Goal: Information Seeking & Learning: Learn about a topic

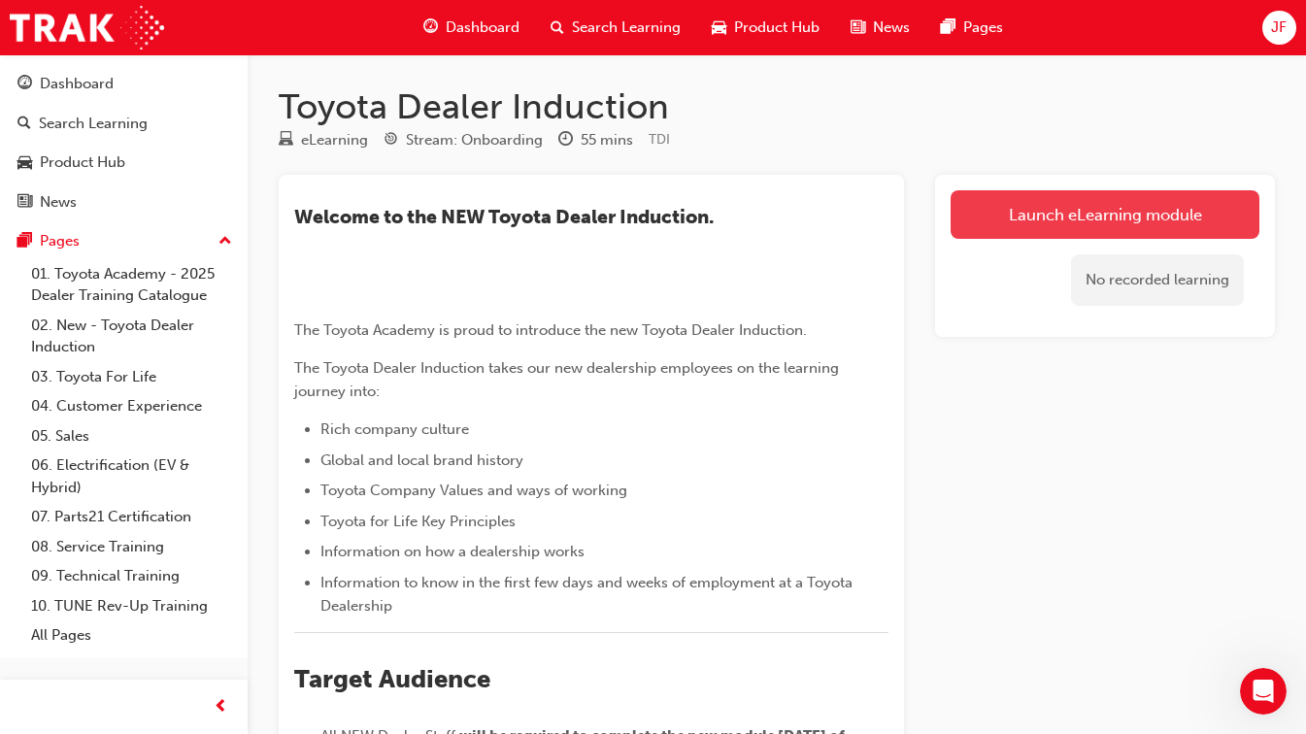
click at [1054, 214] on link "Launch eLearning module" at bounding box center [1105, 214] width 309 height 49
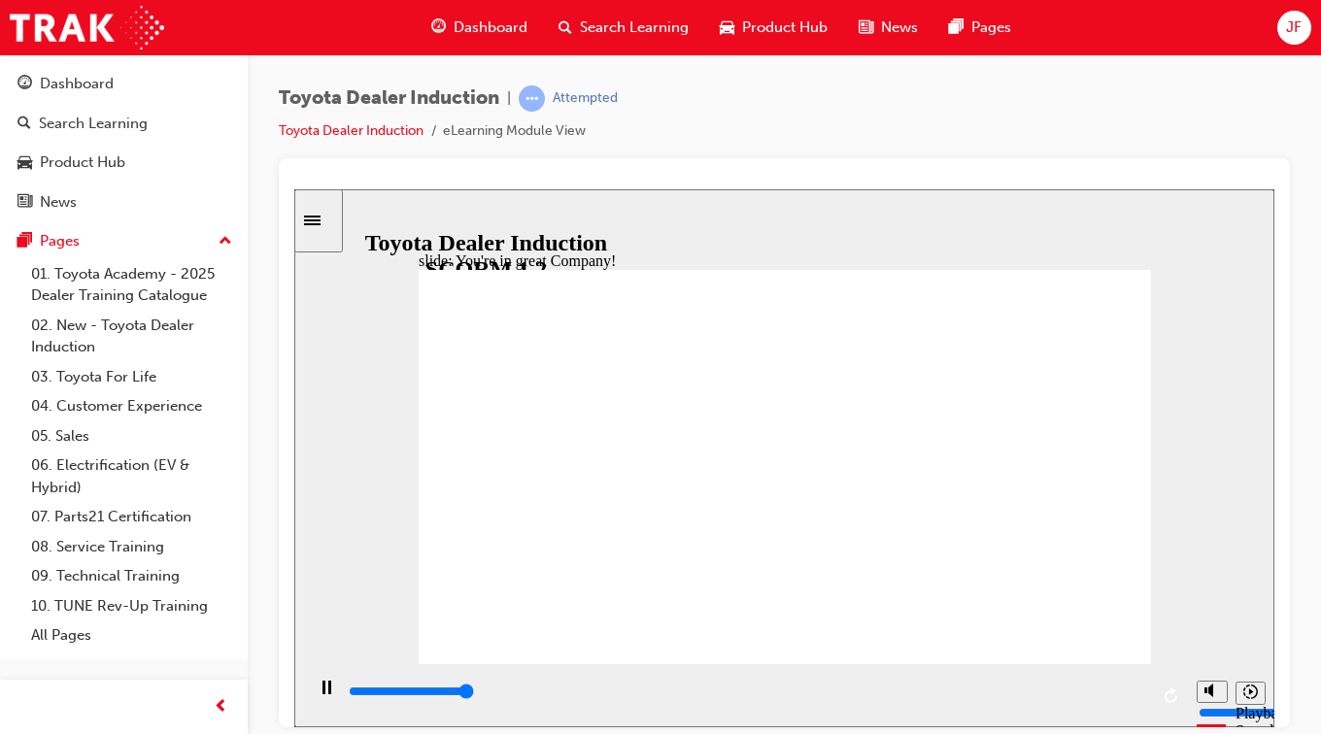
type input "7500"
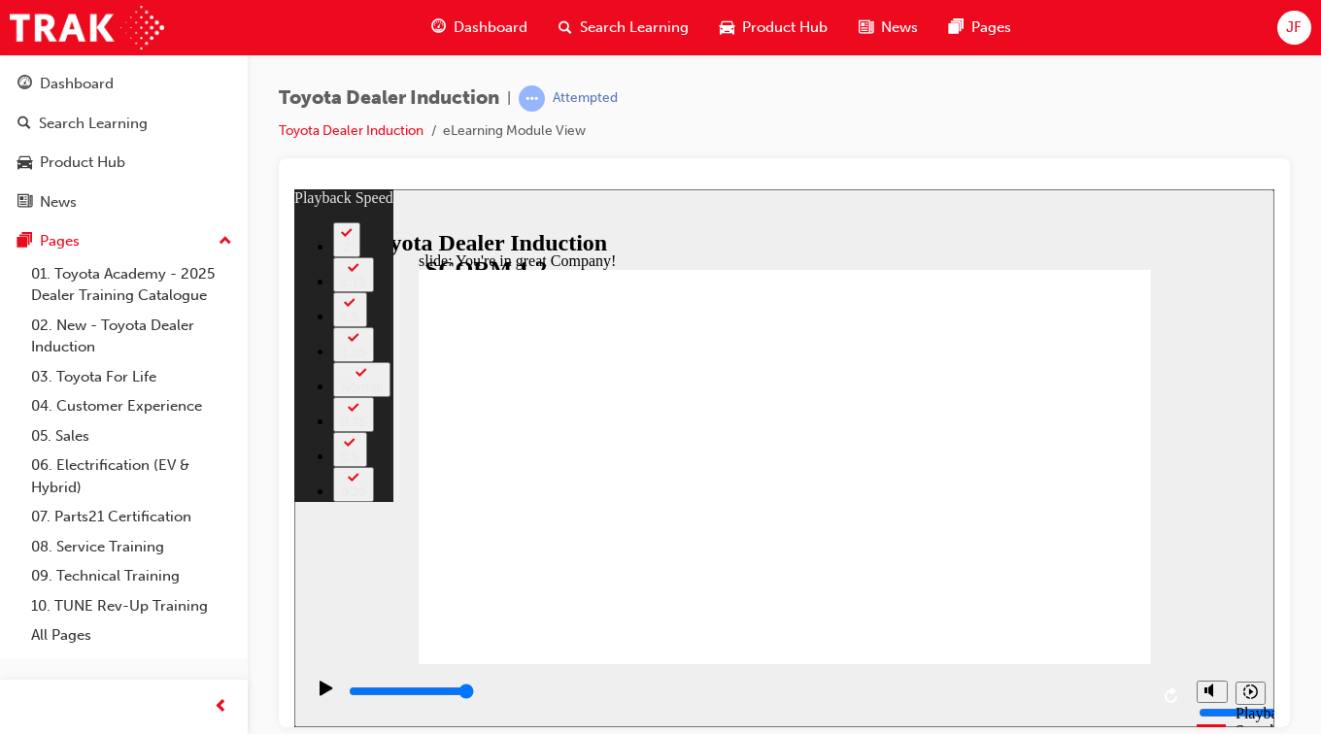
type input "156"
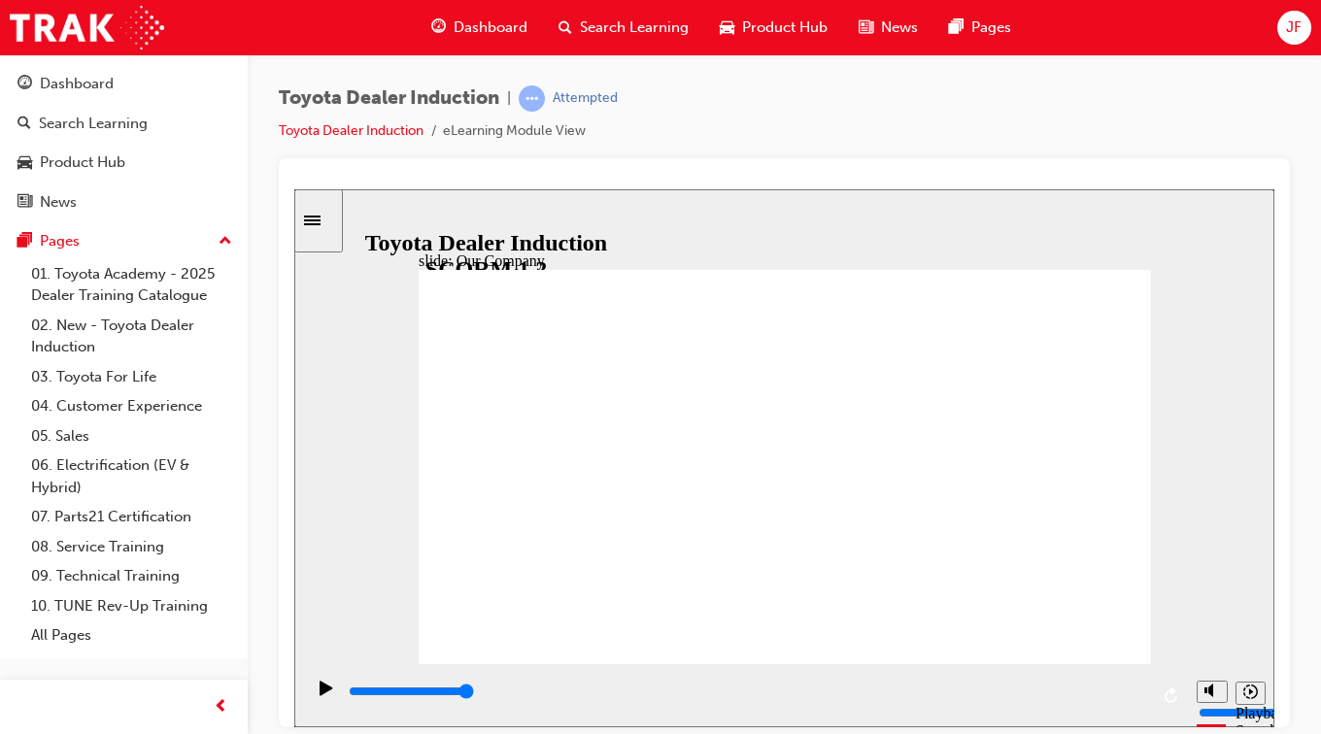
drag, startPoint x: 588, startPoint y: 576, endPoint x: 624, endPoint y: 585, distance: 37.0
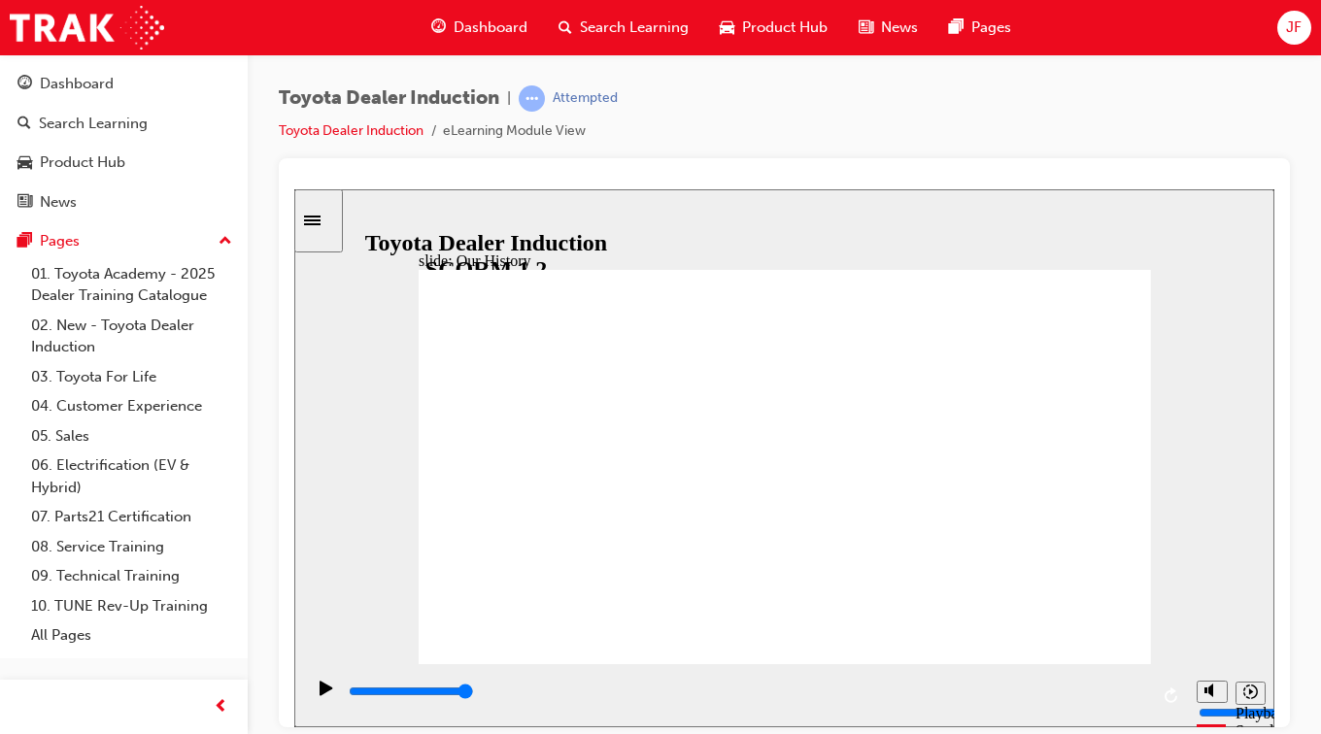
drag, startPoint x: 580, startPoint y: 577, endPoint x: 695, endPoint y: 595, distance: 117.0
drag, startPoint x: 782, startPoint y: 574, endPoint x: 826, endPoint y: 581, distance: 44.2
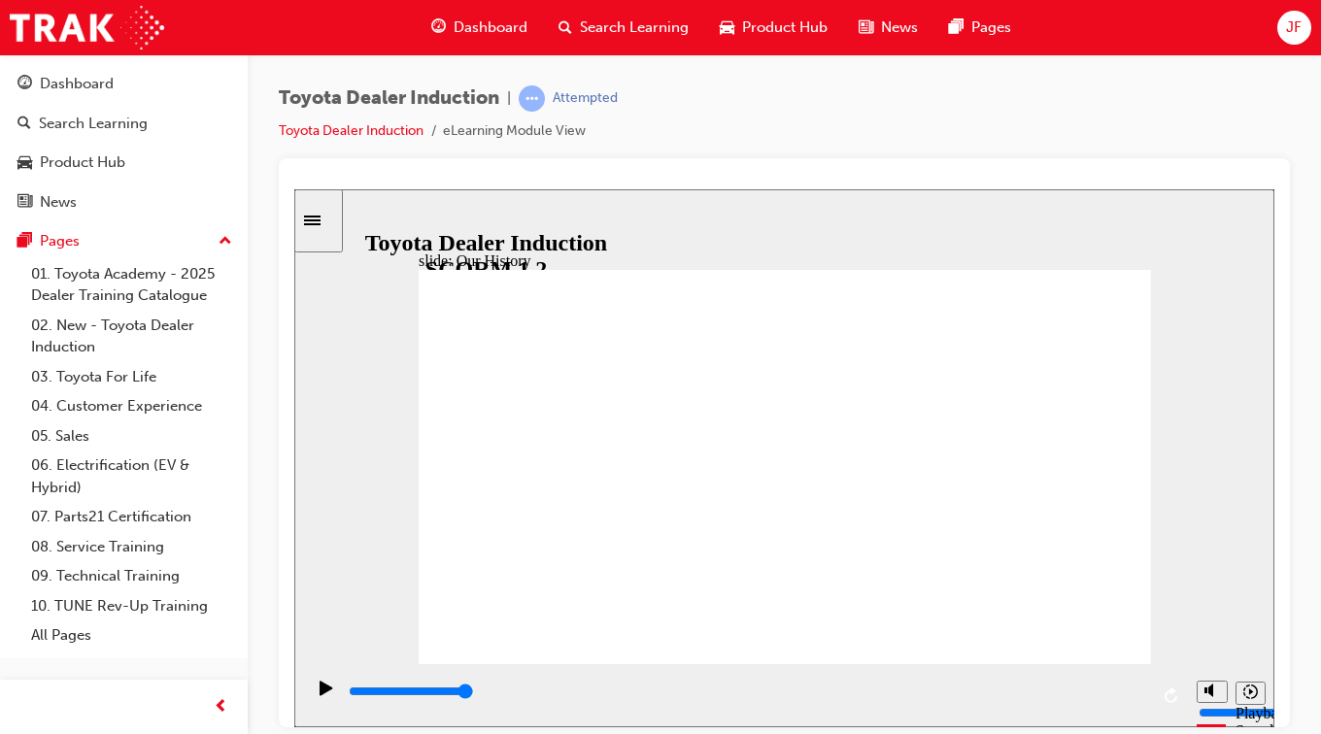
drag, startPoint x: 767, startPoint y: 624, endPoint x: 878, endPoint y: 628, distance: 110.8
drag, startPoint x: 781, startPoint y: 580, endPoint x: 911, endPoint y: 589, distance: 130.4
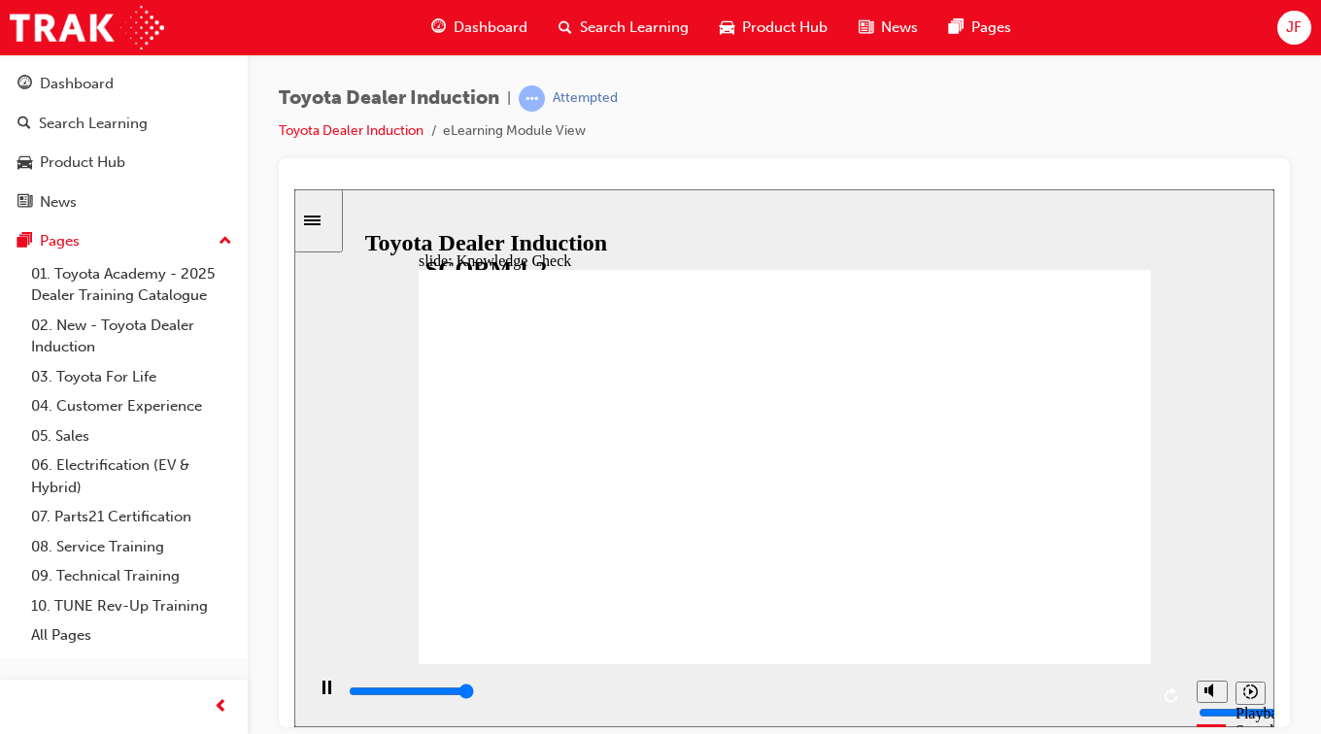
type input "5000"
radio input "true"
type input "5000"
radio input "true"
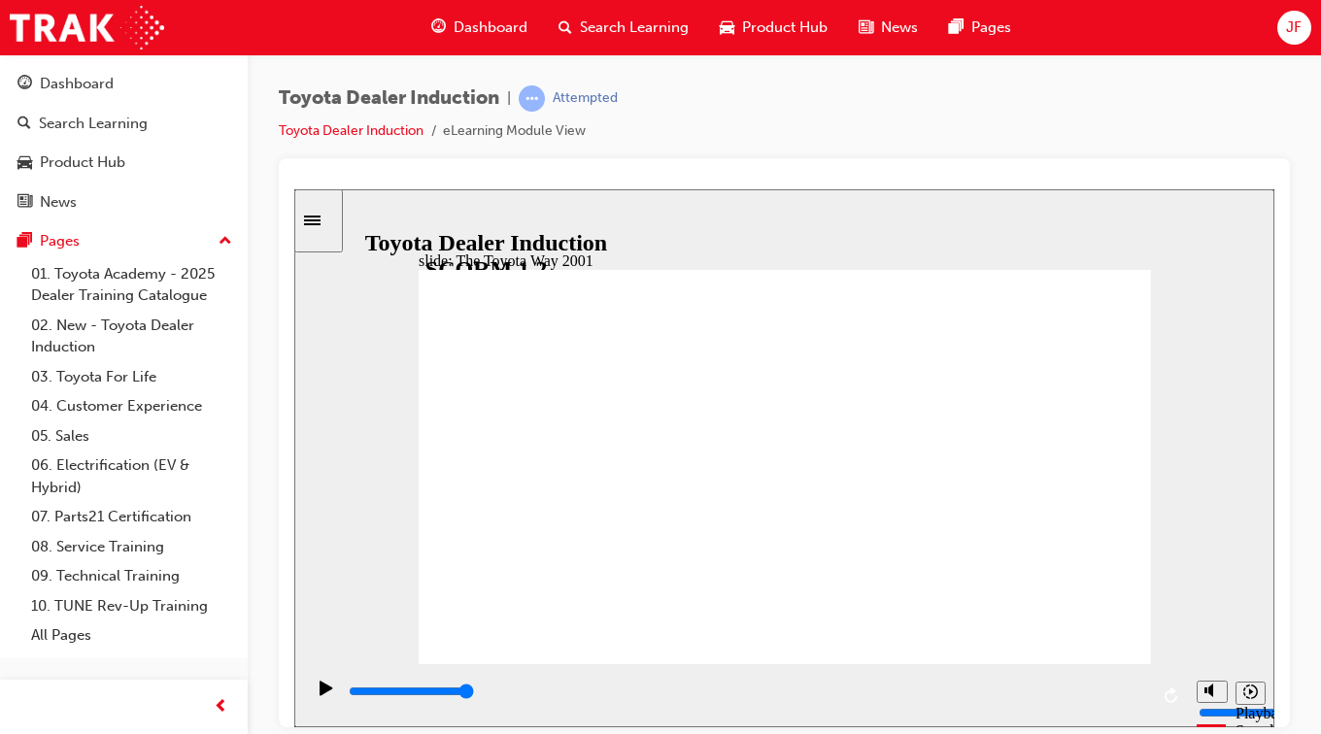
drag, startPoint x: 802, startPoint y: 493, endPoint x: 551, endPoint y: 467, distance: 252.9
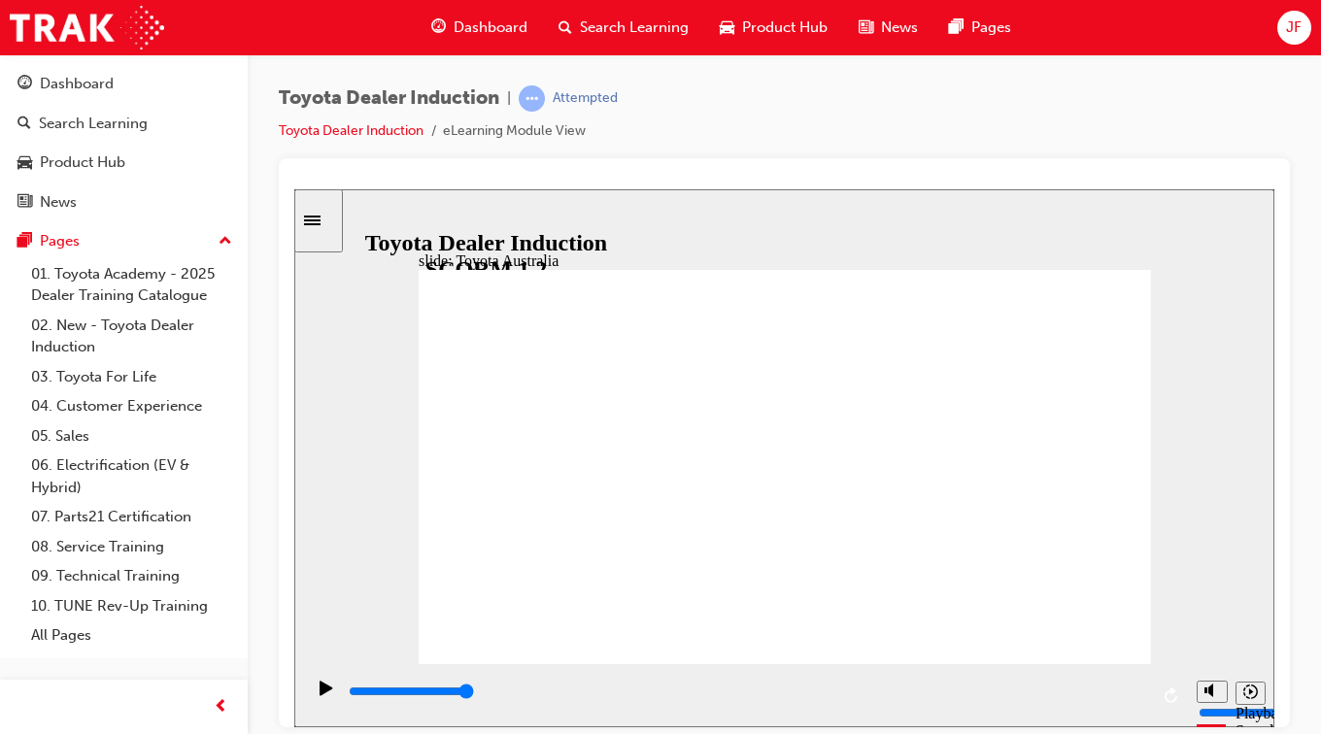
type input "15300"
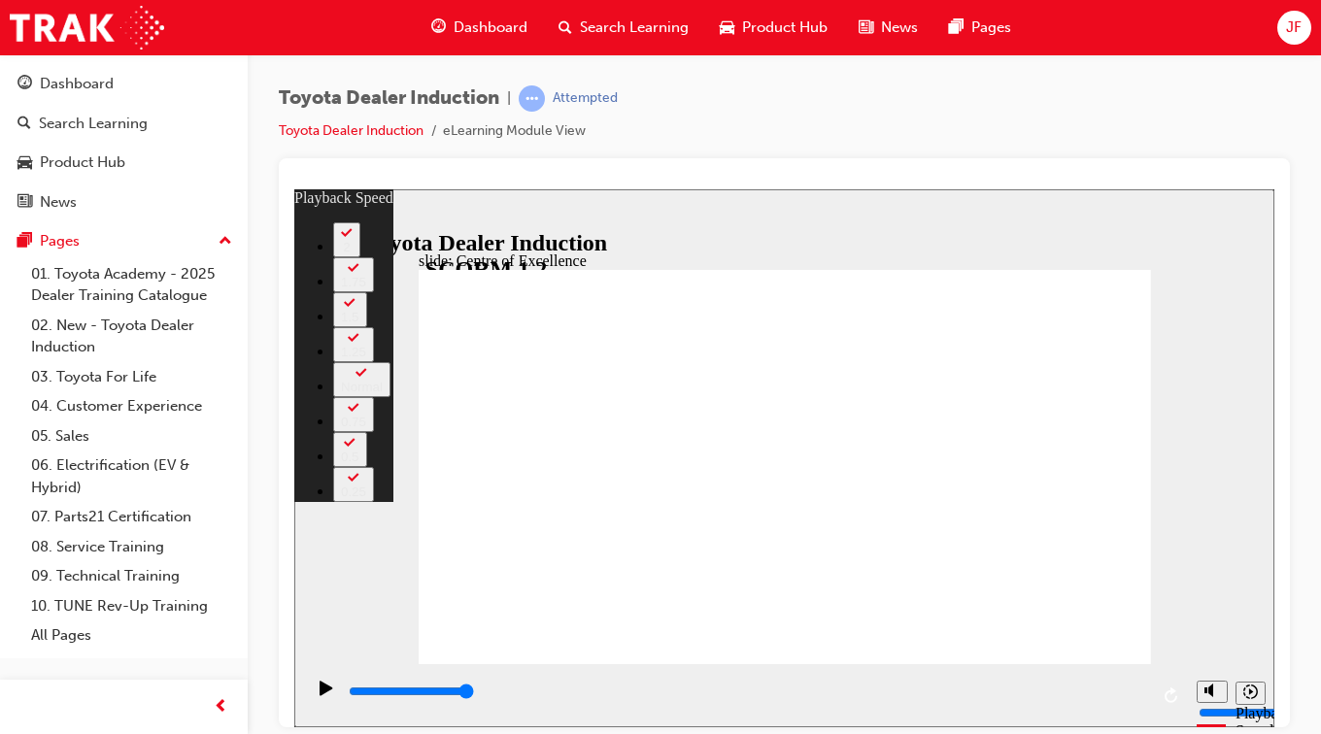
type input "248"
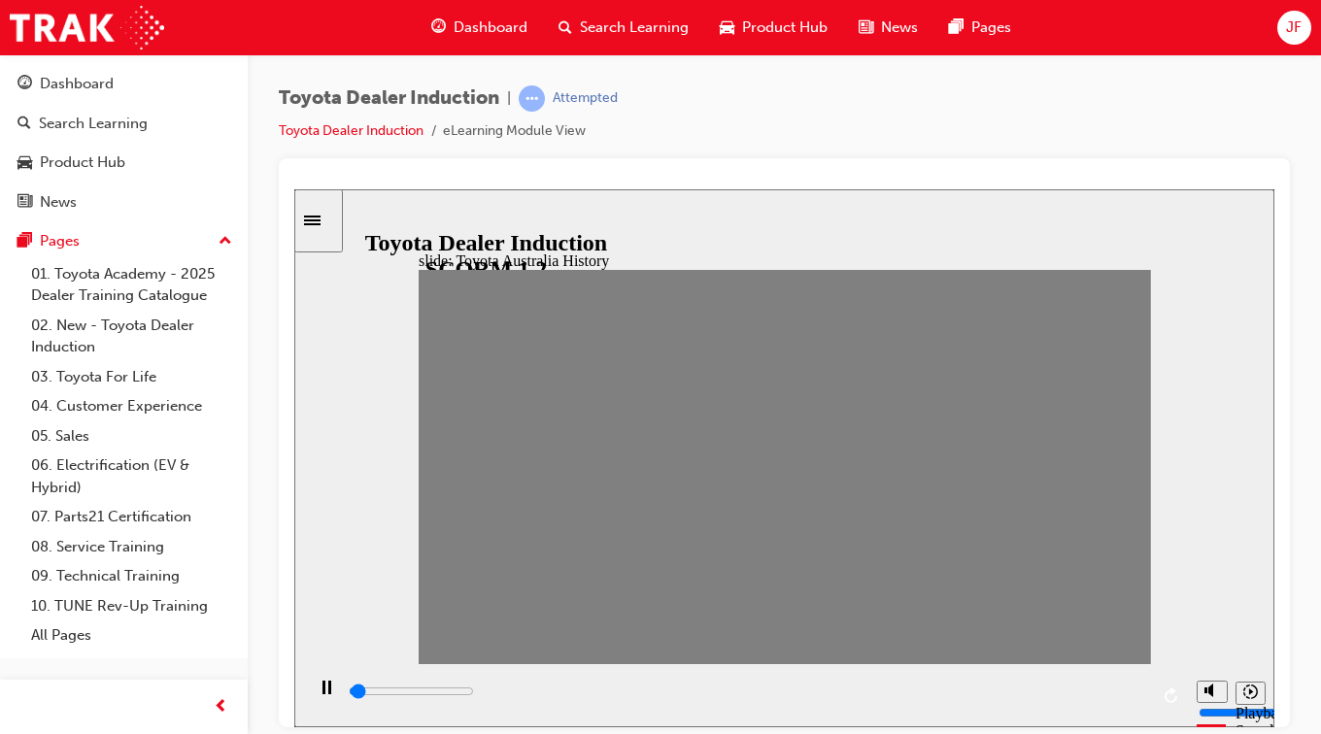
drag, startPoint x: 436, startPoint y: 476, endPoint x: 477, endPoint y: 495, distance: 45.2
drag, startPoint x: 482, startPoint y: 475, endPoint x: 525, endPoint y: 481, distance: 44.1
drag, startPoint x: 503, startPoint y: 472, endPoint x: 559, endPoint y: 477, distance: 56.5
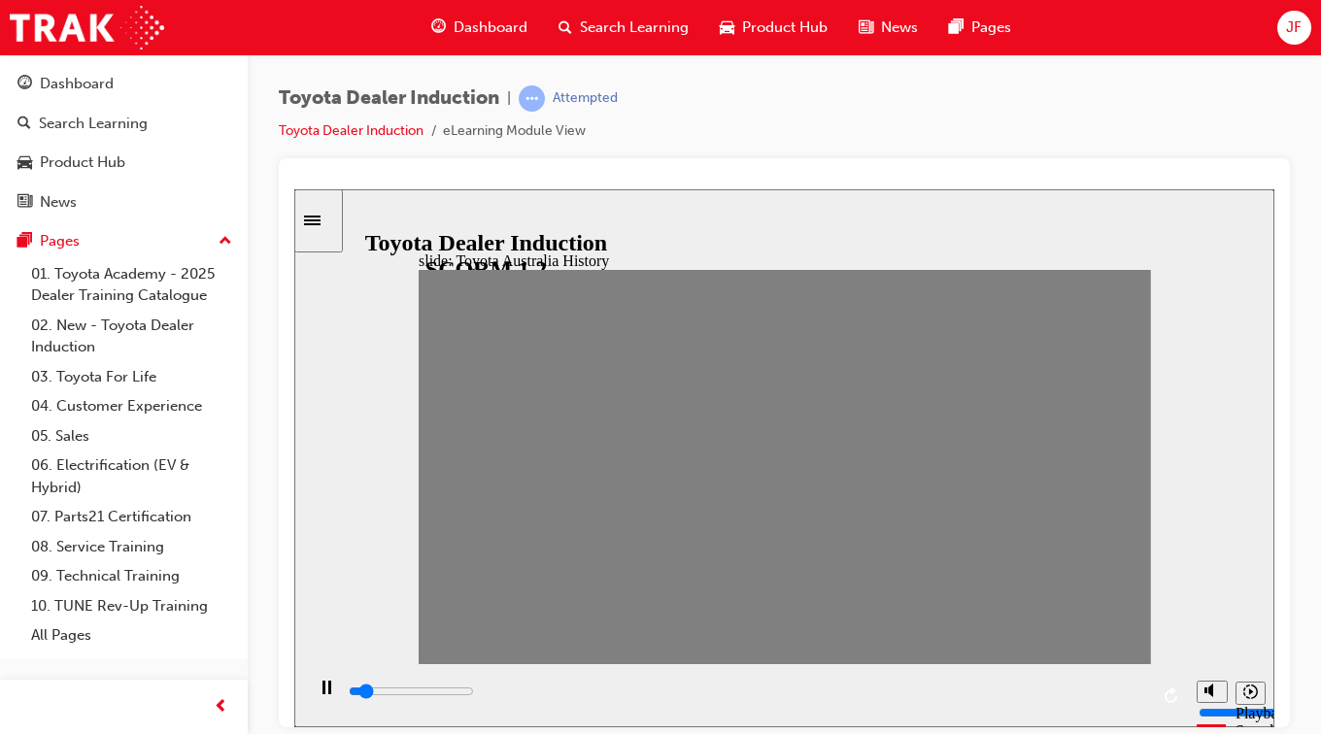
type input "100"
type input "3"
drag, startPoint x: 577, startPoint y: 474, endPoint x: 547, endPoint y: 462, distance: 32.3
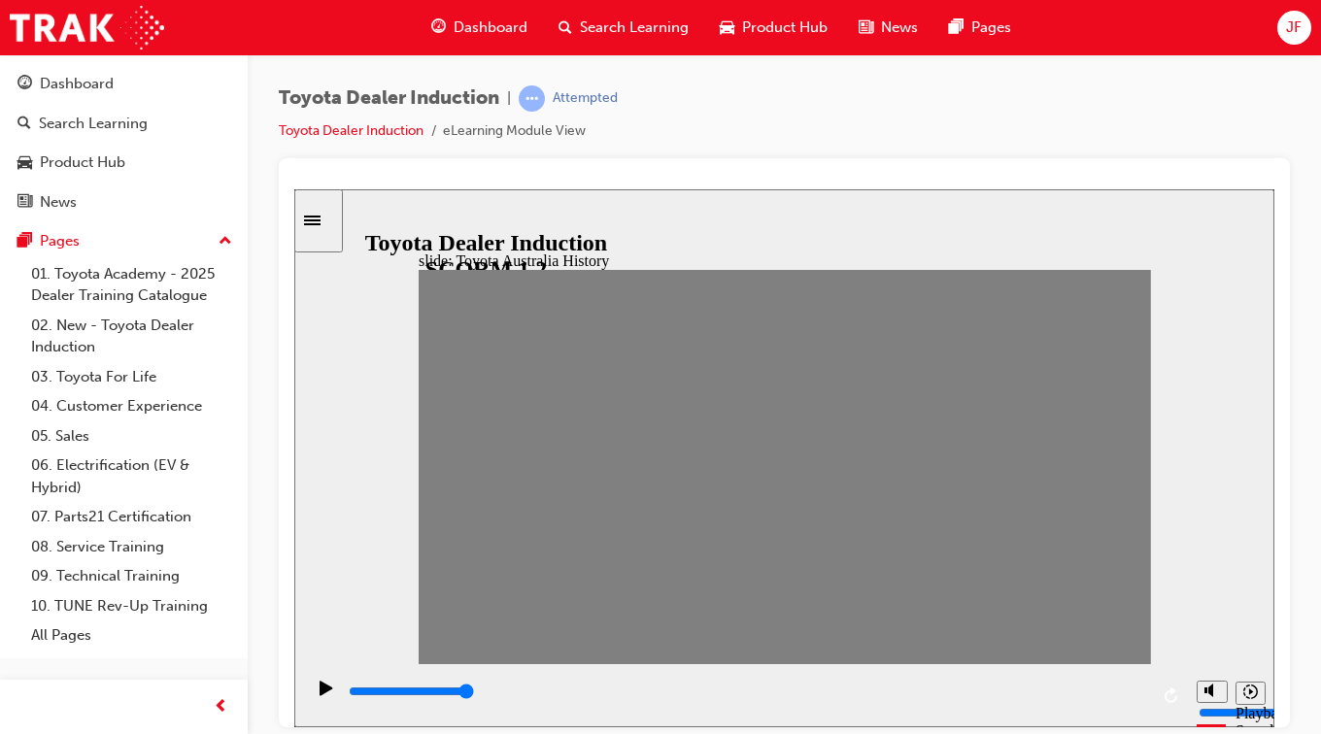
type input "100"
type input "4"
drag, startPoint x: 537, startPoint y: 473, endPoint x: 569, endPoint y: 469, distance: 32.3
drag, startPoint x: 569, startPoint y: 469, endPoint x: 608, endPoint y: 469, distance: 38.8
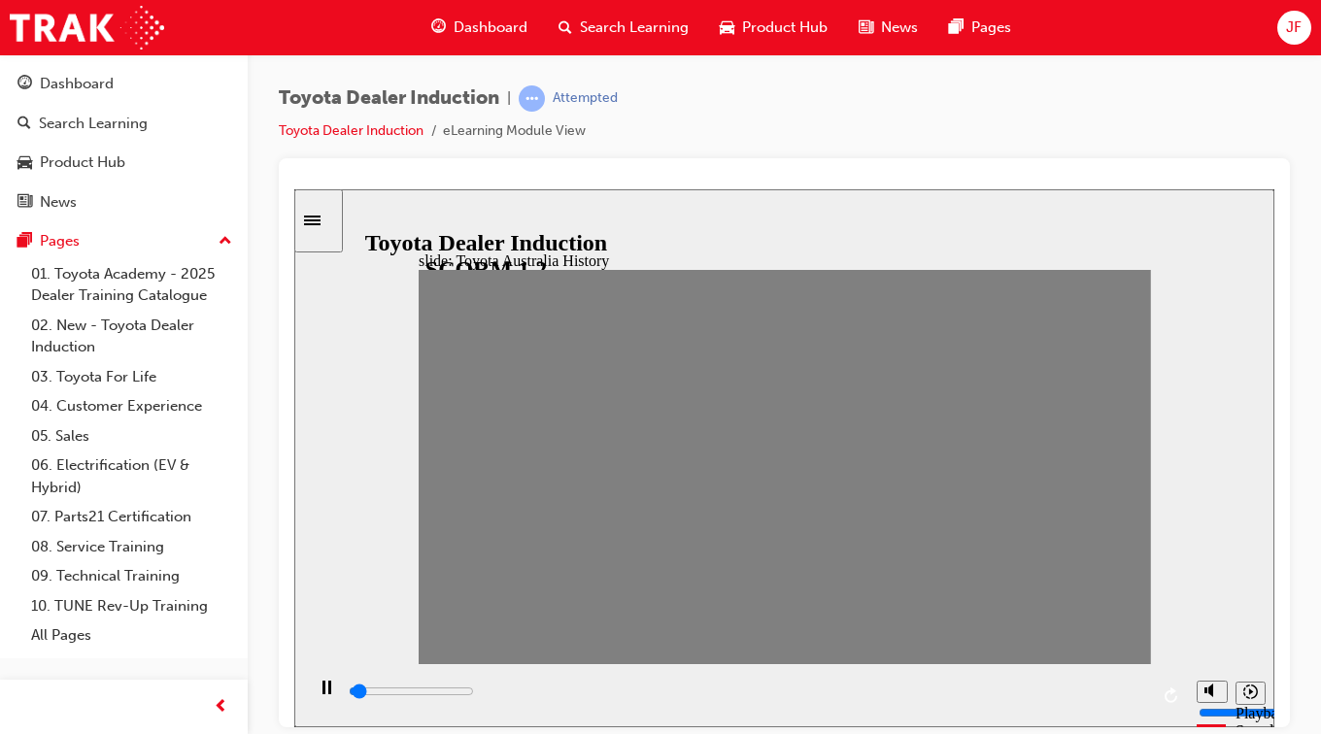
drag, startPoint x: 608, startPoint y: 469, endPoint x: 641, endPoint y: 459, distance: 34.4
drag, startPoint x: 641, startPoint y: 459, endPoint x: 663, endPoint y: 464, distance: 22.9
drag, startPoint x: 655, startPoint y: 469, endPoint x: 666, endPoint y: 480, distance: 15.8
drag, startPoint x: 679, startPoint y: 475, endPoint x: 700, endPoint y: 472, distance: 21.6
drag, startPoint x: 700, startPoint y: 472, endPoint x: 720, endPoint y: 471, distance: 19.4
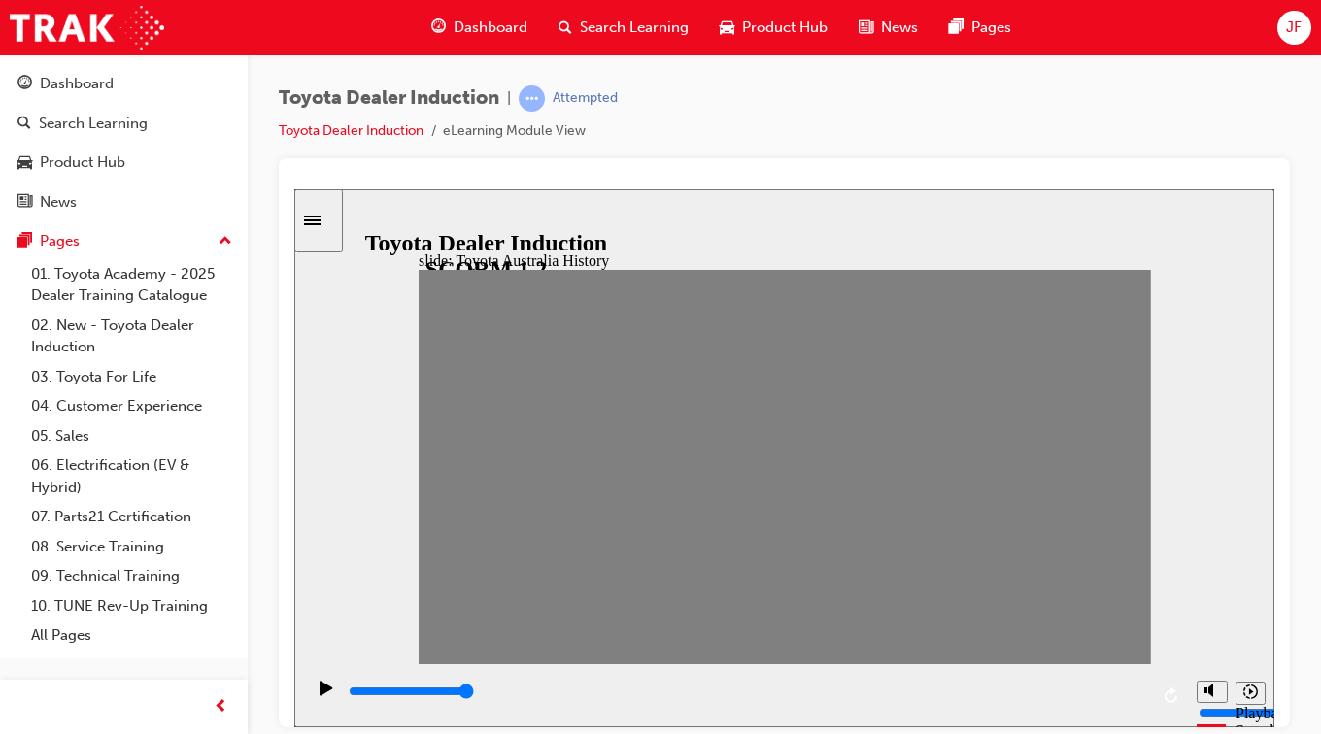
drag, startPoint x: 734, startPoint y: 470, endPoint x: 771, endPoint y: 467, distance: 37.0
drag, startPoint x: 775, startPoint y: 471, endPoint x: 805, endPoint y: 477, distance: 30.7
drag, startPoint x: 805, startPoint y: 477, endPoint x: 844, endPoint y: 486, distance: 39.8
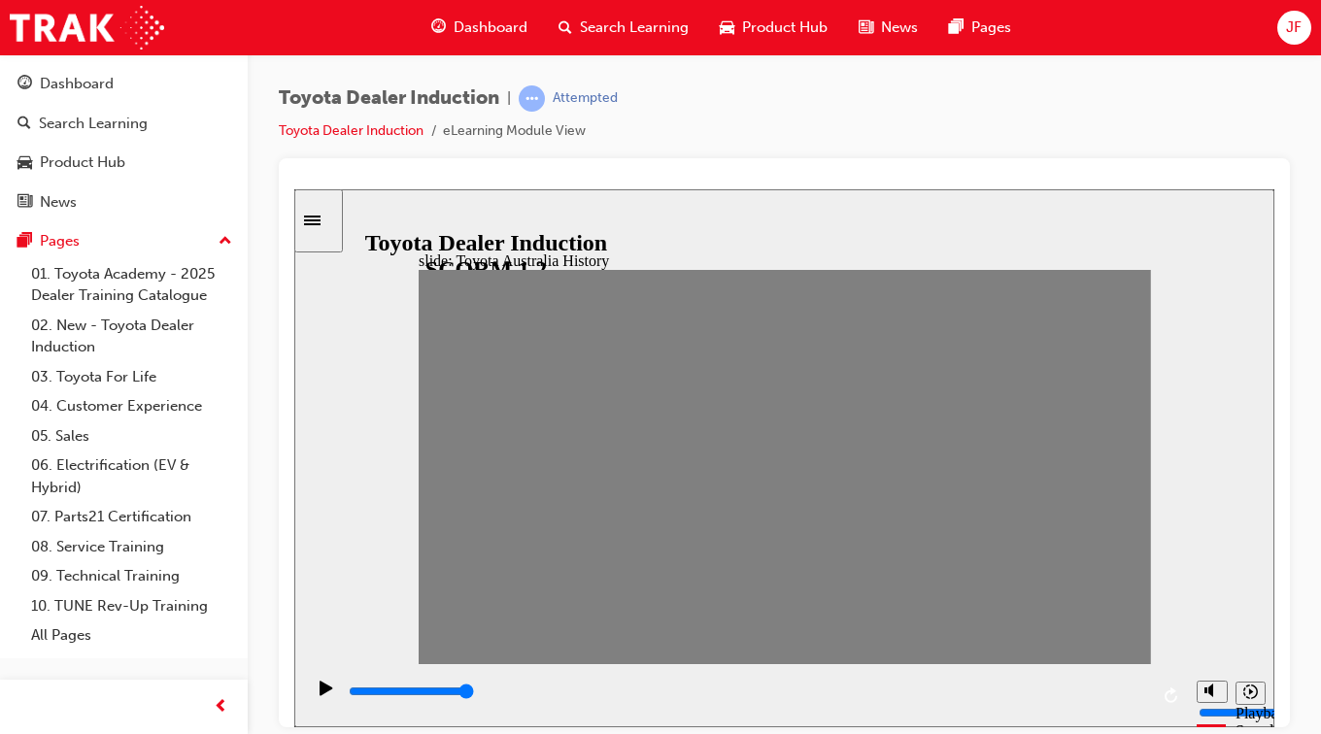
drag, startPoint x: 845, startPoint y: 475, endPoint x: 873, endPoint y: 479, distance: 28.4
drag, startPoint x: 873, startPoint y: 479, endPoint x: 912, endPoint y: 479, distance: 38.8
drag, startPoint x: 912, startPoint y: 479, endPoint x: 940, endPoint y: 483, distance: 28.4
drag, startPoint x: 948, startPoint y: 473, endPoint x: 974, endPoint y: 472, distance: 26.2
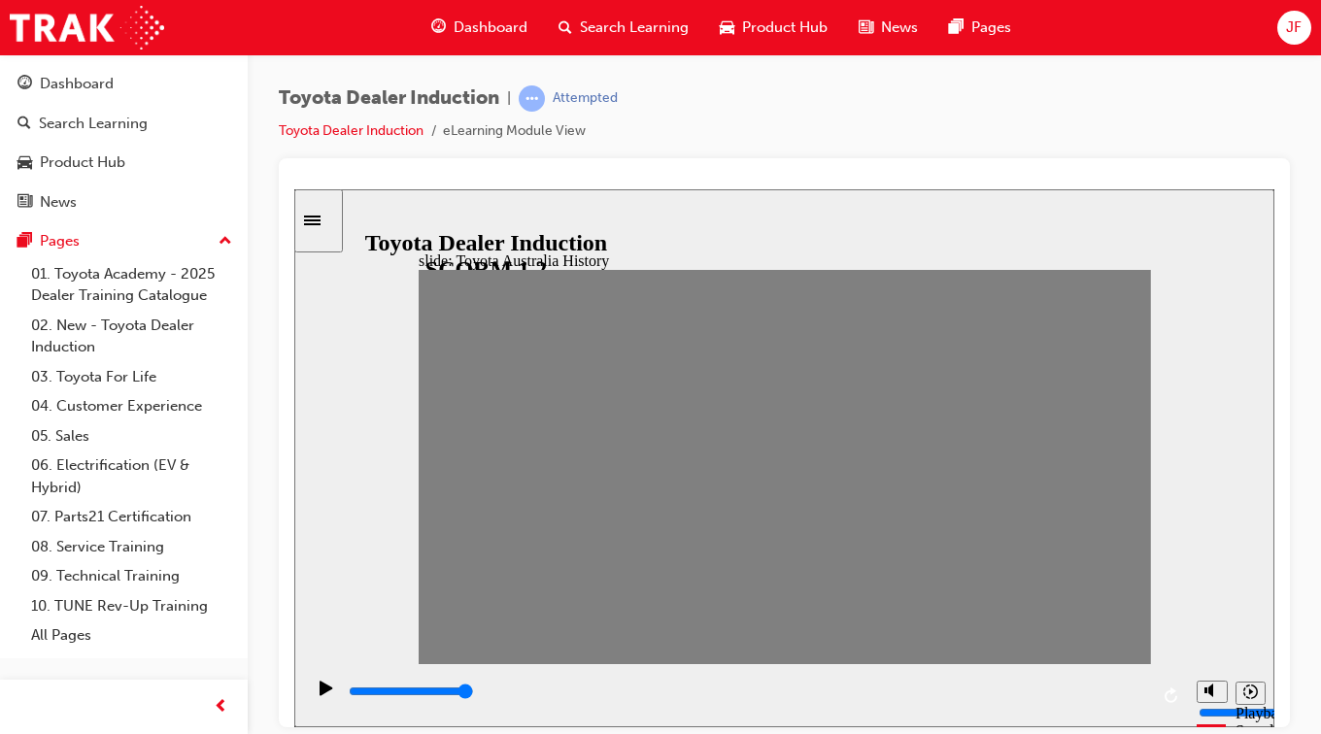
drag, startPoint x: 974, startPoint y: 472, endPoint x: 1000, endPoint y: 482, distance: 28.0
drag, startPoint x: 1003, startPoint y: 476, endPoint x: 1050, endPoint y: 473, distance: 46.7
drag, startPoint x: 1050, startPoint y: 473, endPoint x: 1081, endPoint y: 485, distance: 33.2
drag, startPoint x: 1081, startPoint y: 476, endPoint x: 1116, endPoint y: 495, distance: 40.0
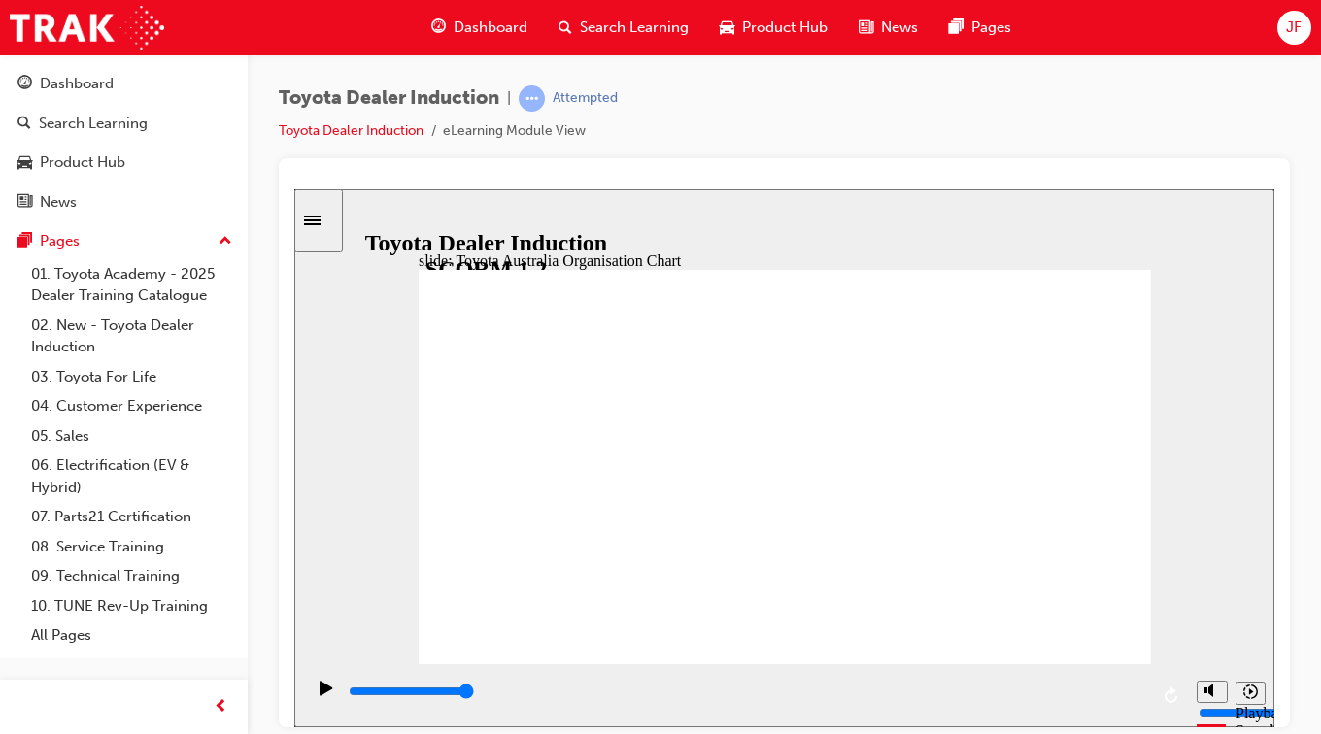
type input "5000"
radio input "true"
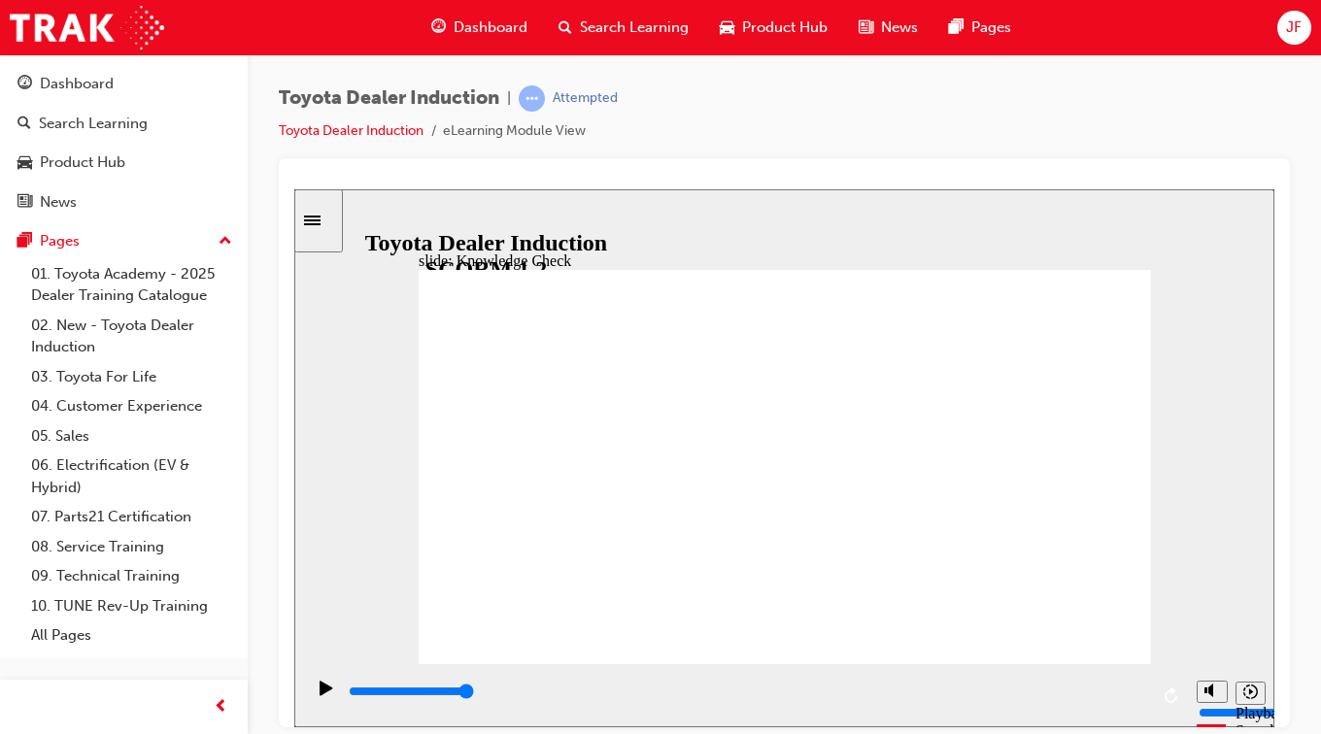
type input "5000"
radio input "true"
type input "5000"
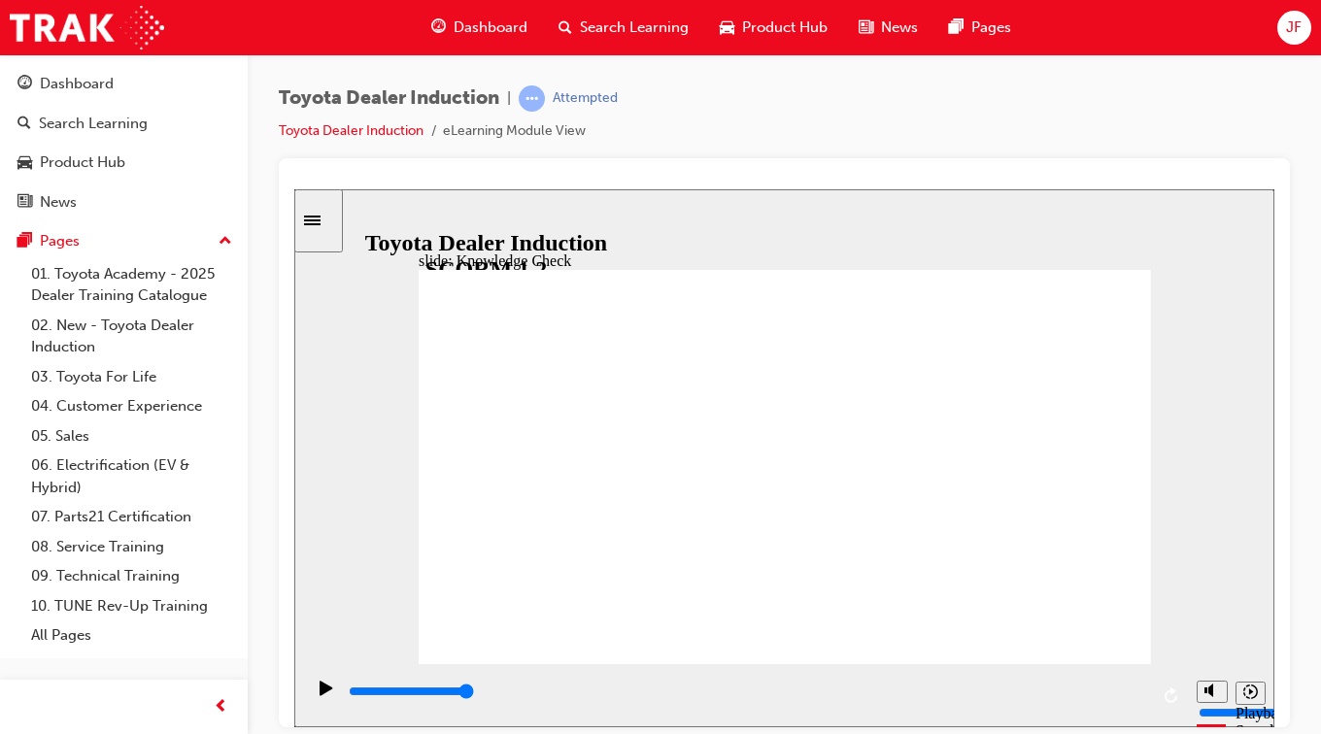
radio input "true"
type input "9200"
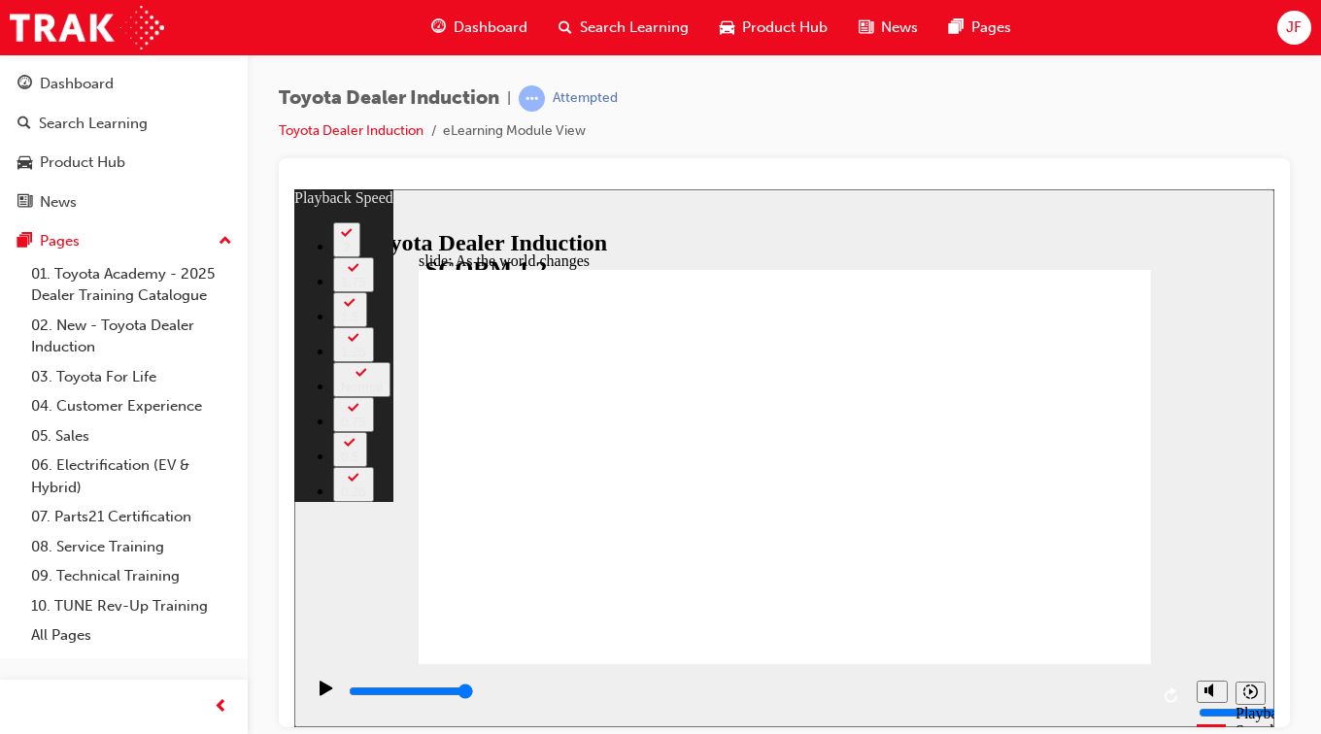
type input "128"
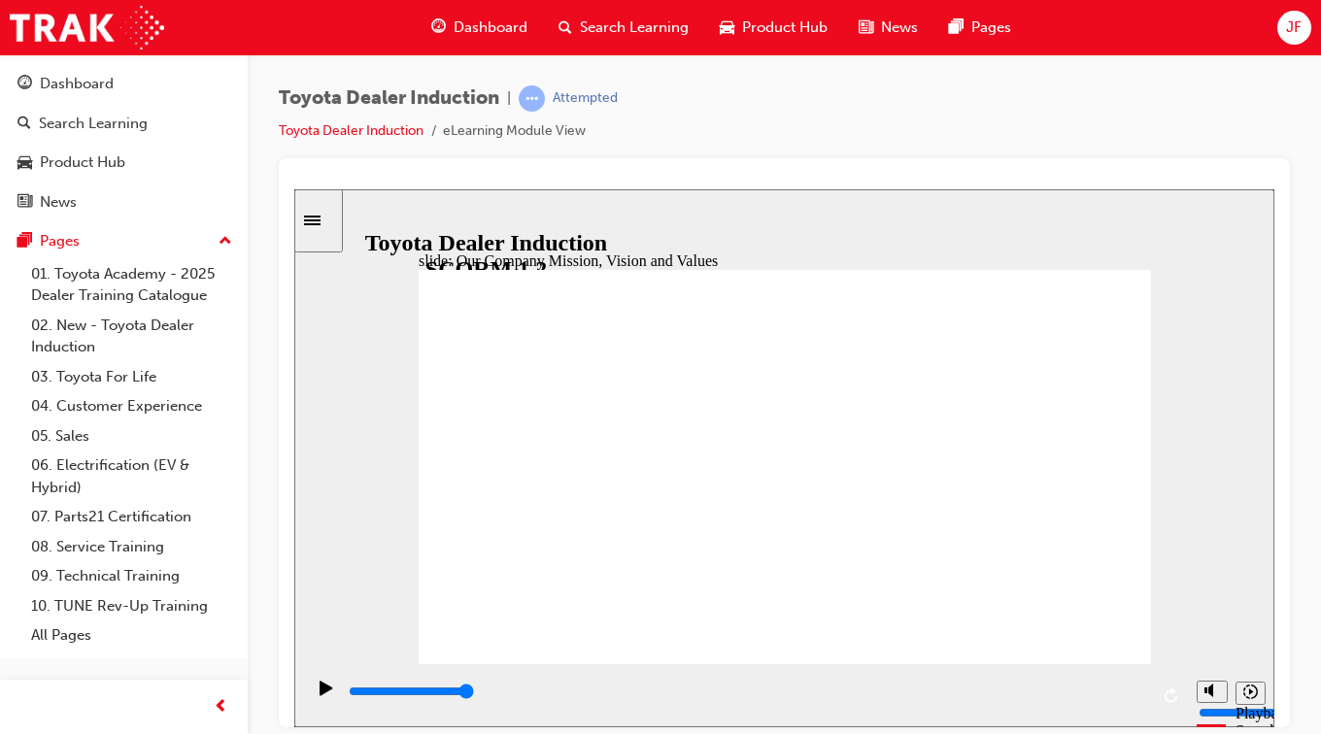
type input "2100"
type input "5000"
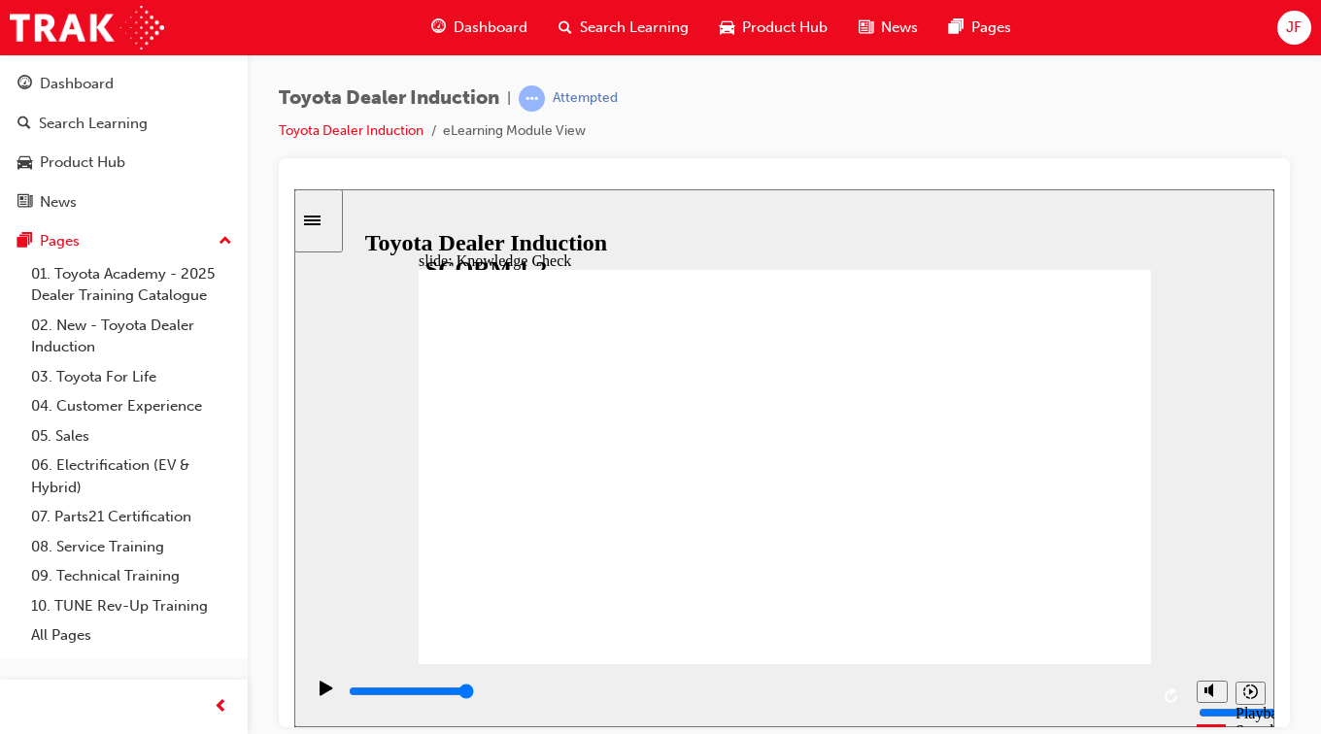
type input "m"
type input "mo"
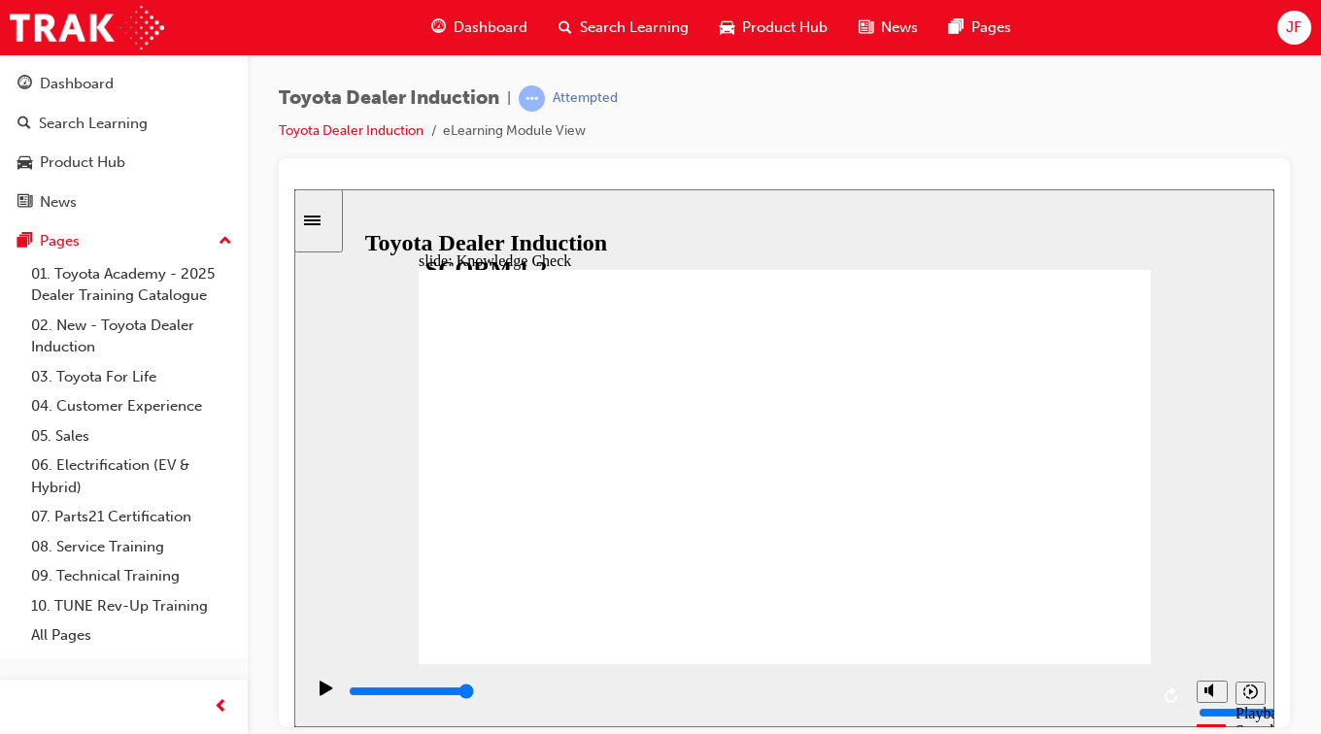
type input "mob"
type input "mobi"
type input "mobil"
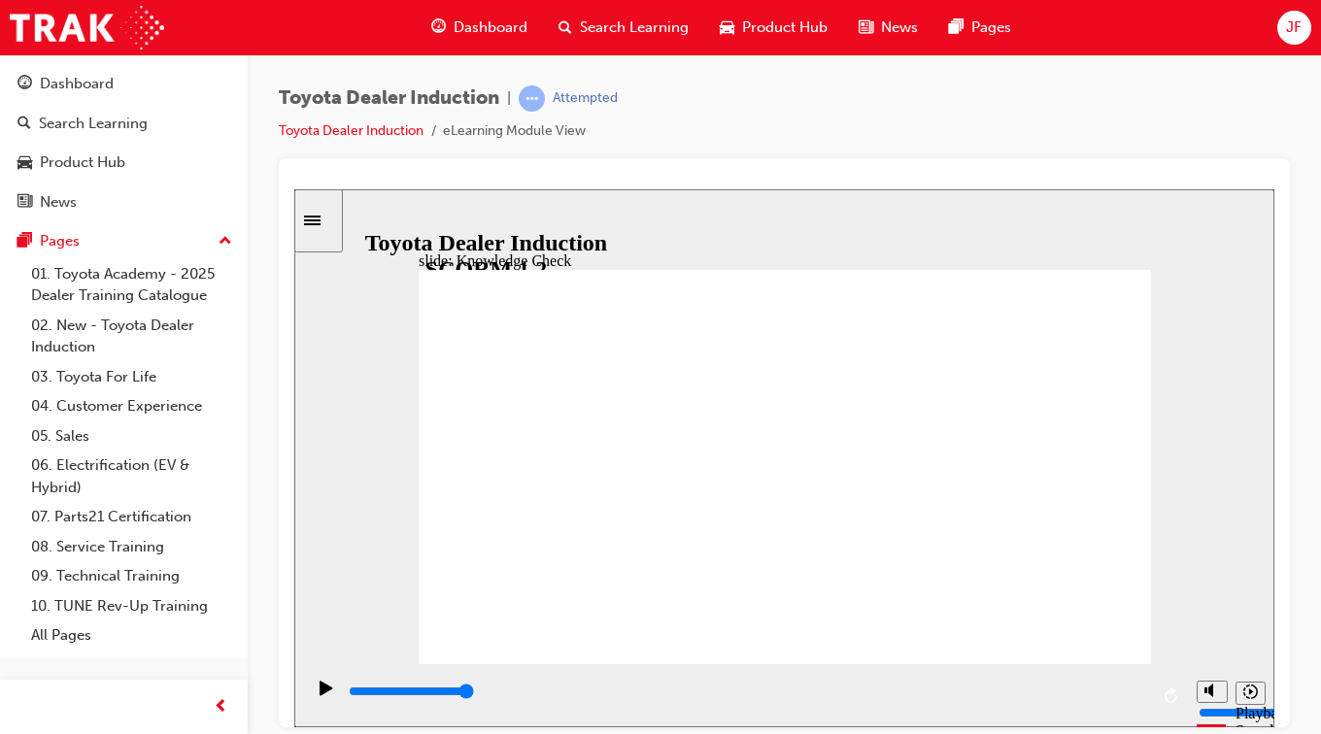
type input "mobil"
type input "mobili"
type input "mobilit"
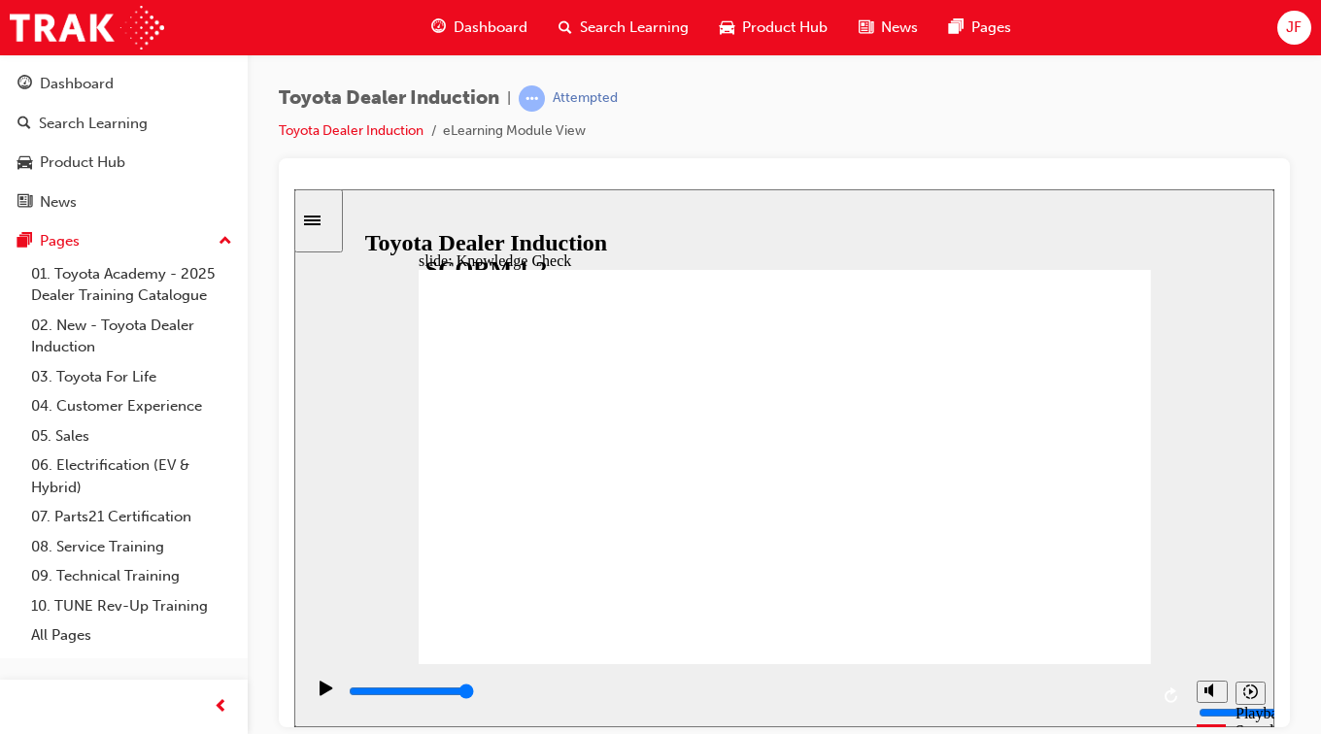
type input "mobility"
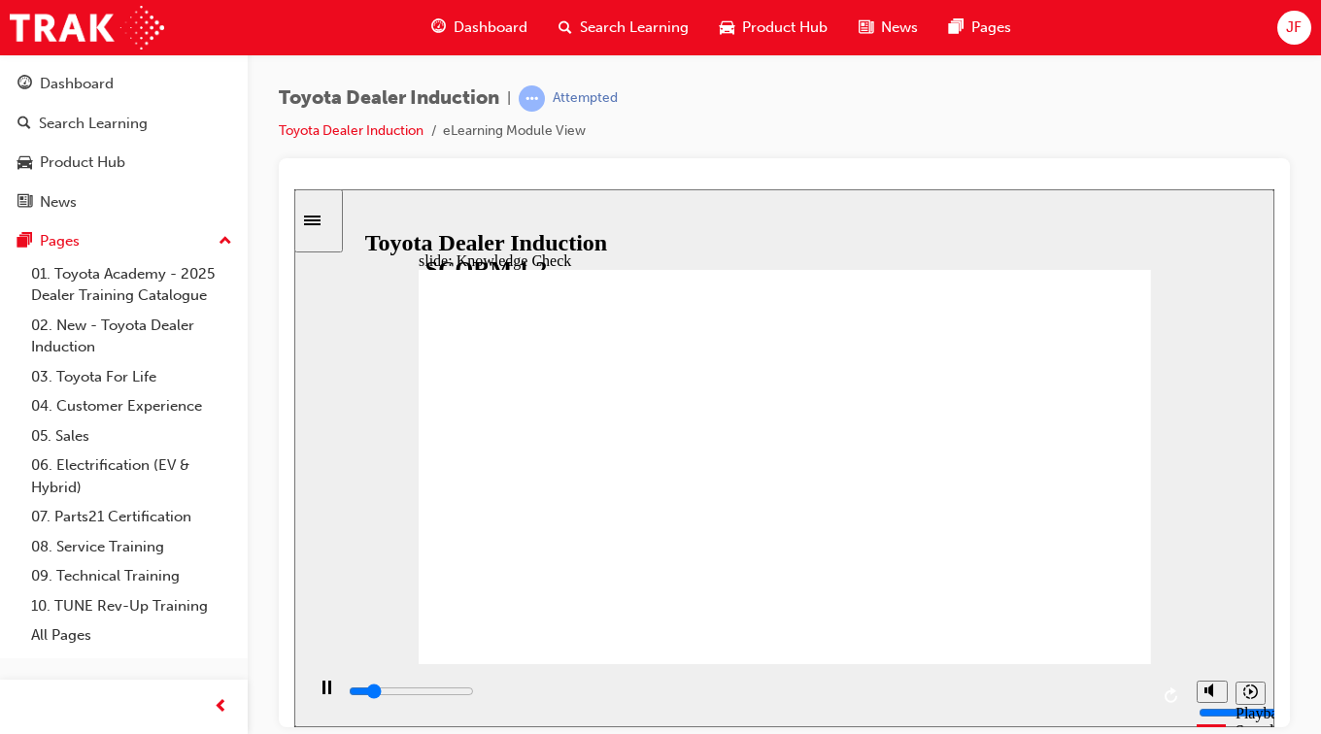
type input "800"
type input "mobility"
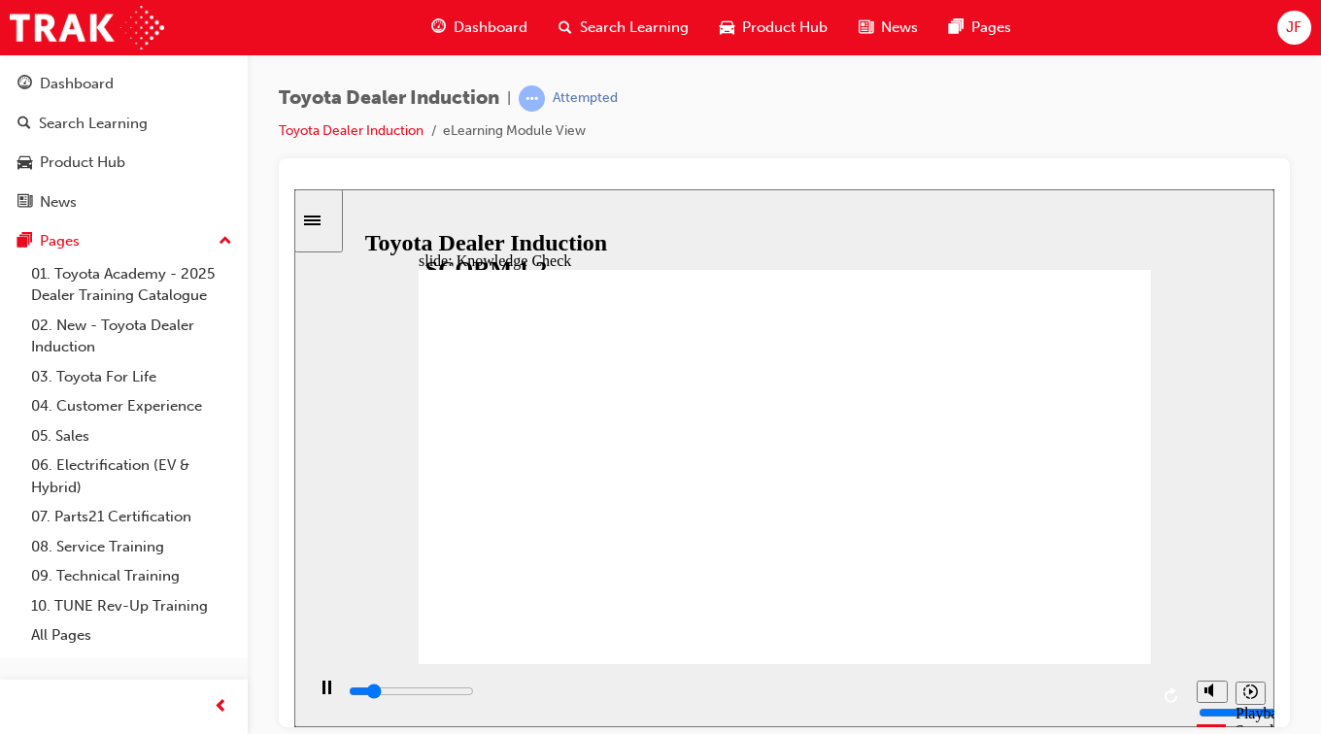
type input "800"
type input "mobility"
type input "2600"
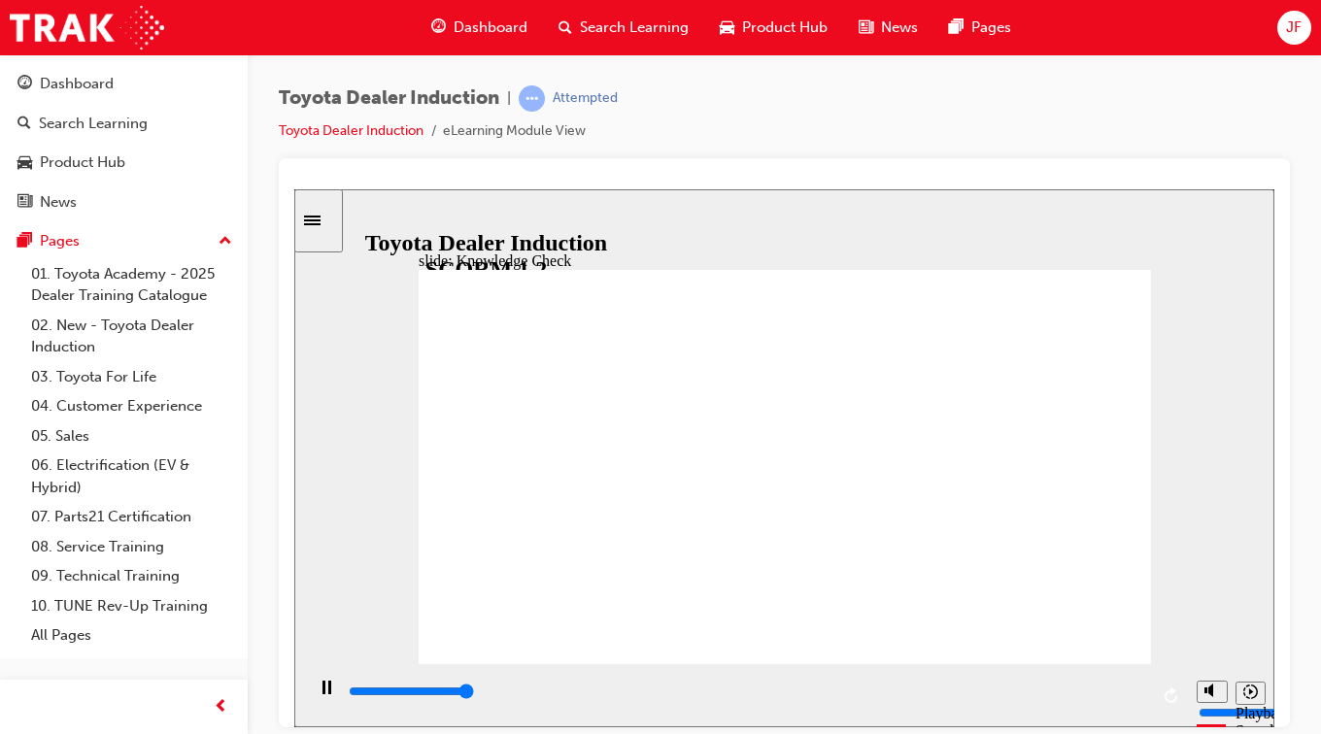
type input "5000"
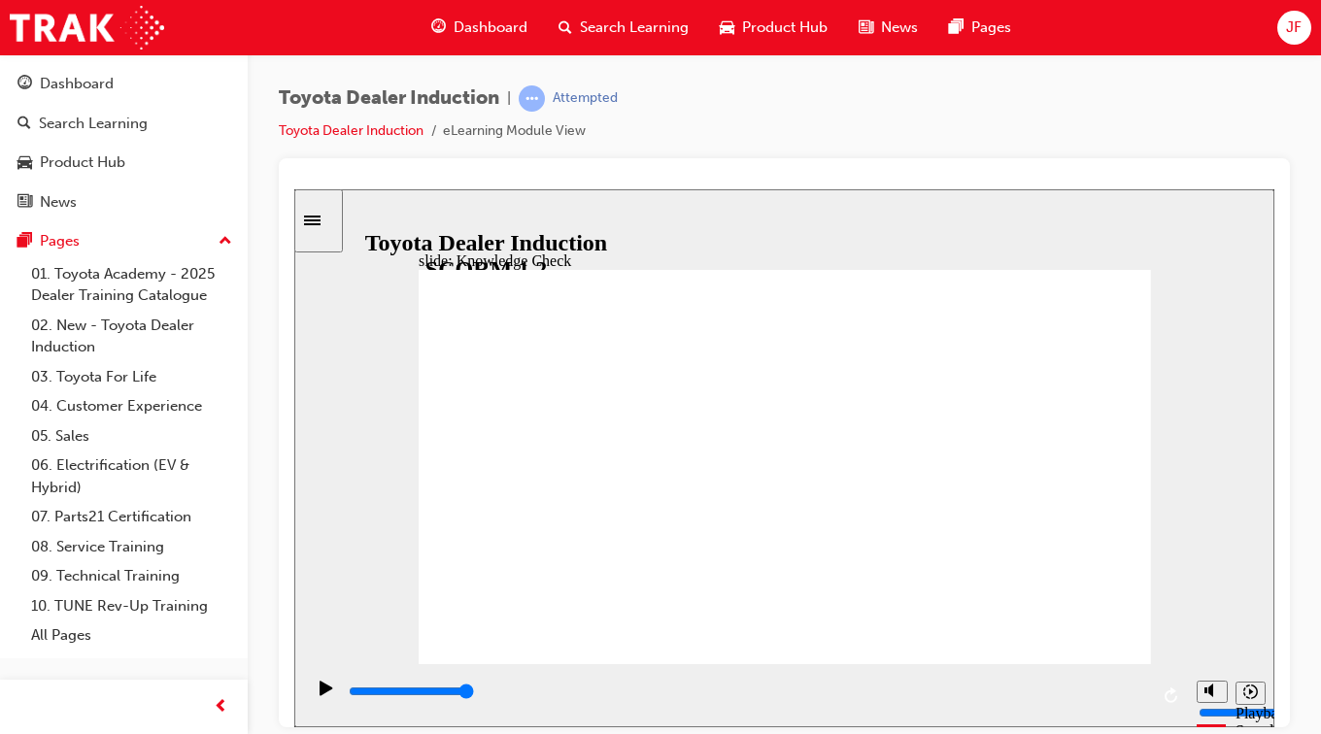
type input "obility"
type input "bility"
type input "ility"
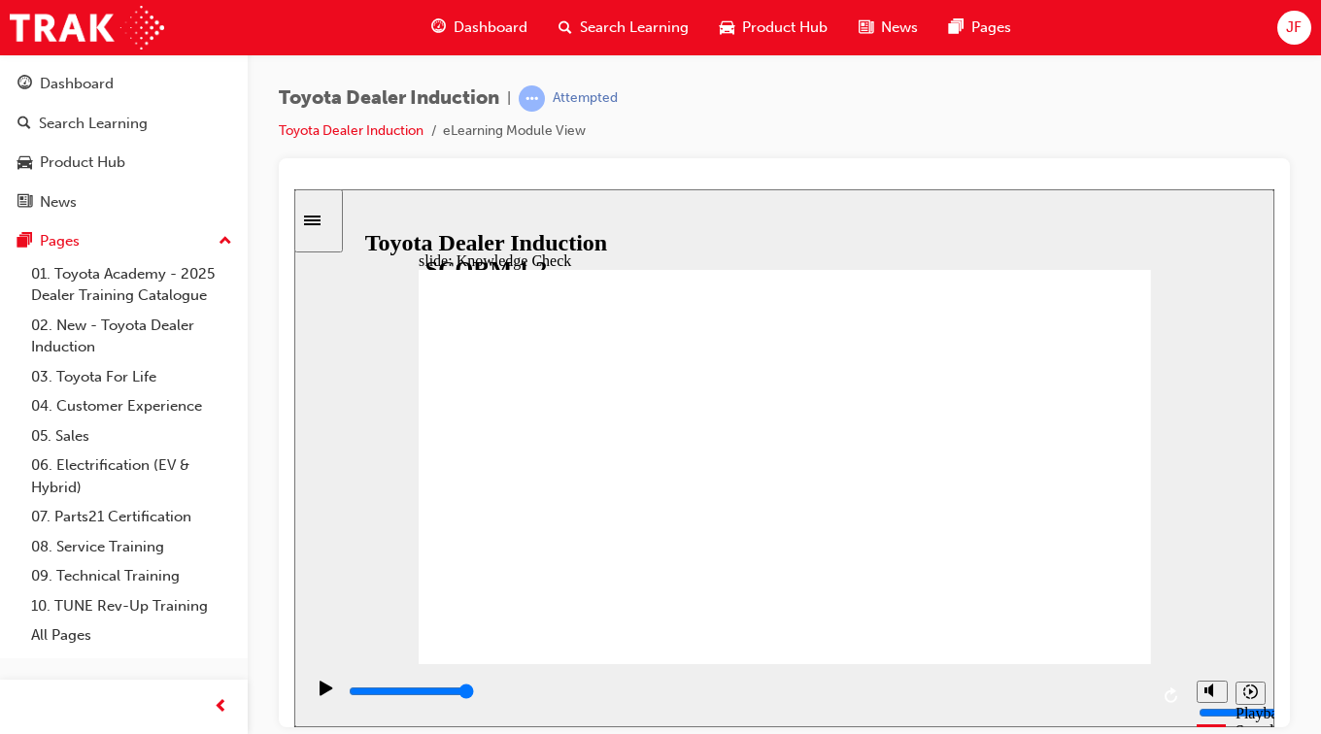
type input "ility"
type input "lity"
type input "ity"
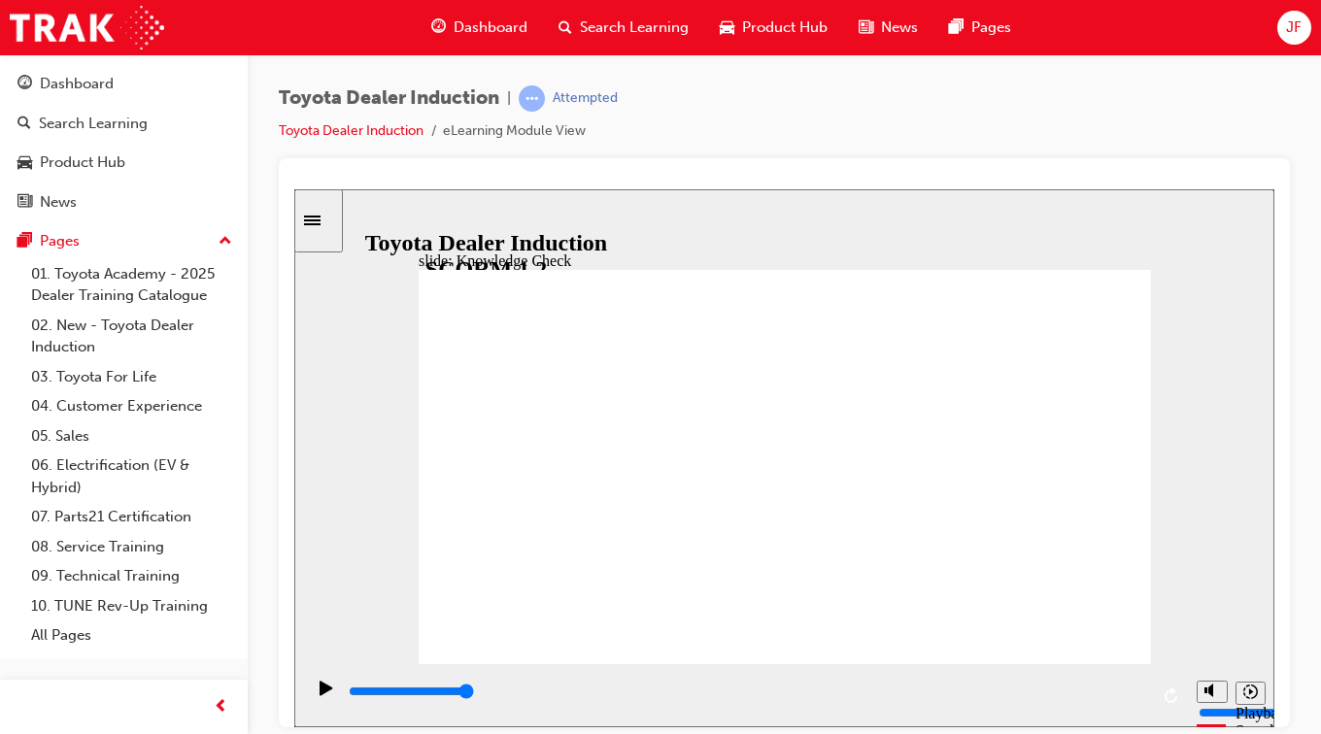
type input "ty"
type input "y"
type input "m"
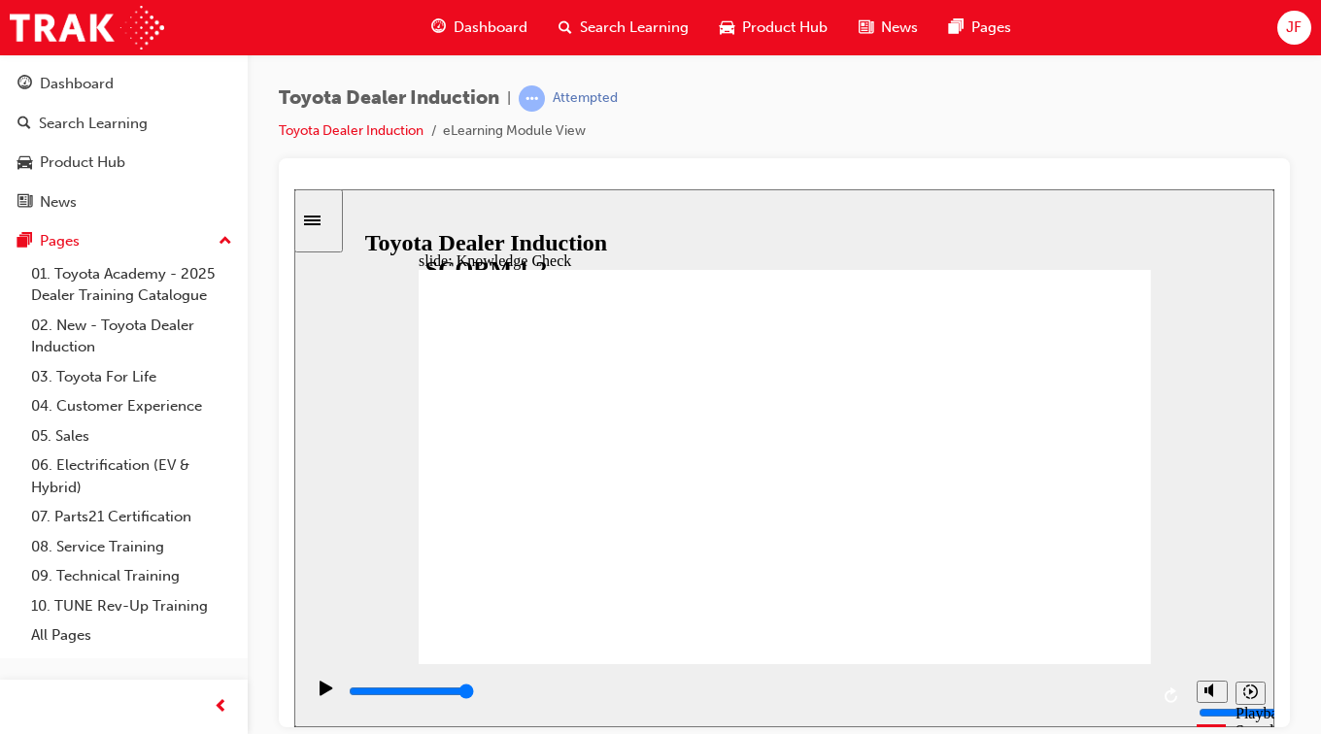
type input "m"
type input "mo"
type input "mon"
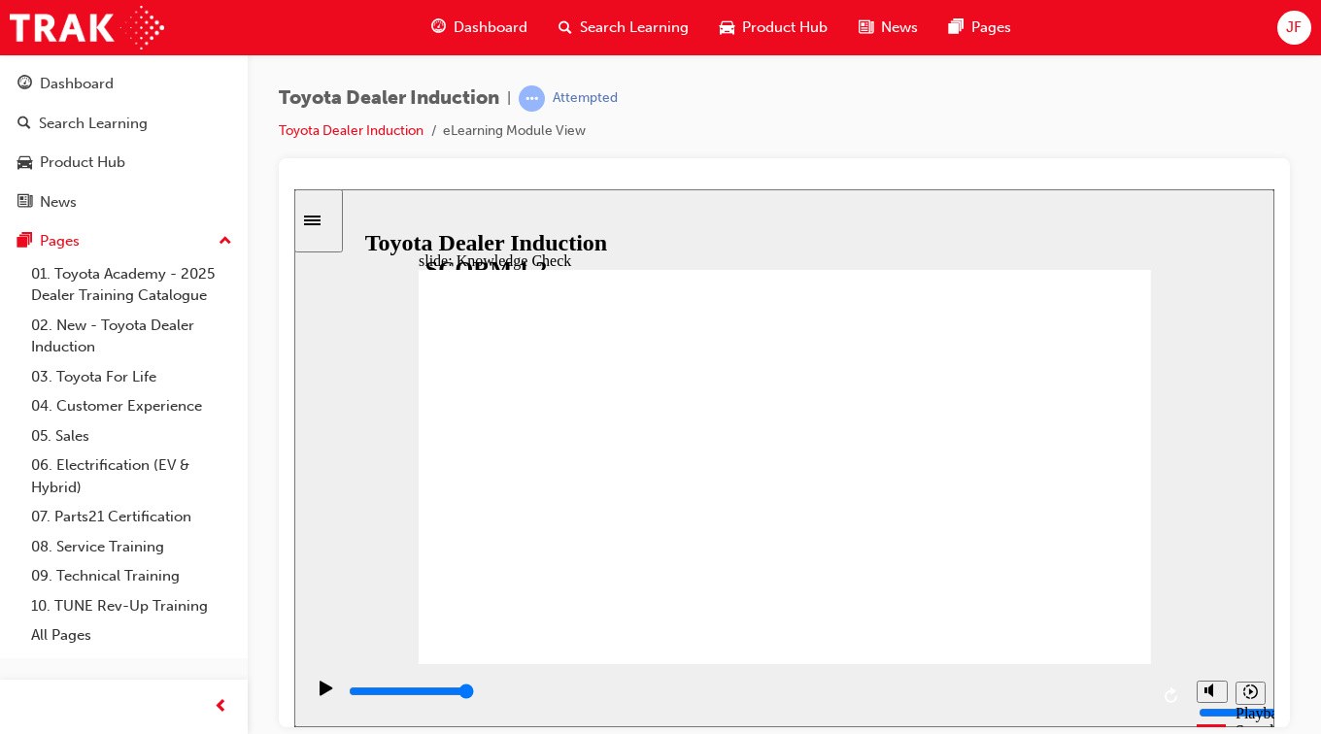
type input "mo"
type input "mob"
type input "mobi"
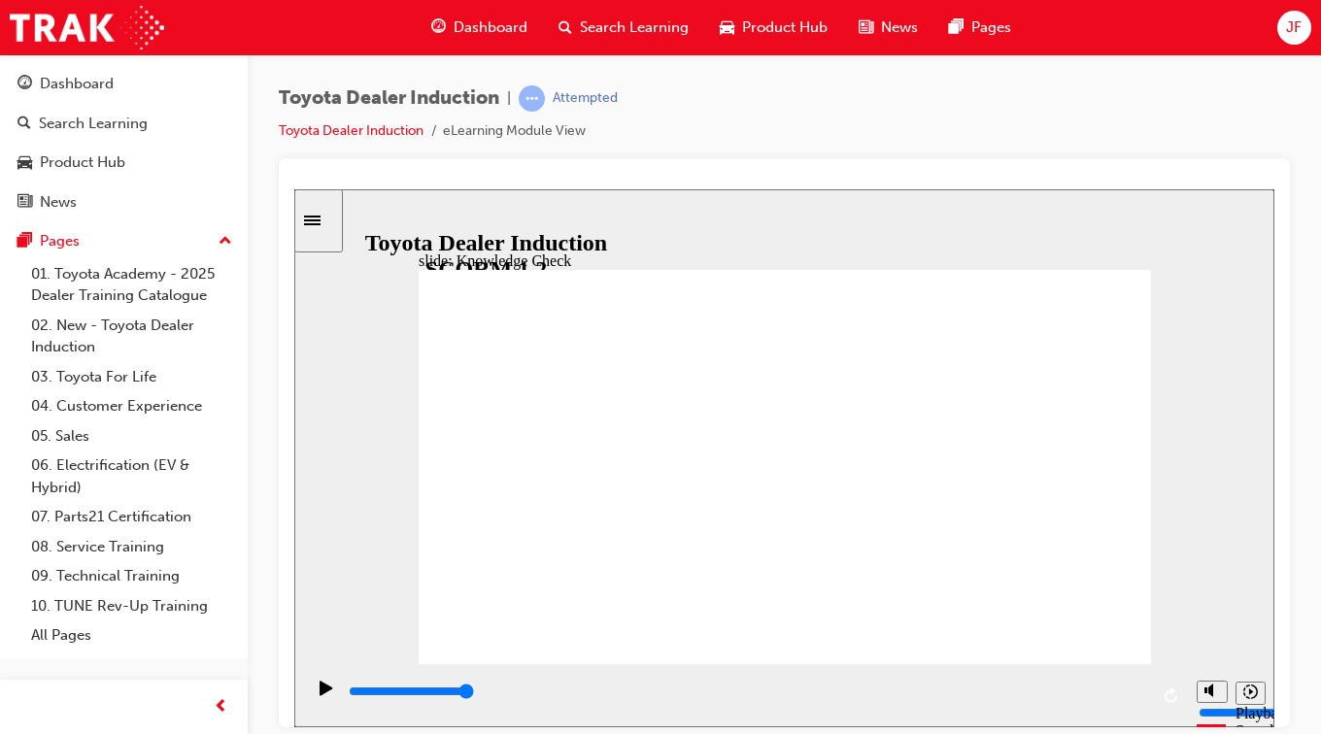
type input "mobi"
type input "mobil"
type input "mobili"
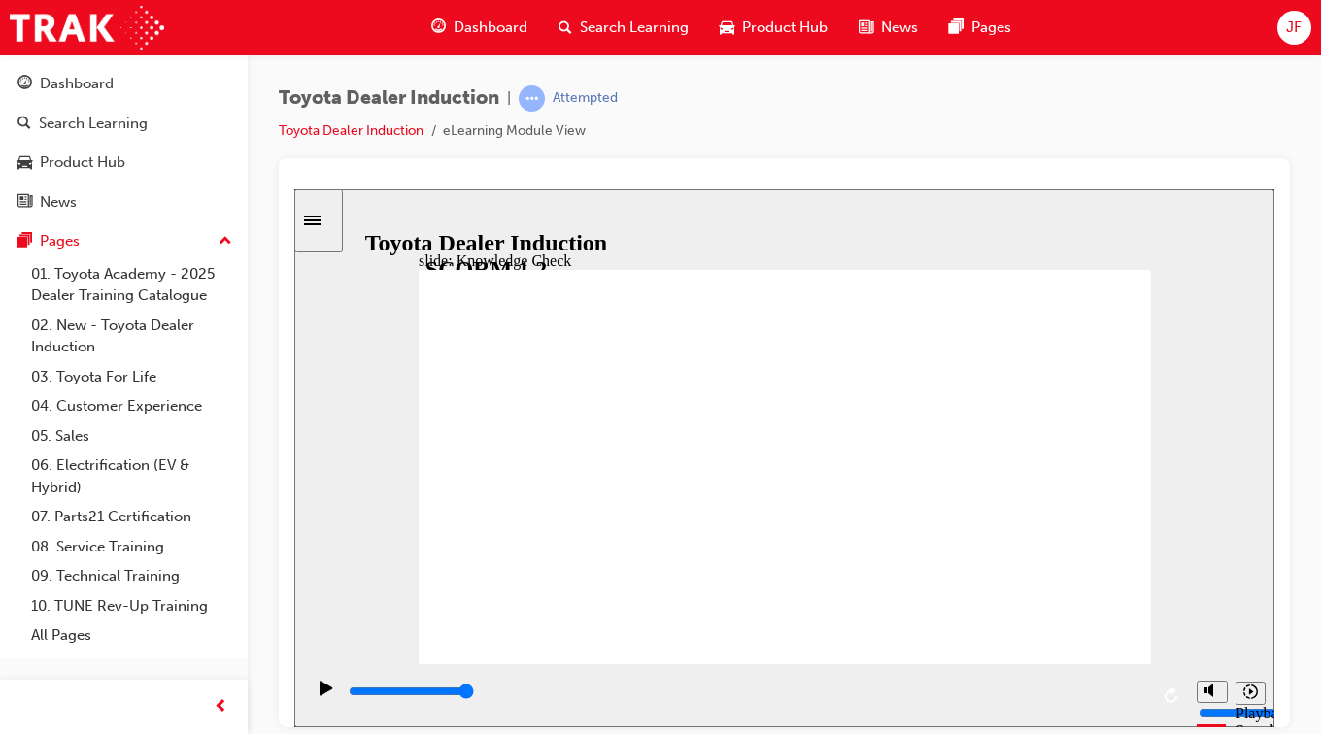
type input "mobilit"
type input "mobility"
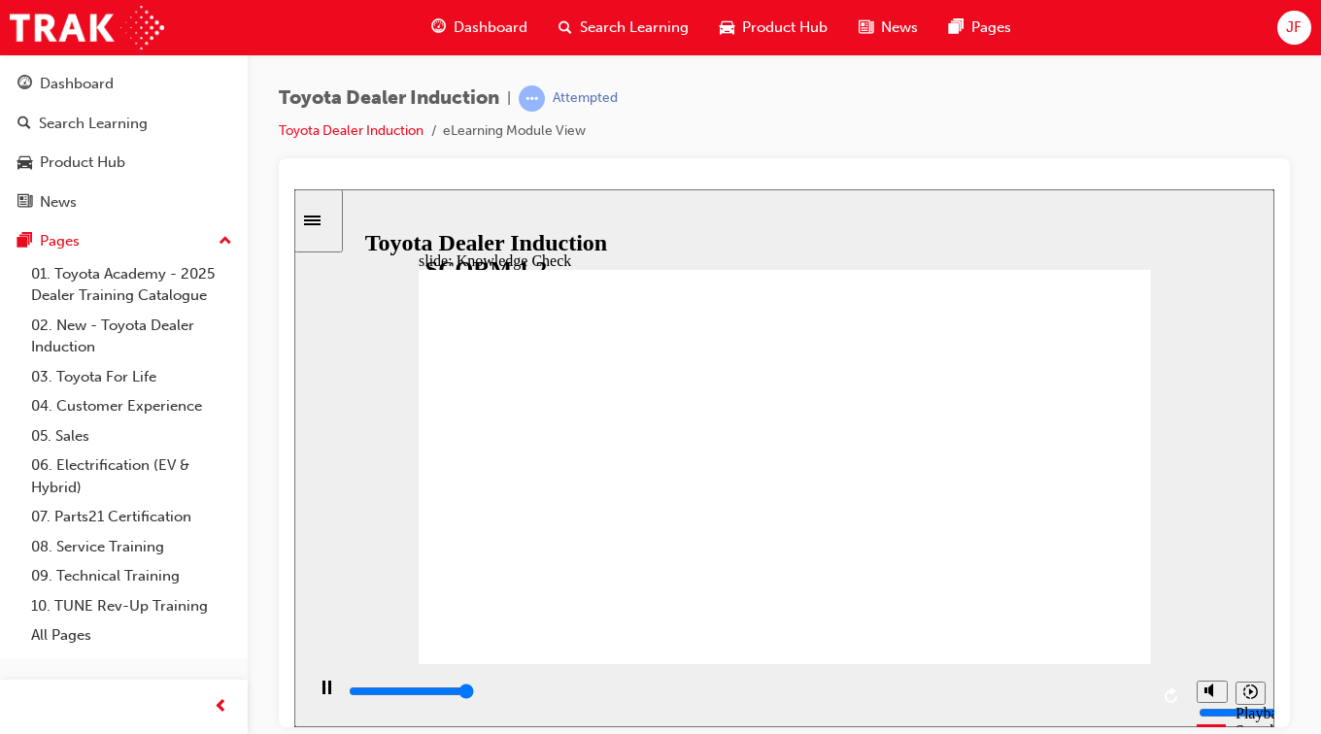
type input "5000"
type input "i"
type input "in"
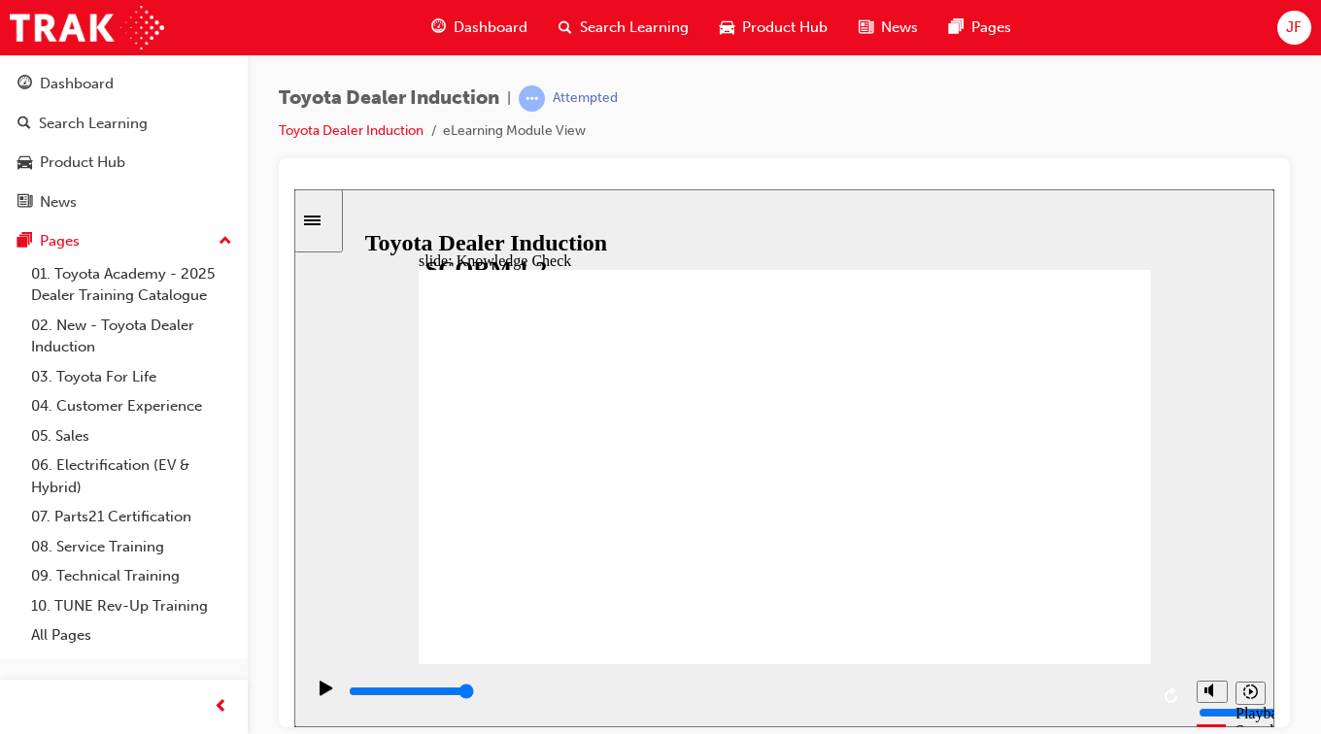
type input "in"
type input "ind"
type input "indi"
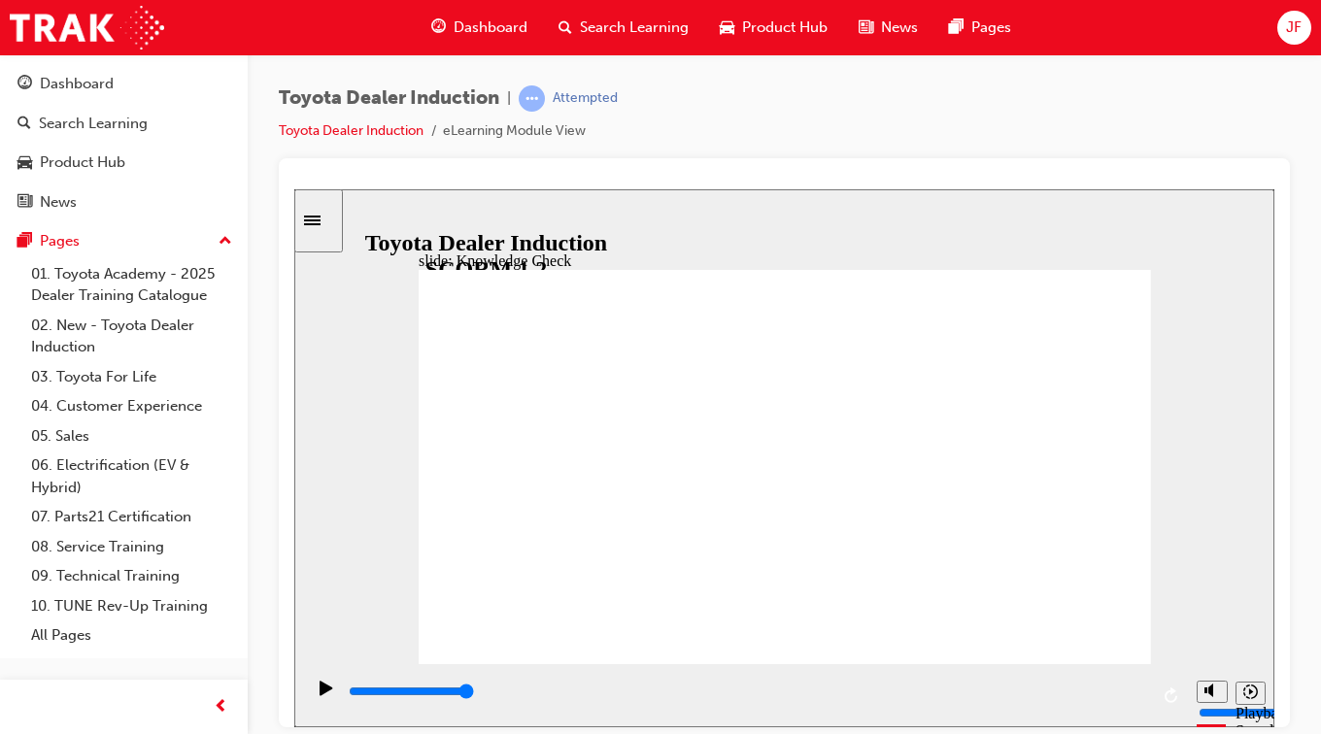
type input "indip"
type input "indipe"
type input "indipen"
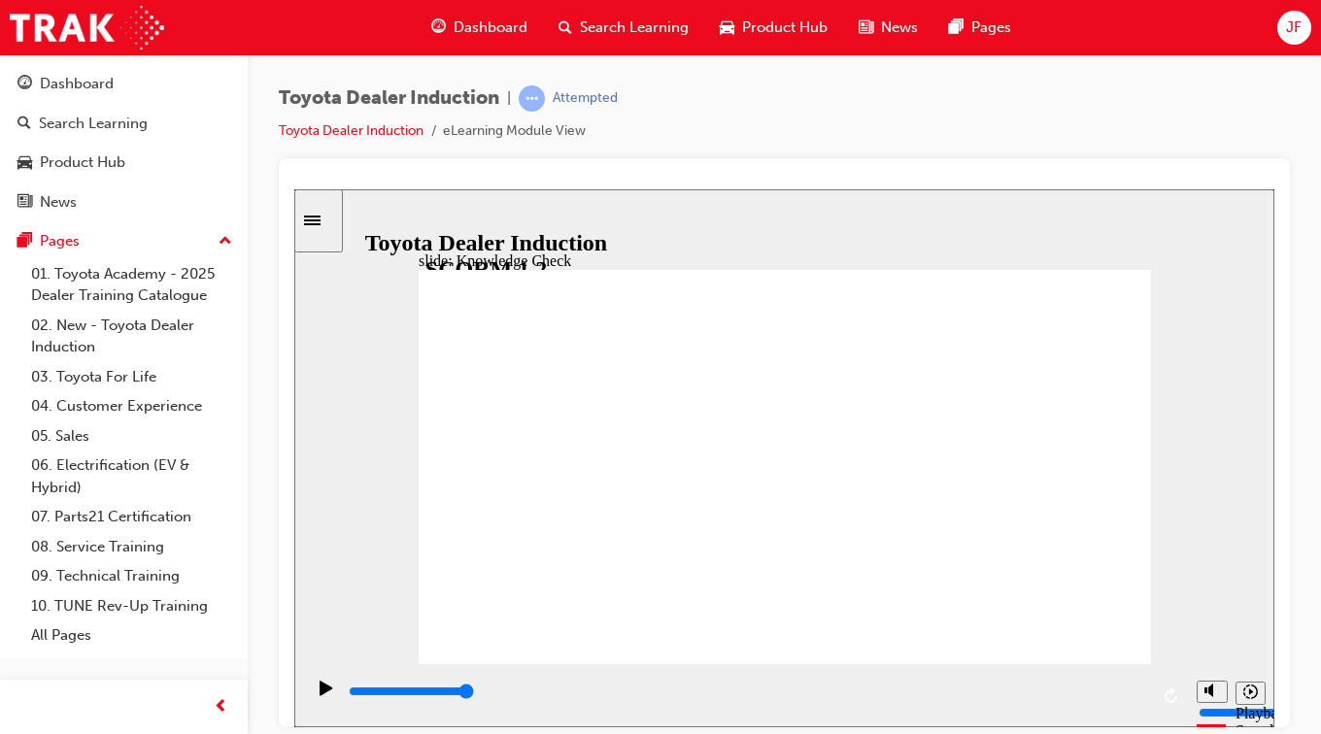
type input "indipen"
type input "indipend"
type input "indipenda"
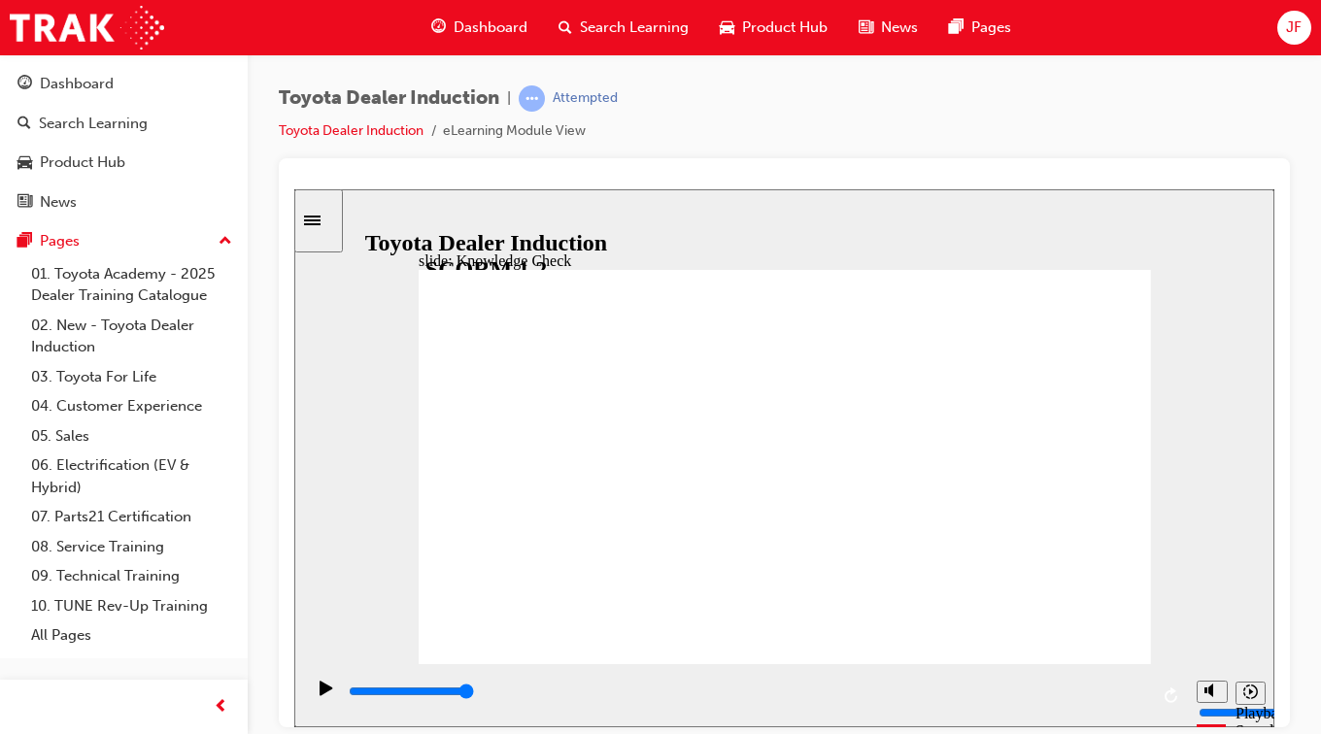
type input "indipendan"
type input "indipendant"
type input "idipendant"
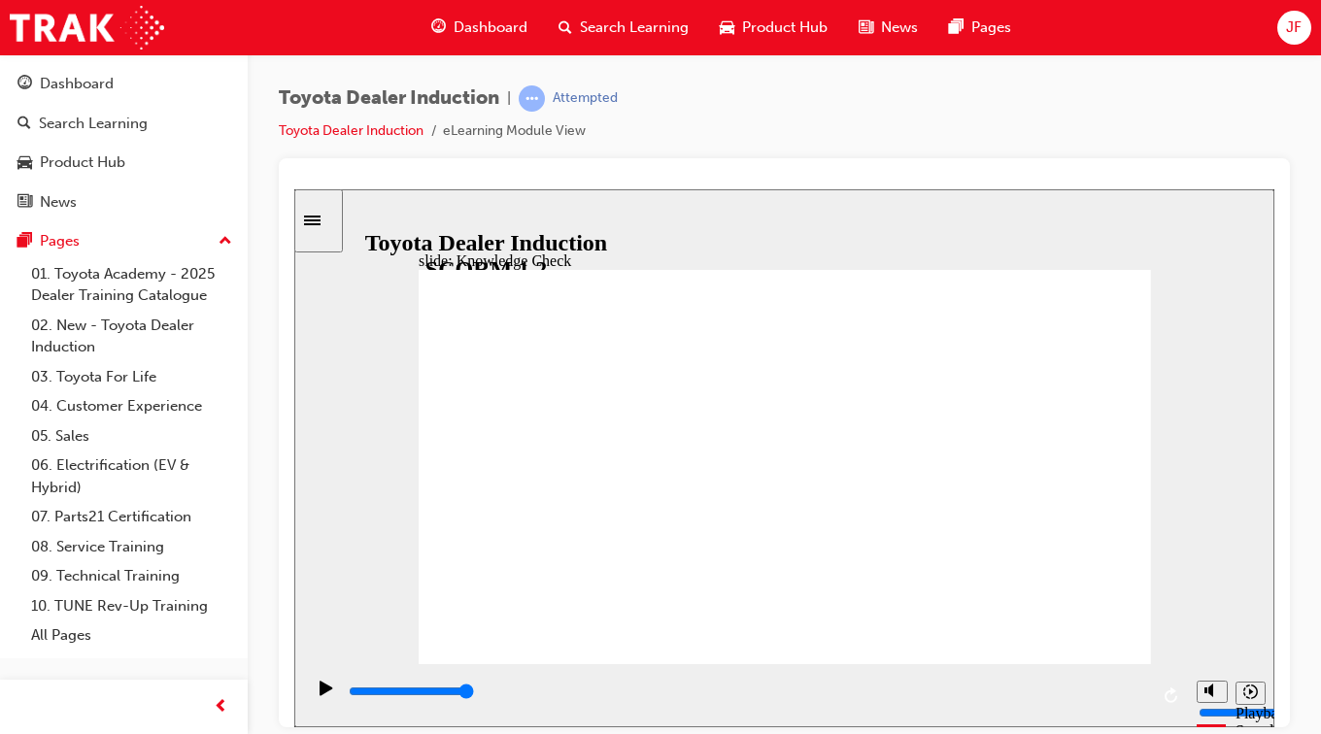
type input "idipendant"
type input "iipendant"
type input "ipendant"
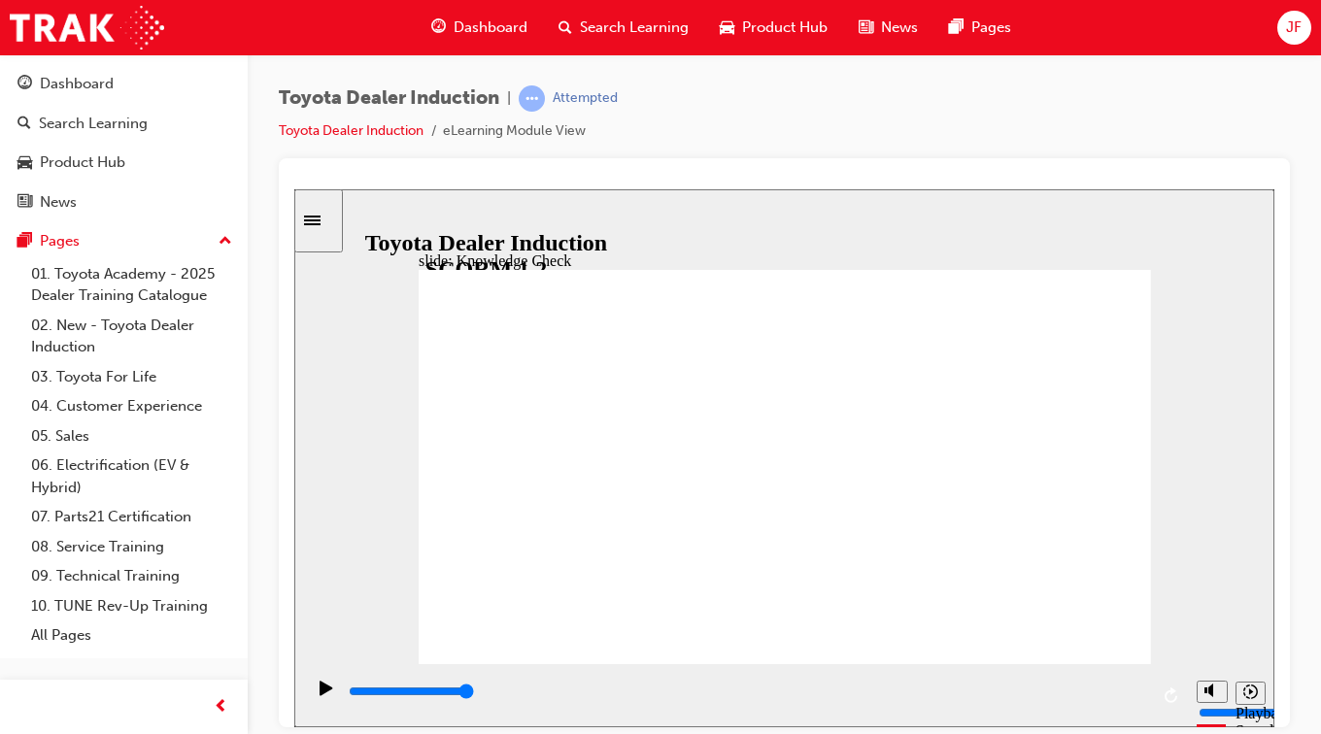
type input "iendant"
type input "indant"
type input "idant"
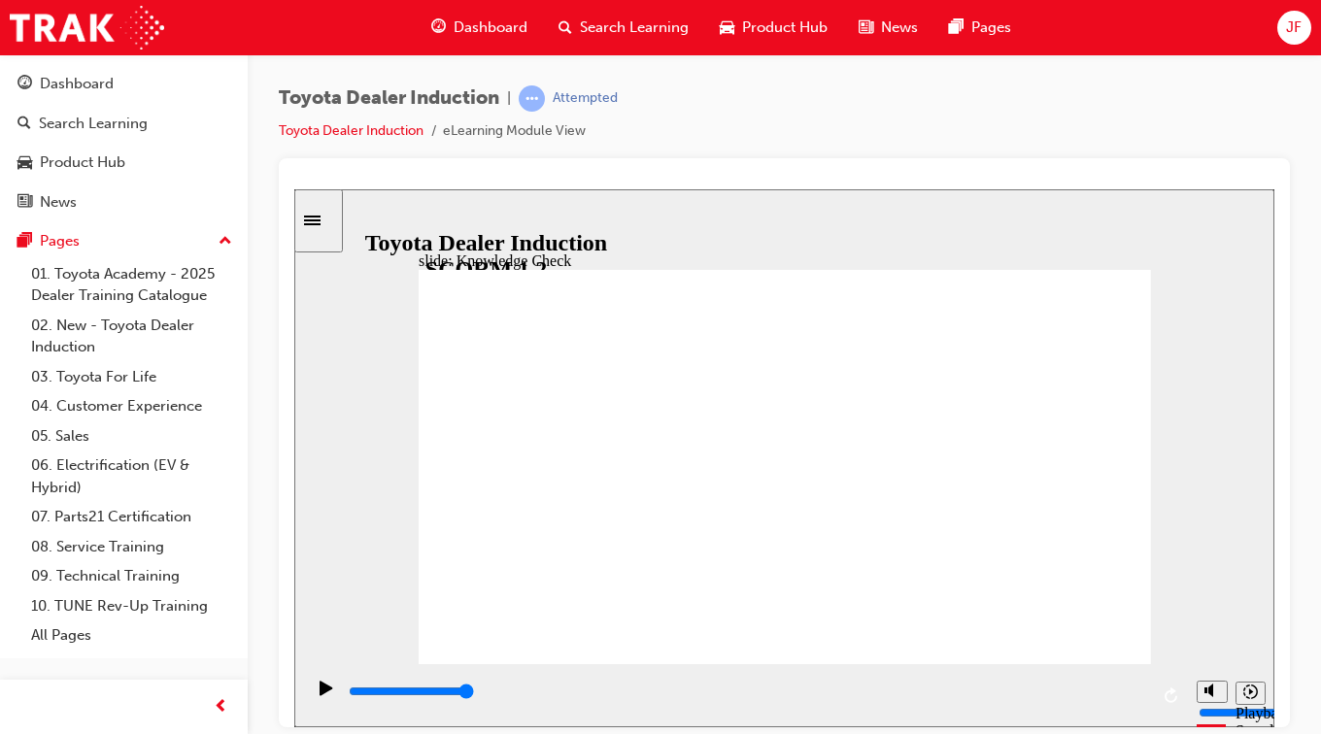
type input "idant"
type input "iant"
type input "int"
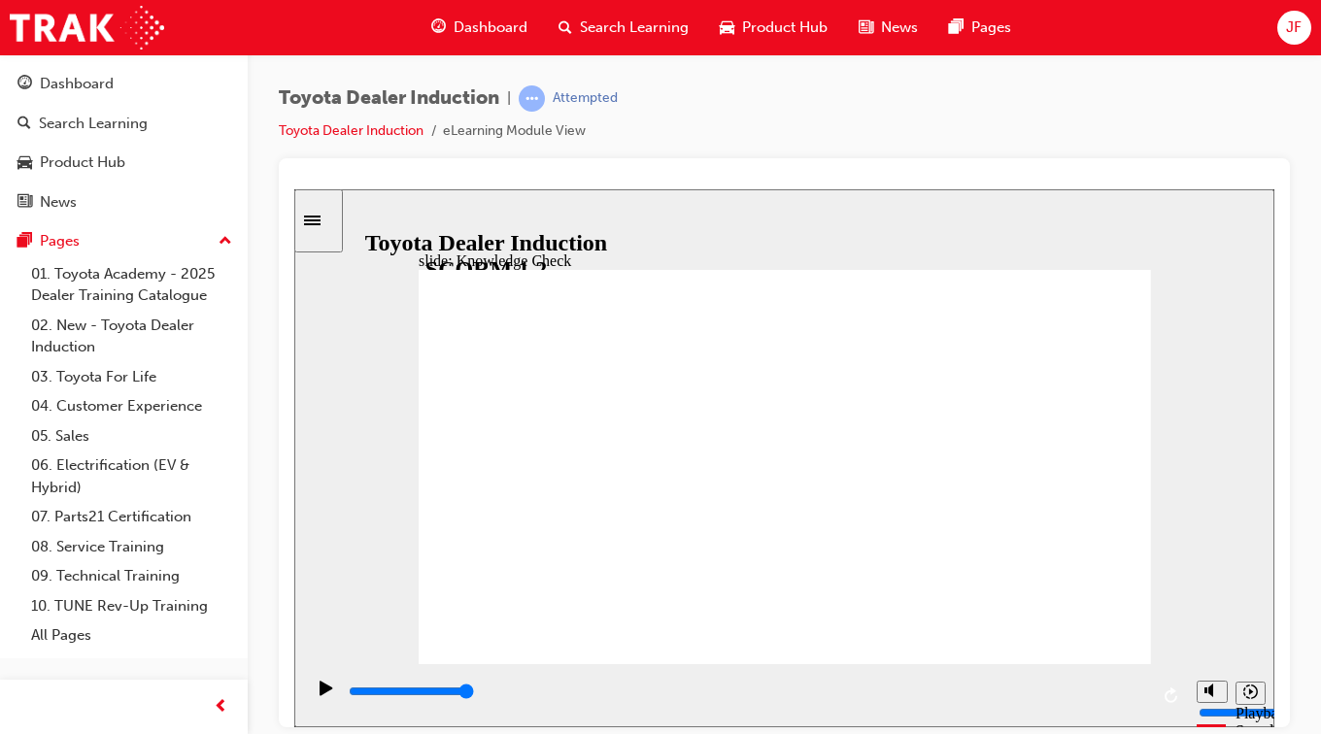
type input "it"
type input "i"
type input "in"
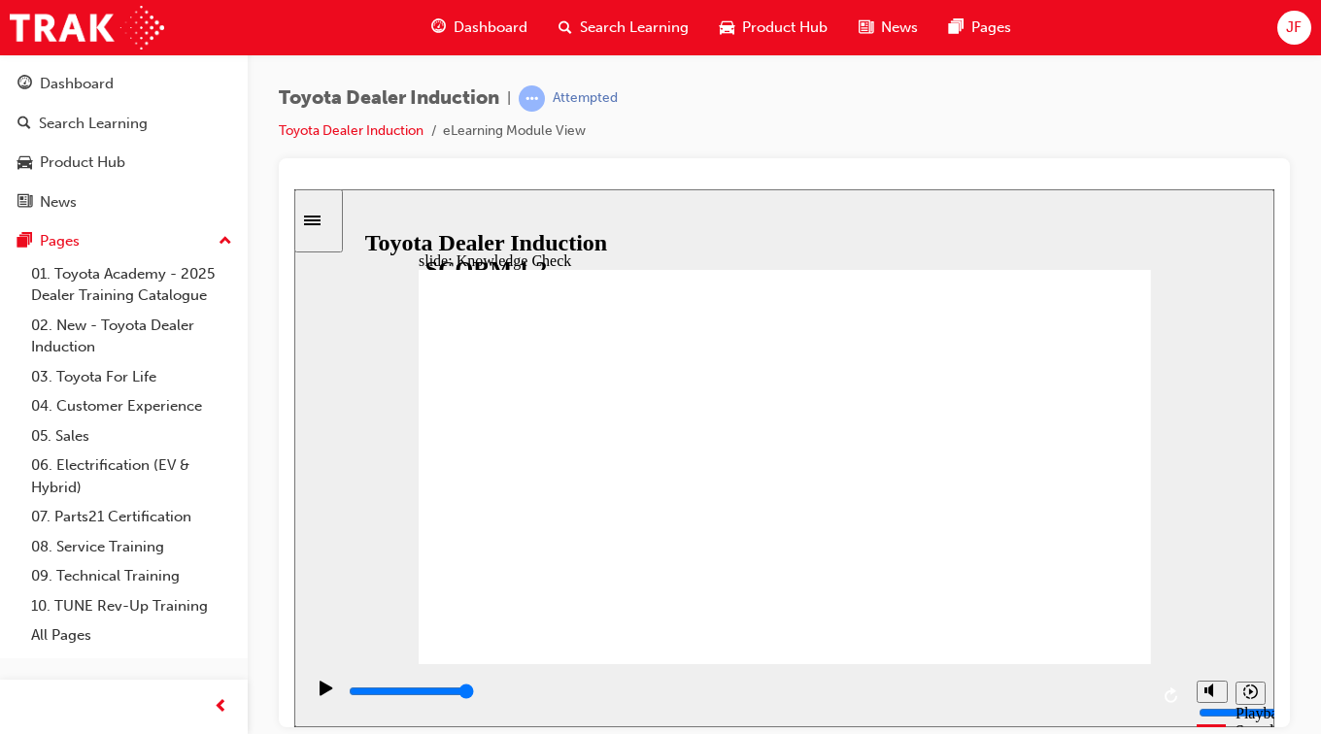
type input "in"
type input "ins"
type input "insp"
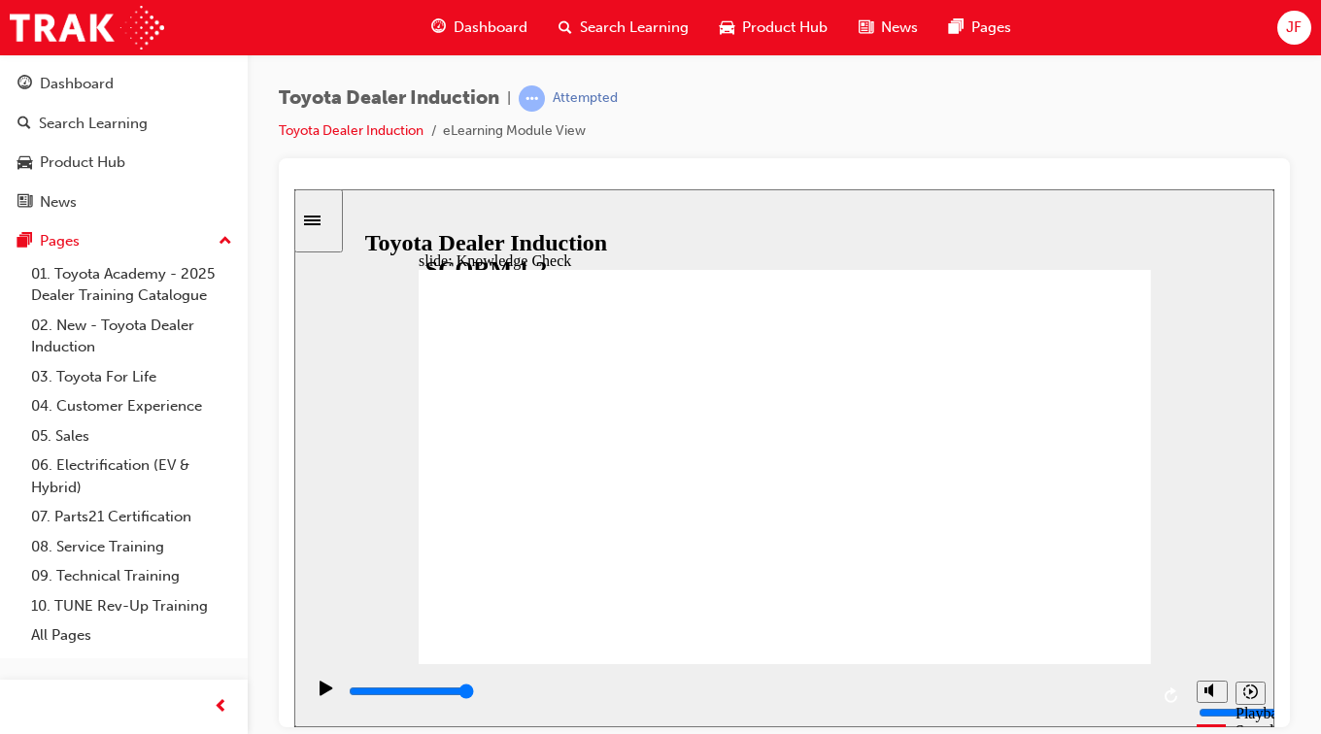
type input "inspi"
type input "inspir"
type input "inspire"
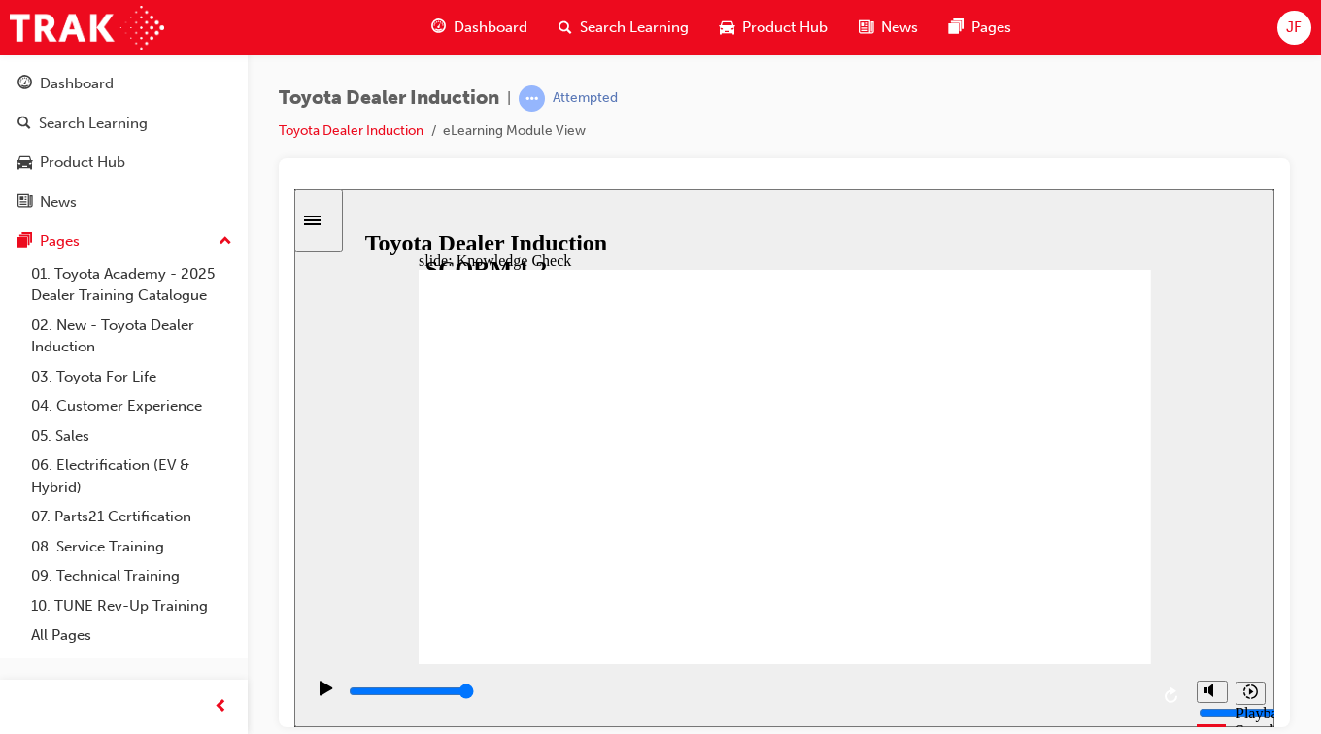
type input "inspire"
type input "inspired"
type input "6500"
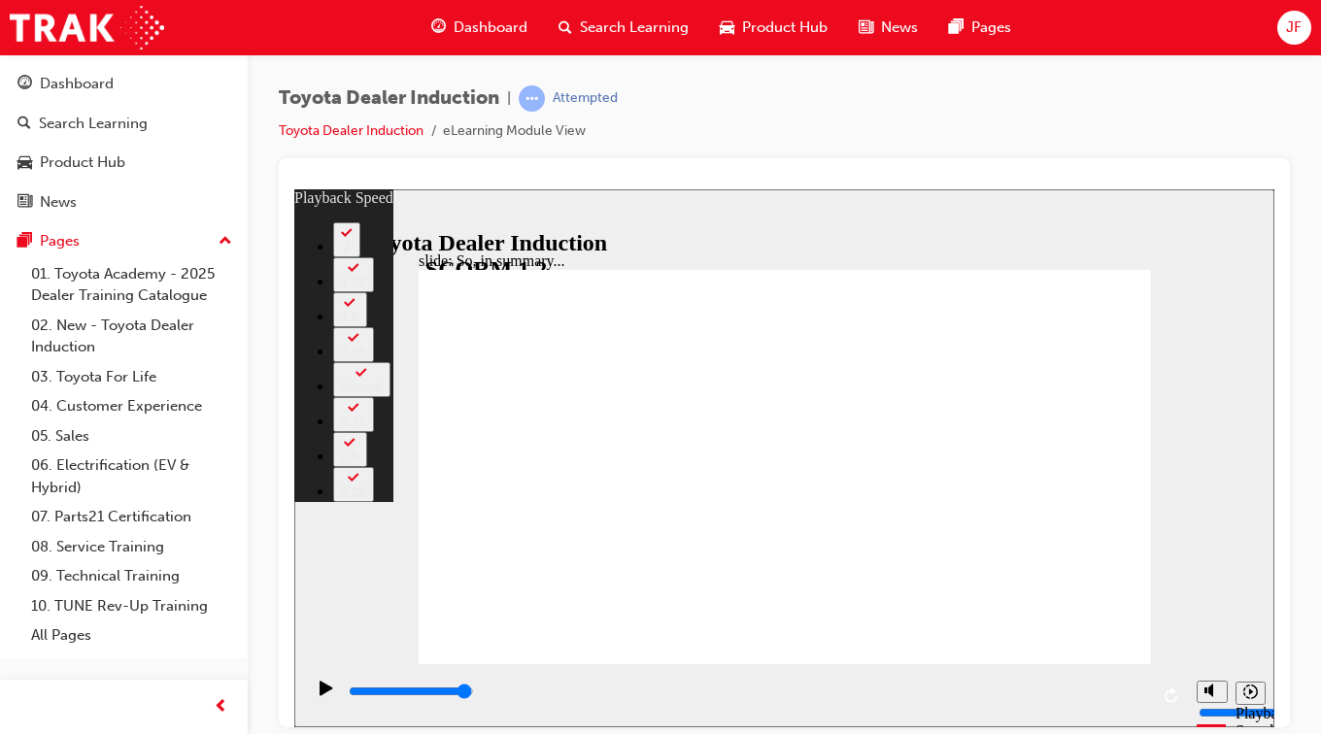
type input "128"
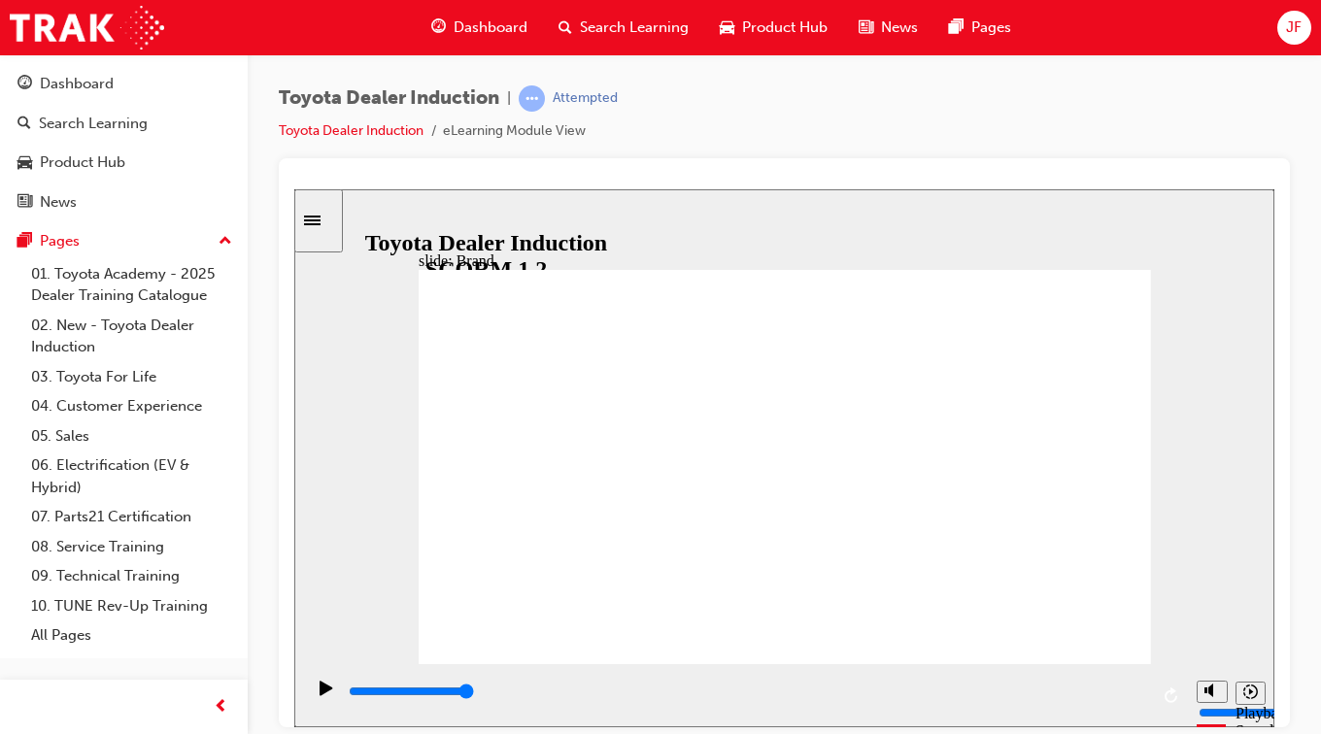
drag, startPoint x: 1081, startPoint y: 612, endPoint x: 1069, endPoint y: 628, distance: 20.2
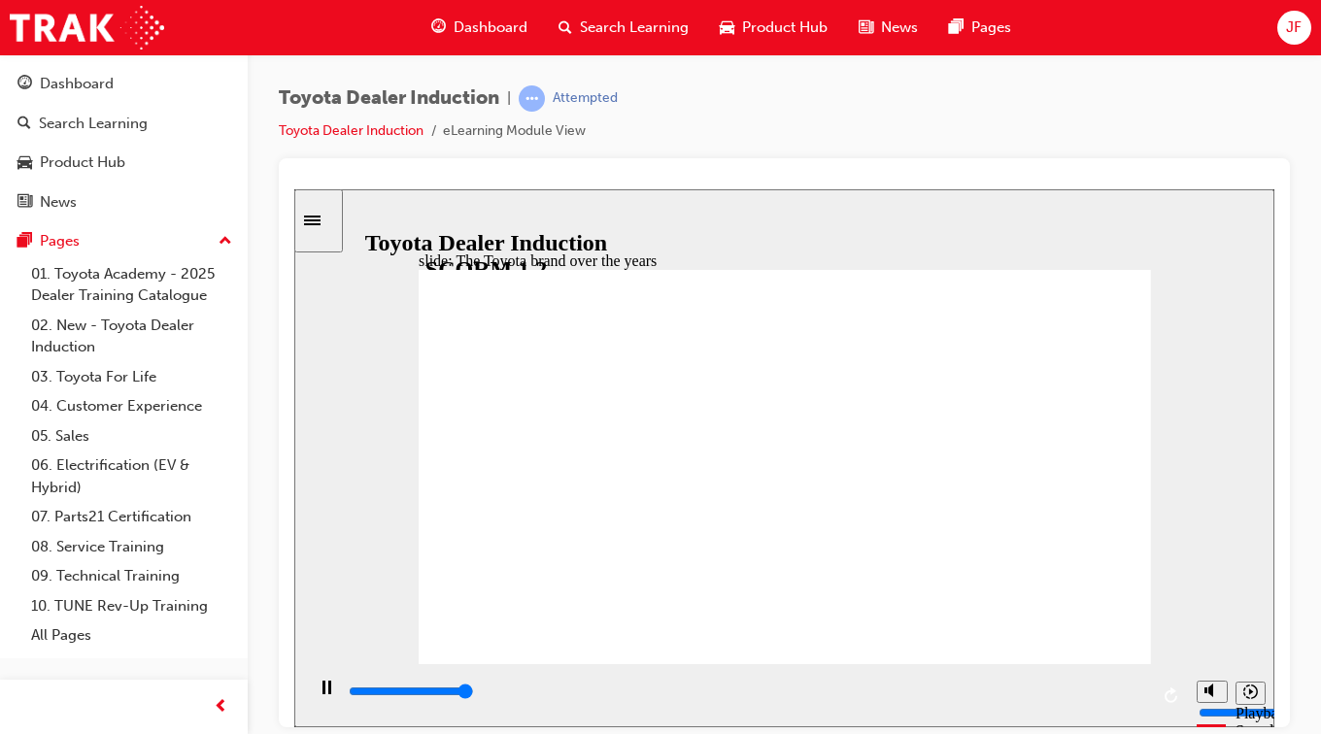
type input "8400"
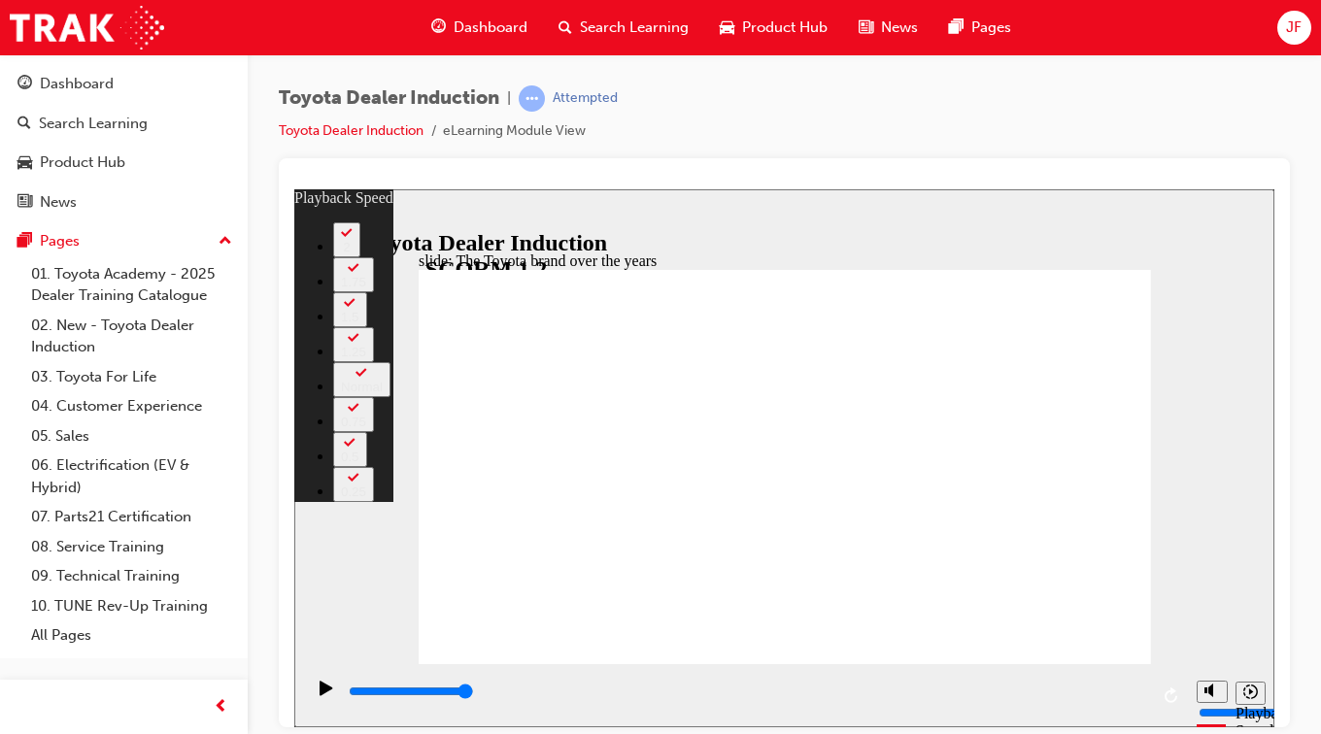
type input "165"
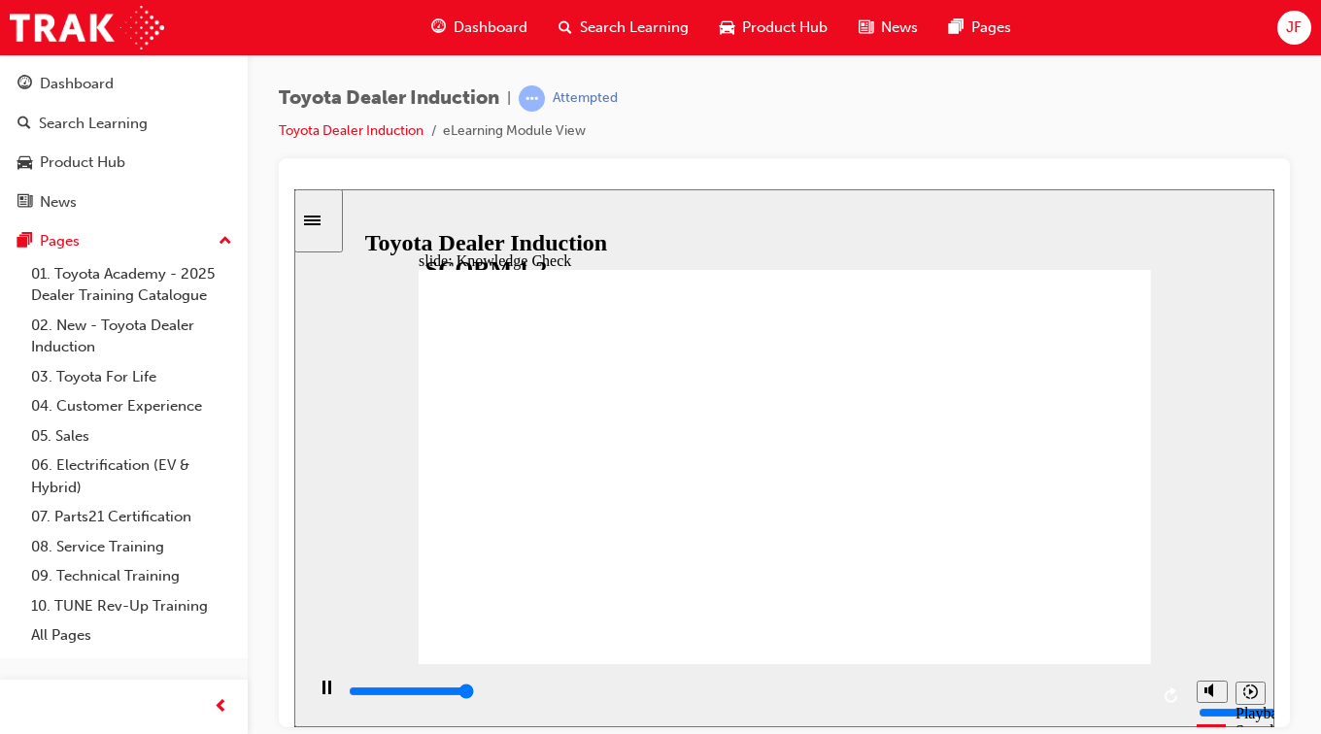
type input "5000"
radio input "true"
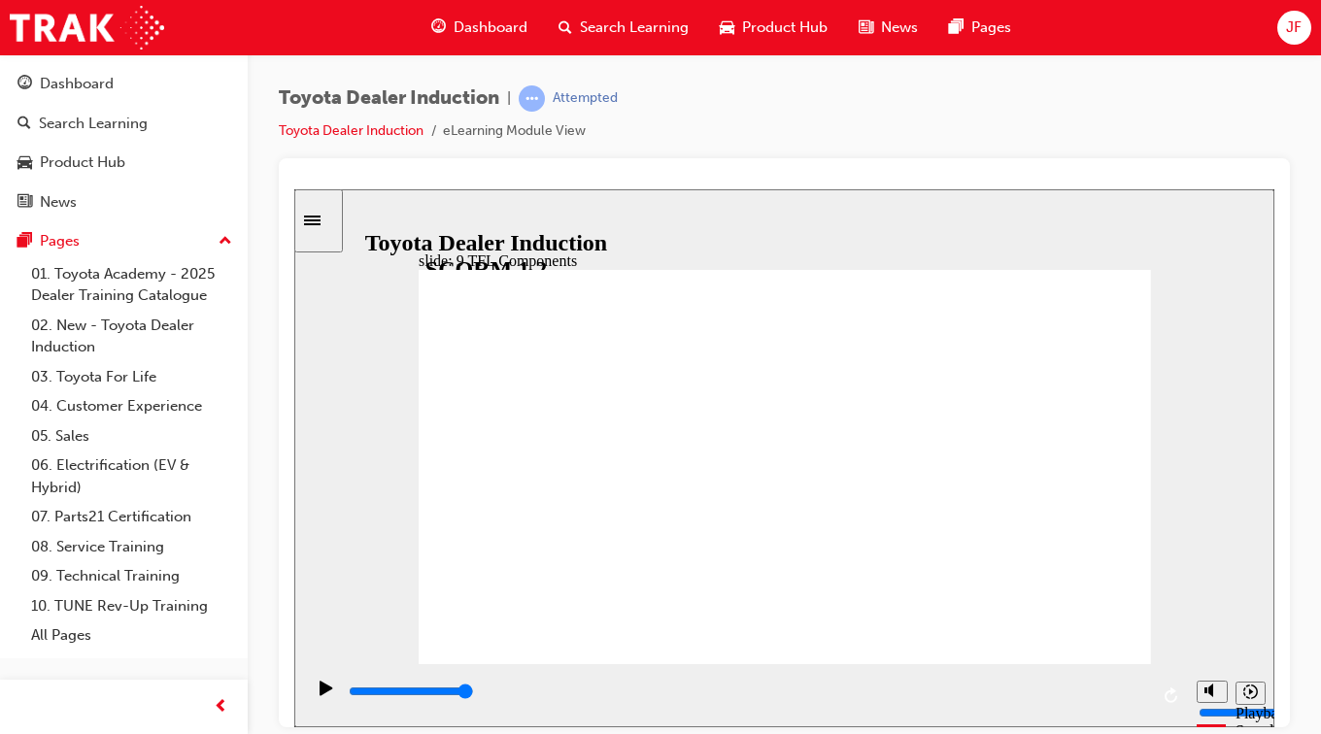
drag, startPoint x: 757, startPoint y: 555, endPoint x: 651, endPoint y: 556, distance: 105.9
drag, startPoint x: 651, startPoint y: 556, endPoint x: 991, endPoint y: 584, distance: 341.0
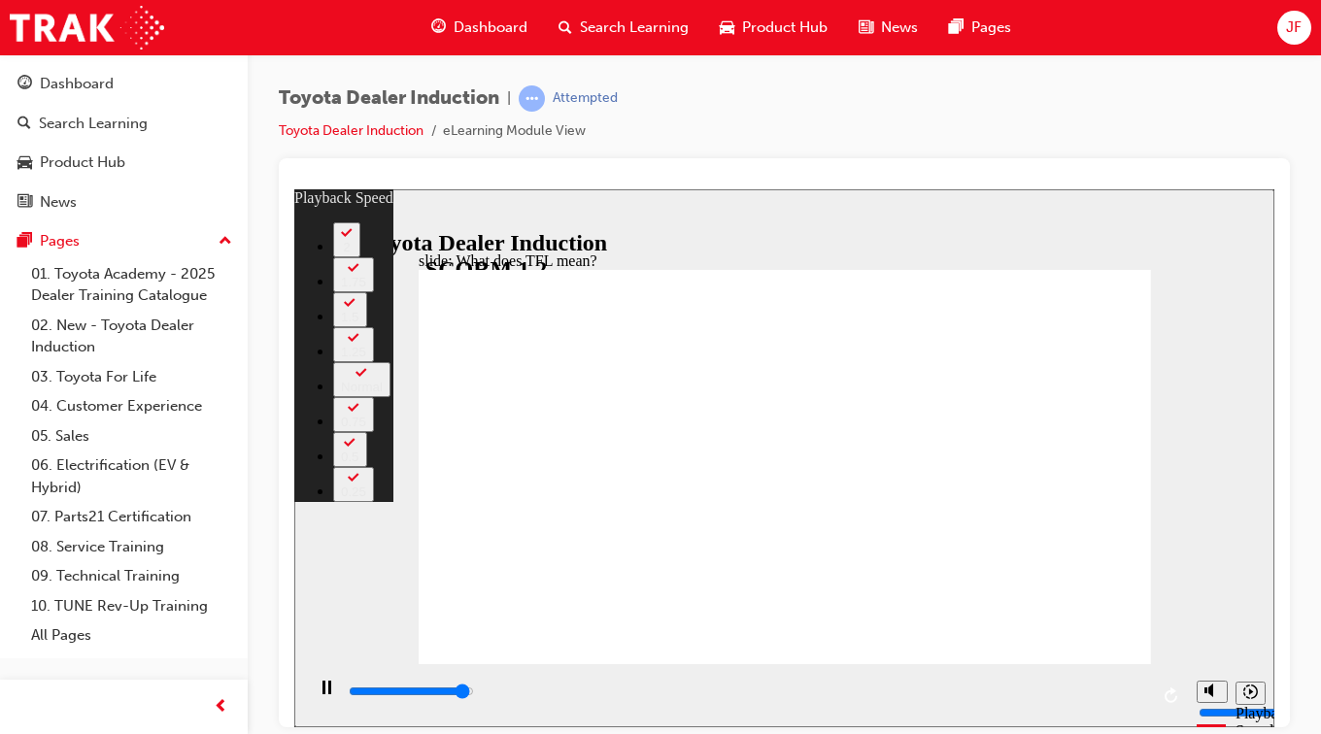
type input "10500"
type input "0"
type input "10700"
type input "0"
type input "10800"
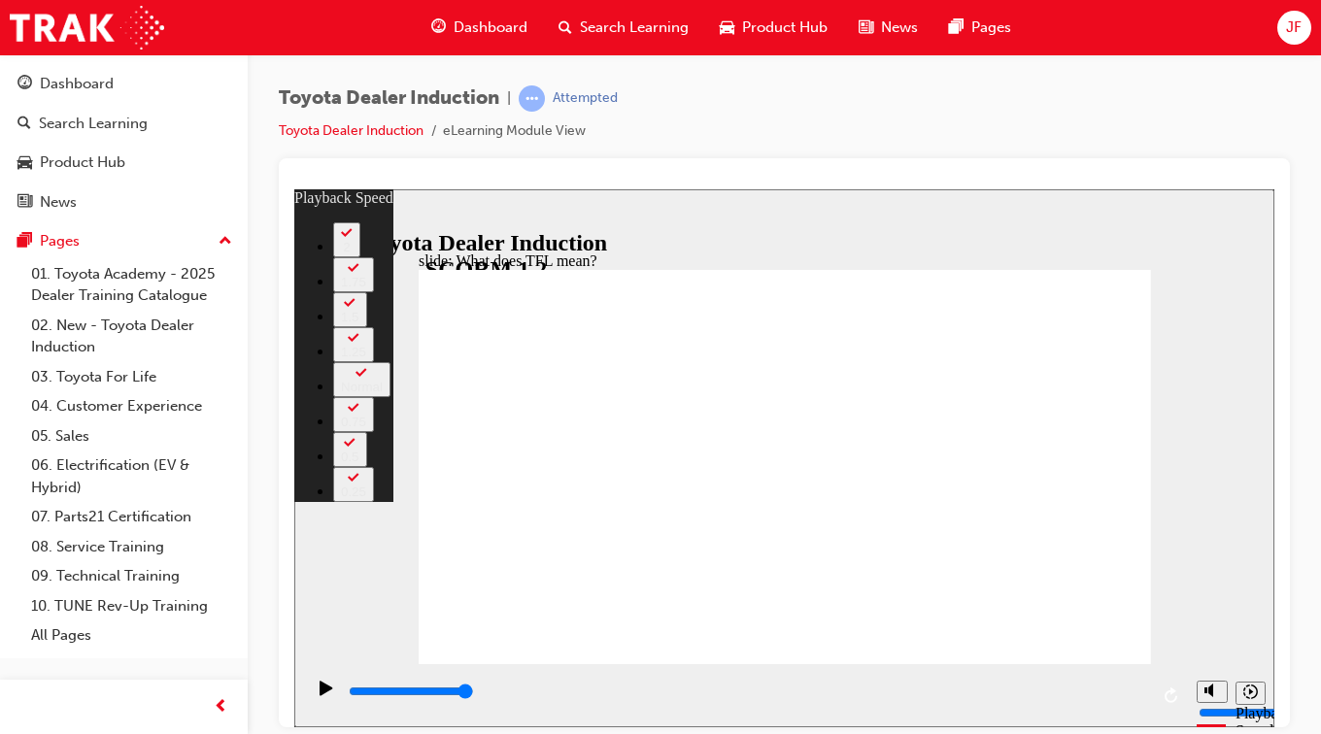
type input "139"
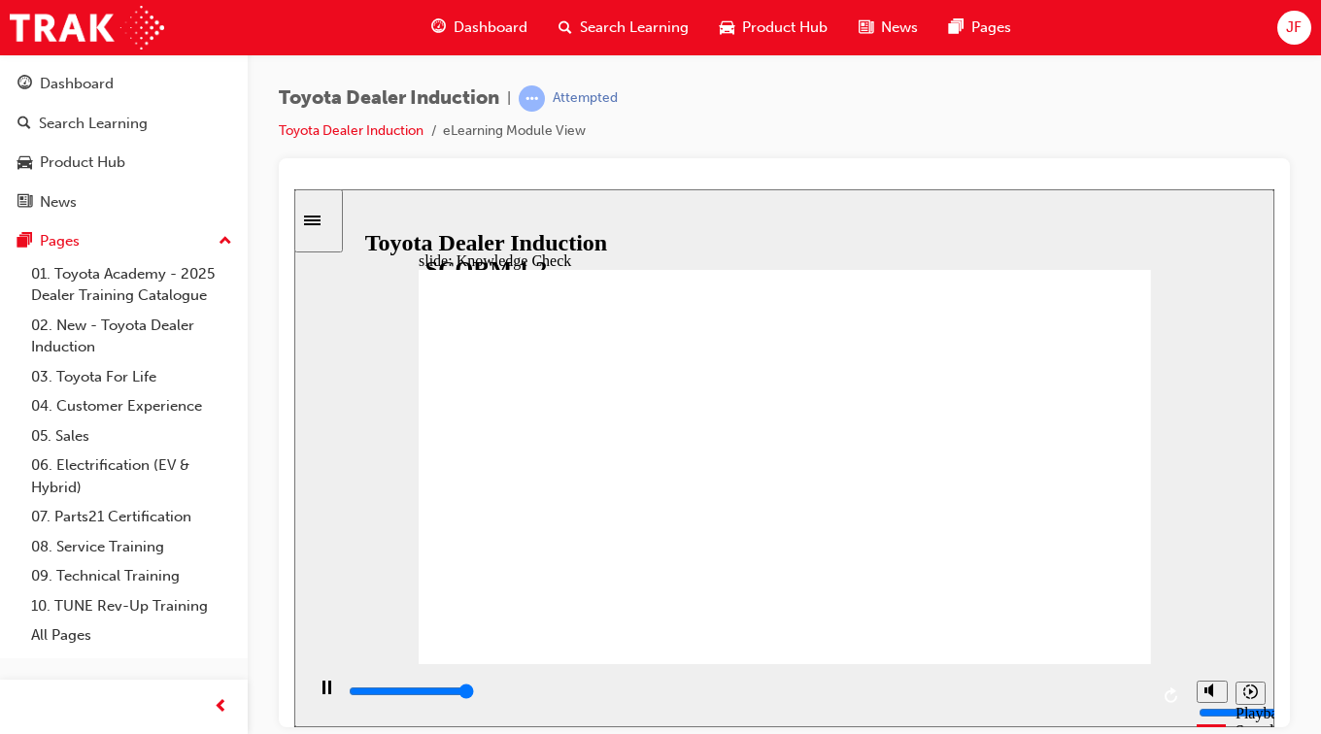
type input "5000"
radio input "true"
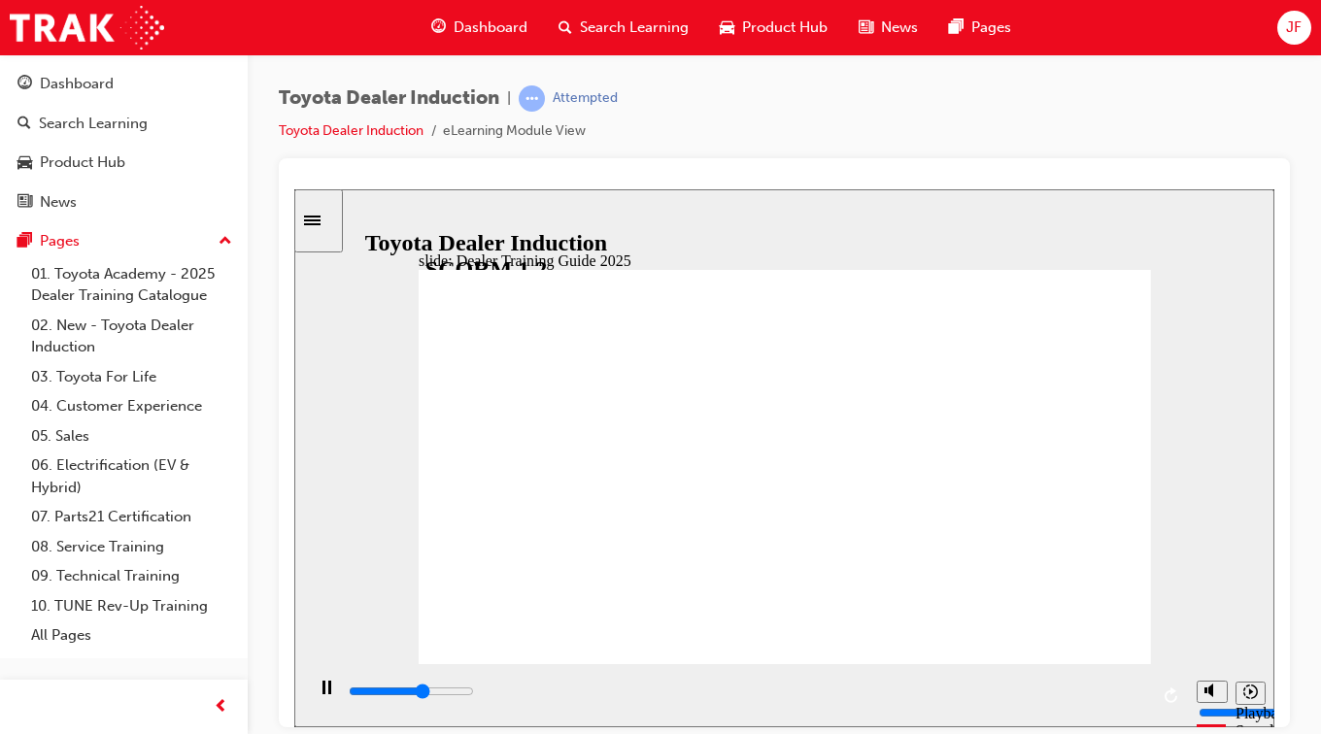
type input "5000"
radio input "true"
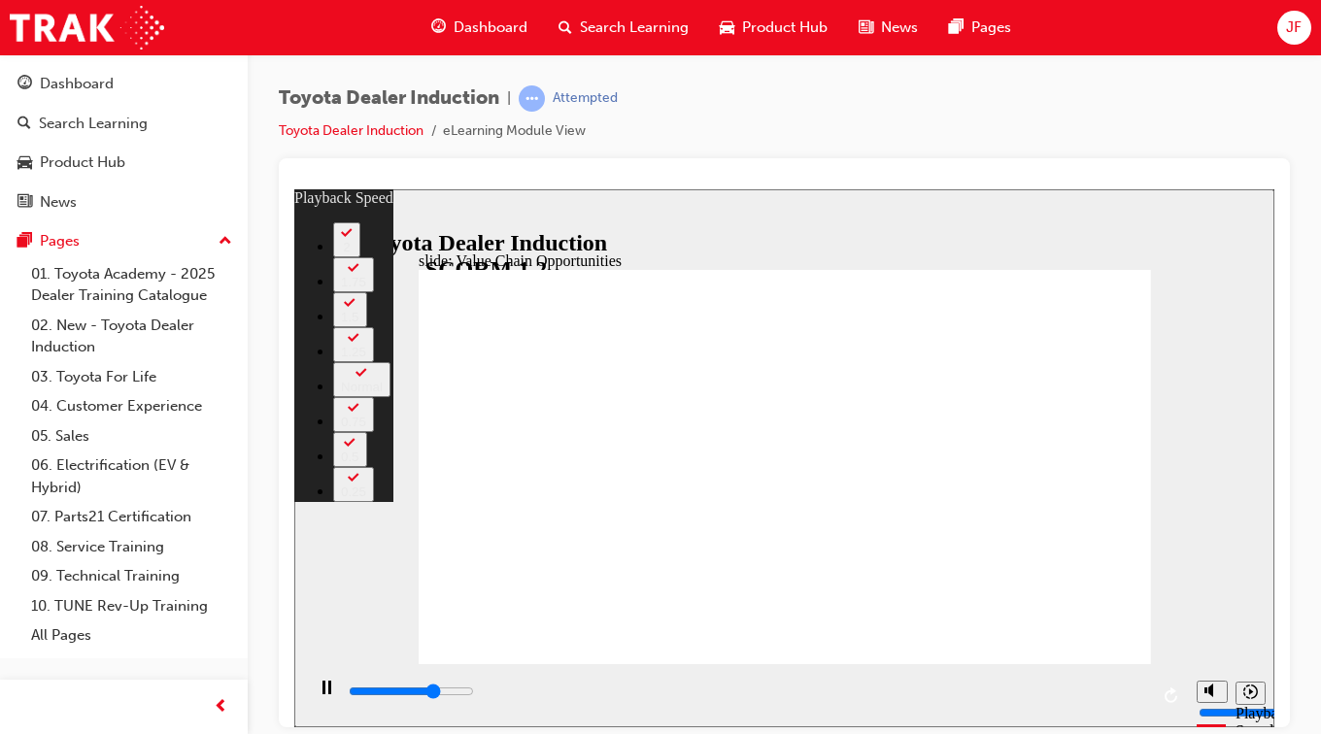
type input "7900"
type input "0"
type input "8200"
type input "0"
type input "8400"
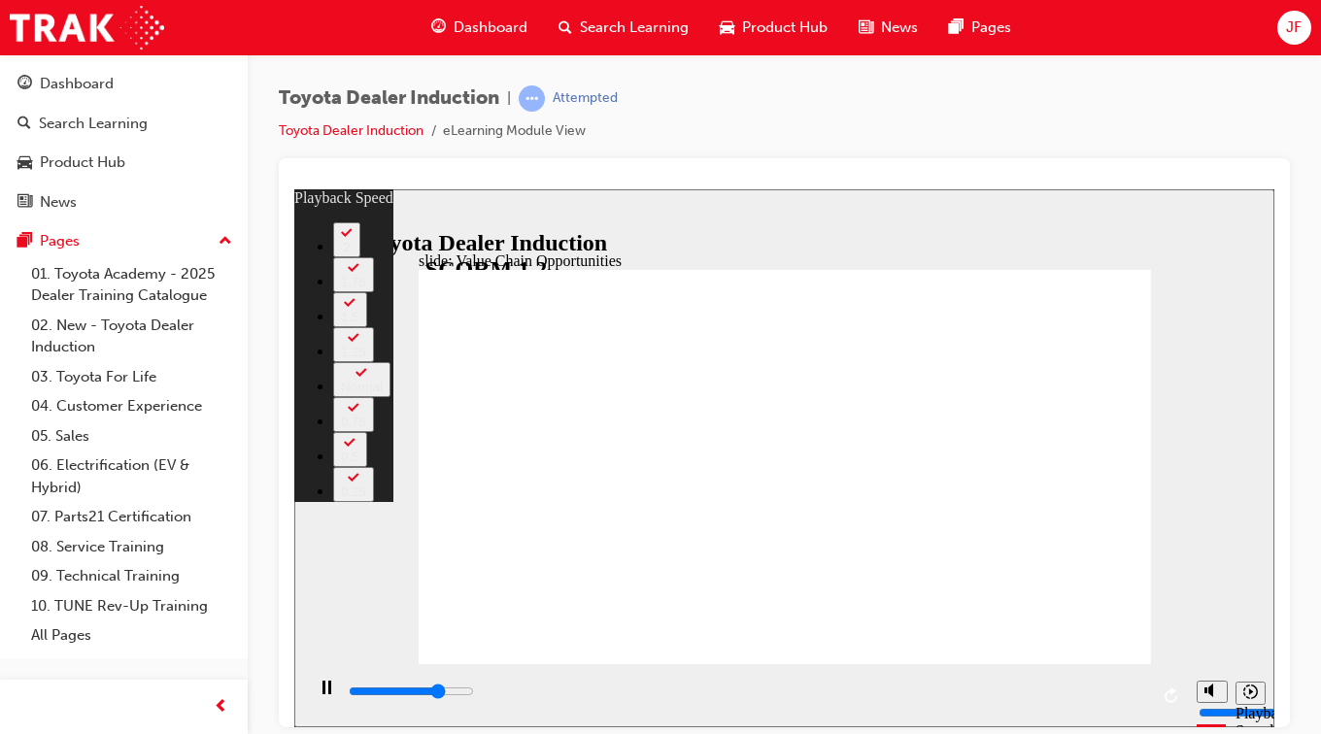
type input "1"
type input "8700"
type input "1"
type input "8900"
type input "1"
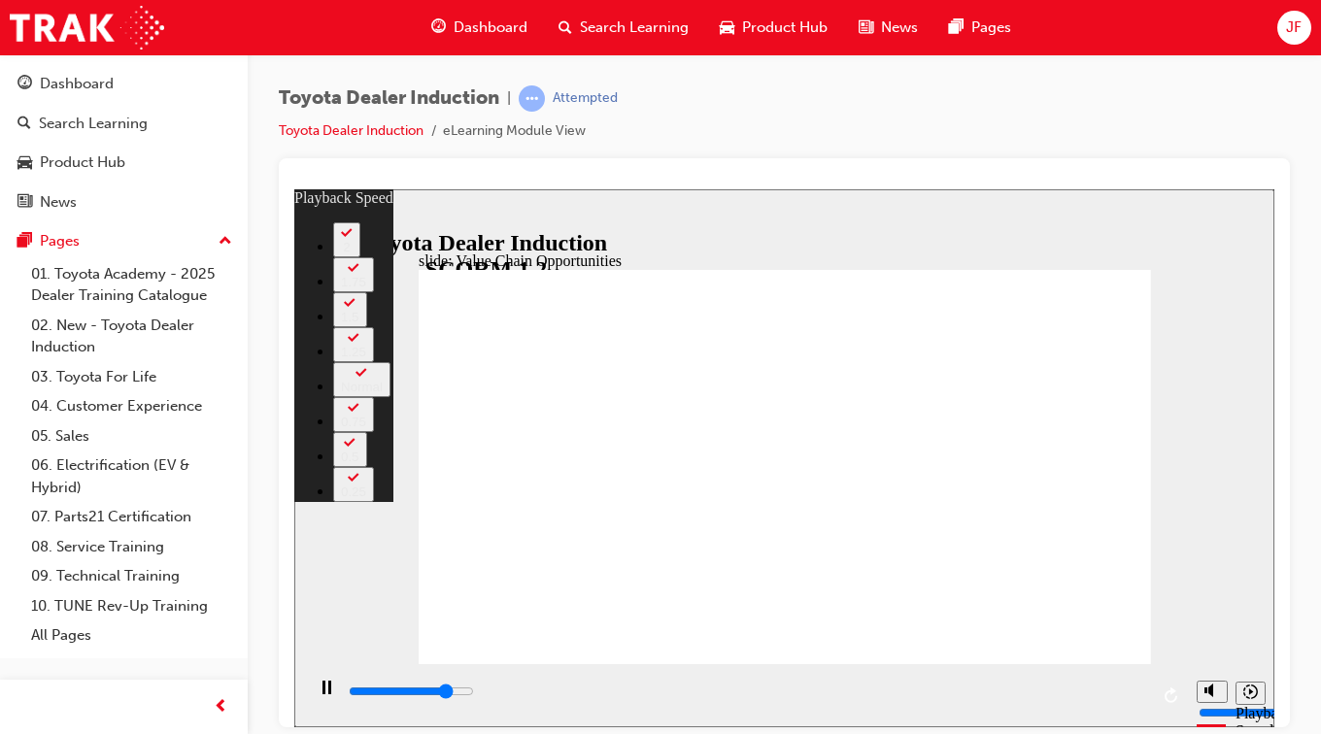
type input "9200"
type input "1"
type input "9500"
type input "2"
type input "9800"
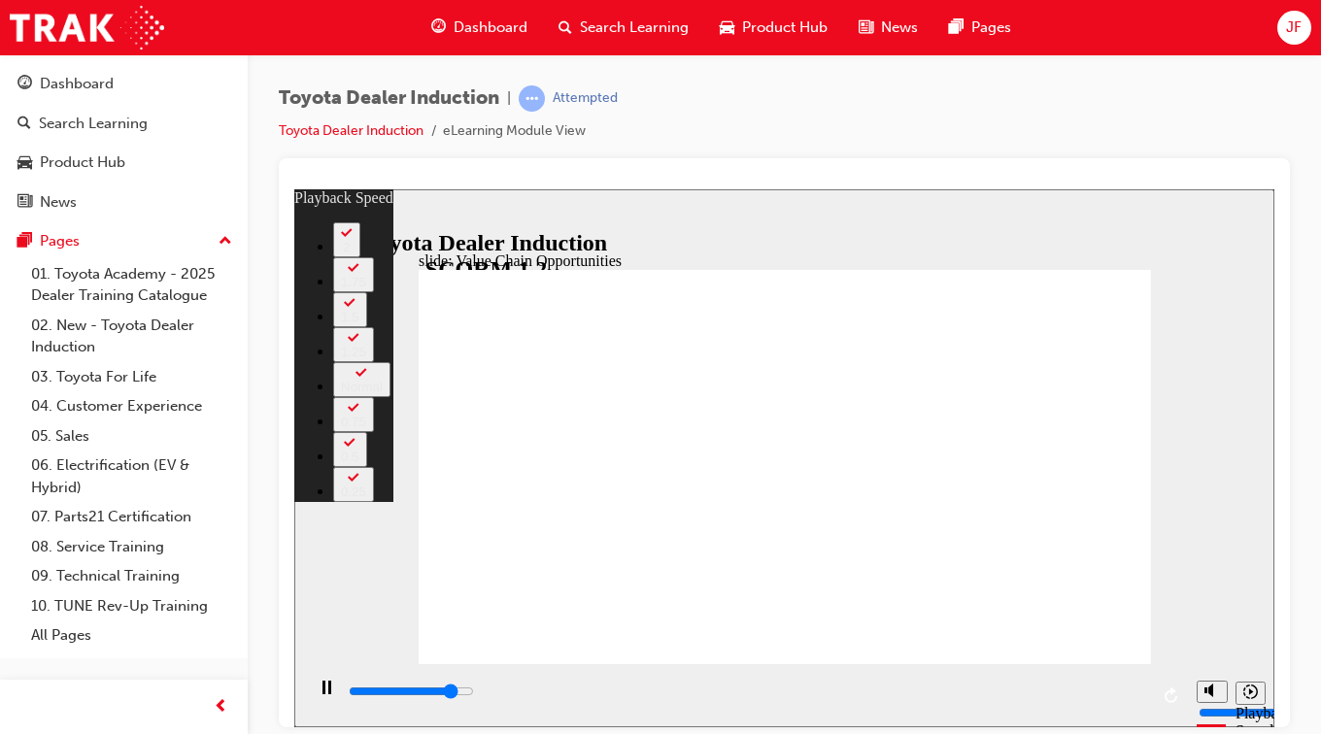
type input "2"
type input "10000"
type input "2"
type input "10300"
type input "2"
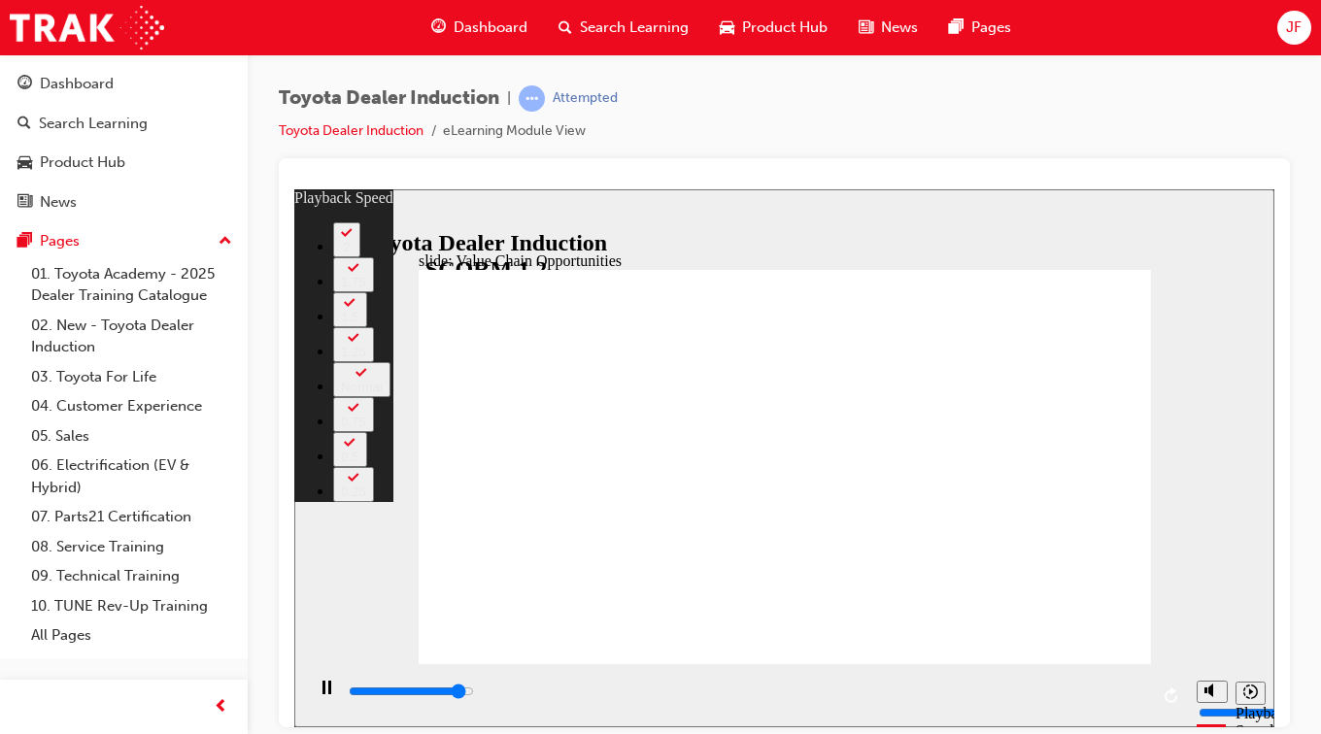
type input "10500"
type input "3"
type input "10600"
type input "3"
type input "10800"
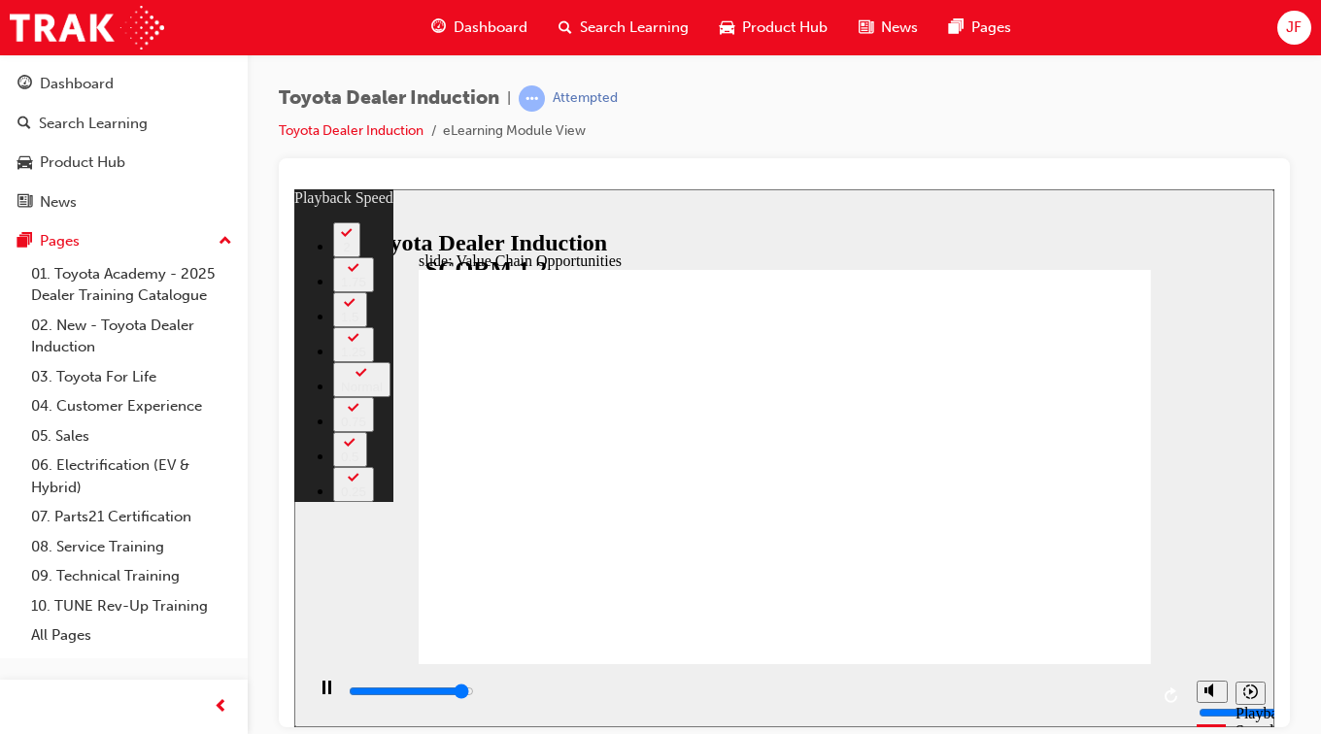
type input "3"
type input "11100"
type input "3"
type input "11300"
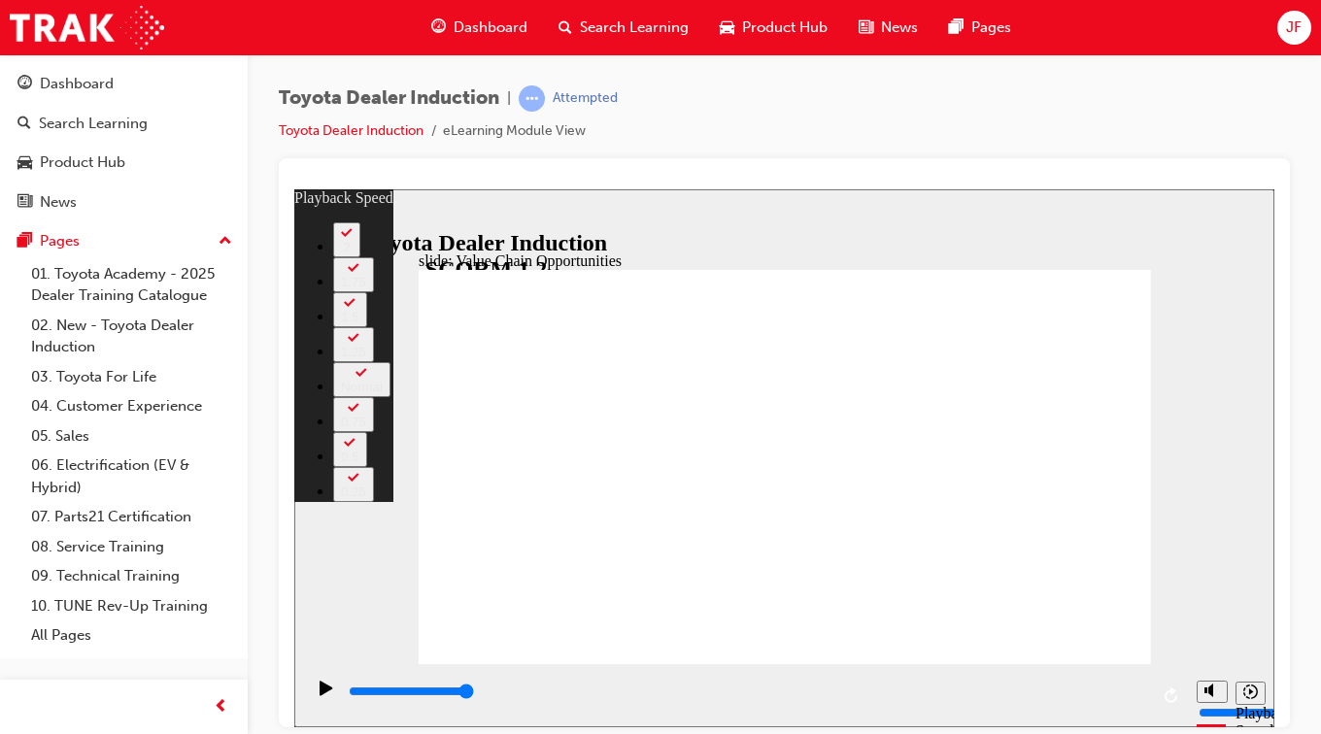
type input "64"
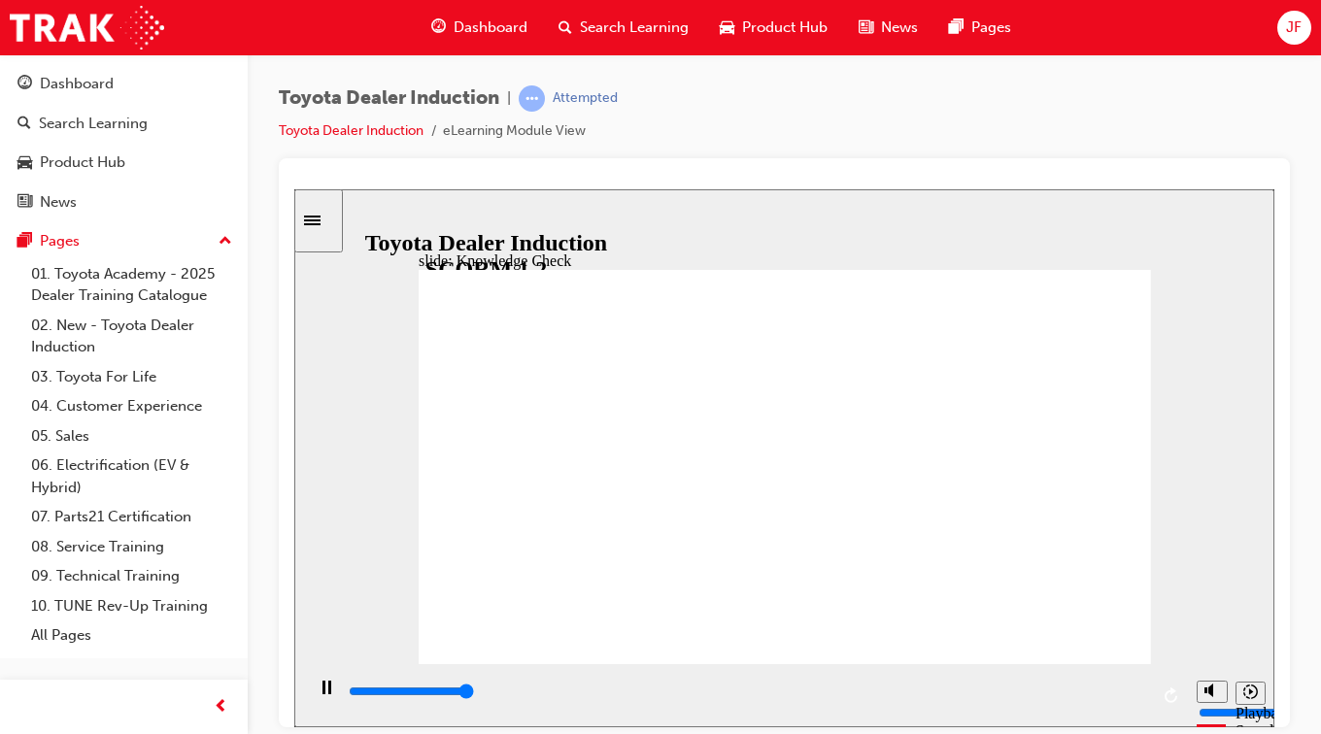
type input "5000"
radio input "true"
type input "5000"
radio input "true"
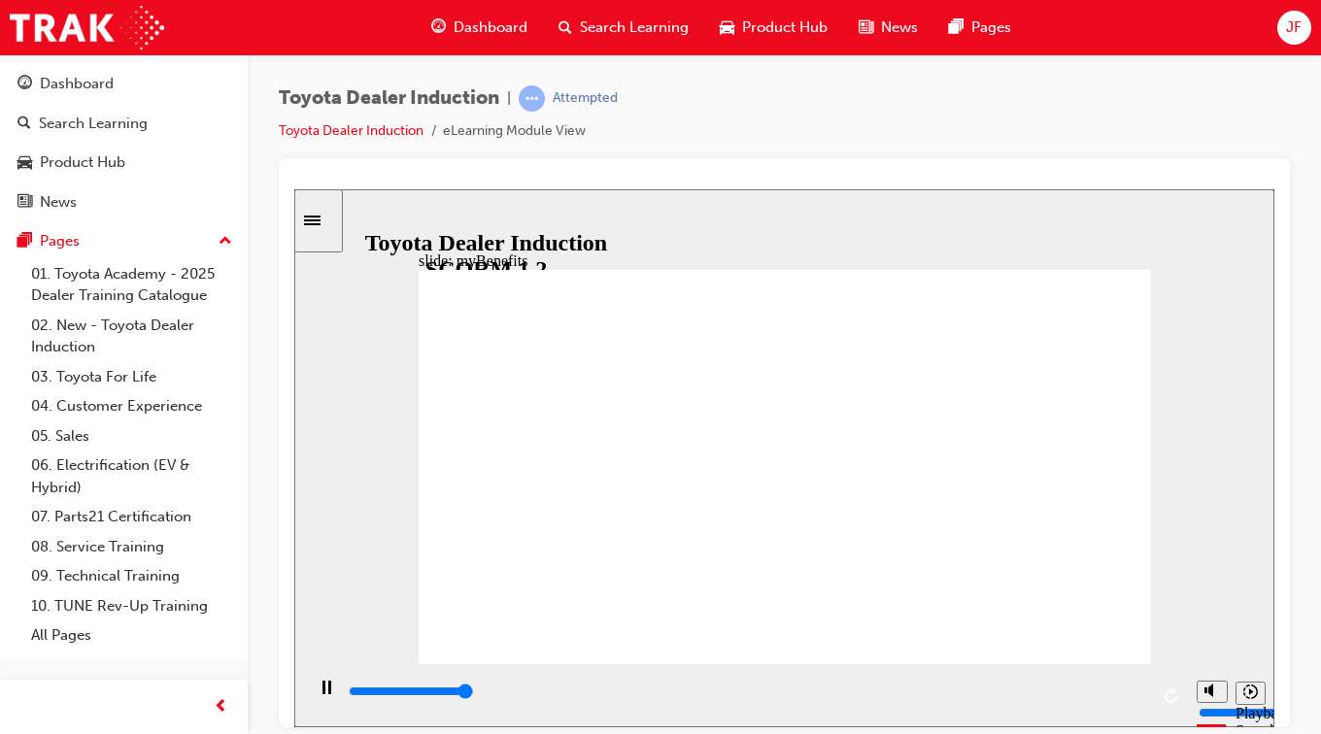
type input "13300"
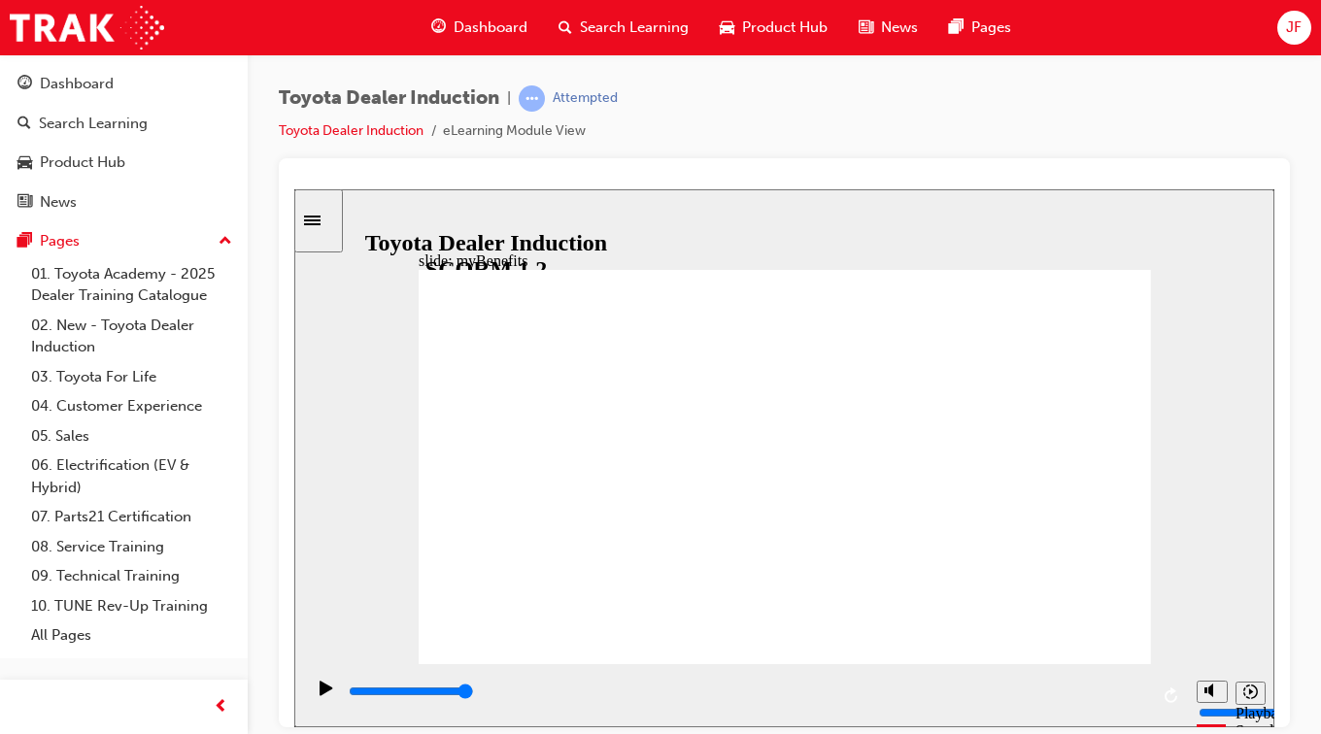
type input "5000"
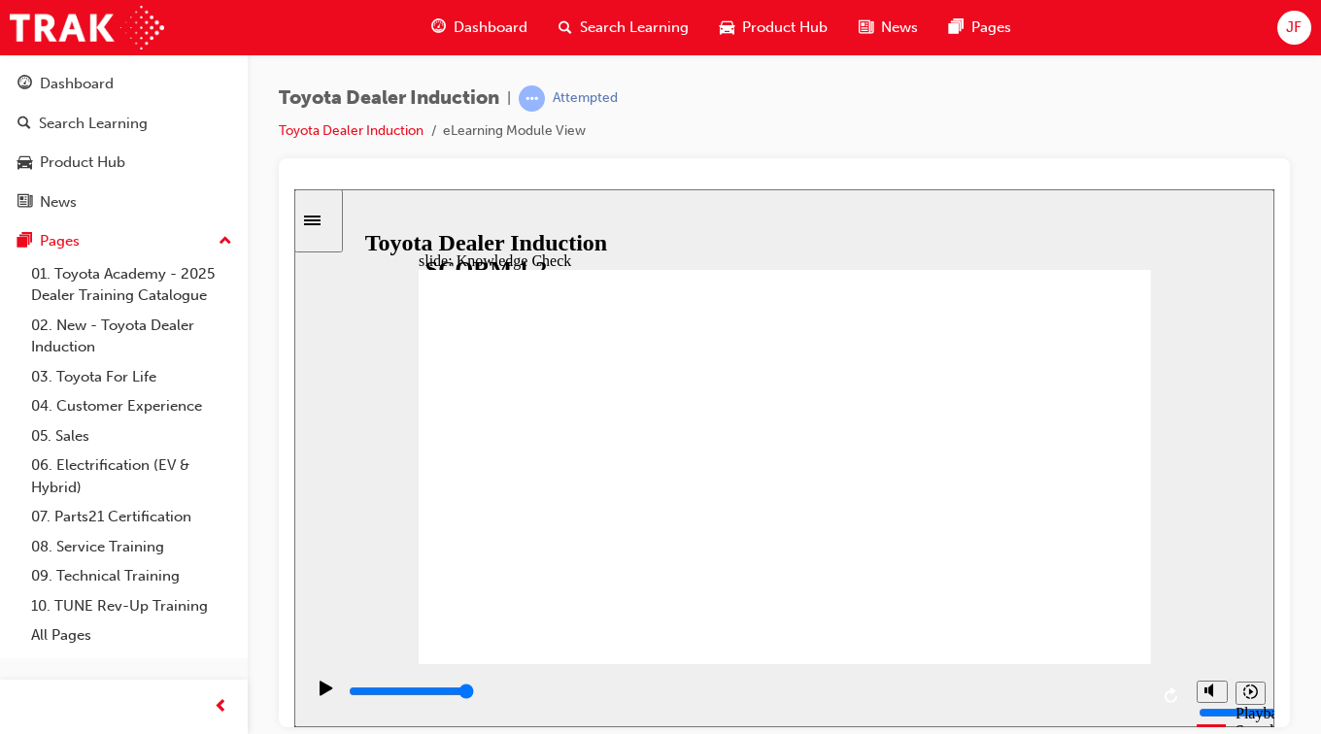
type input "m"
type input "my"
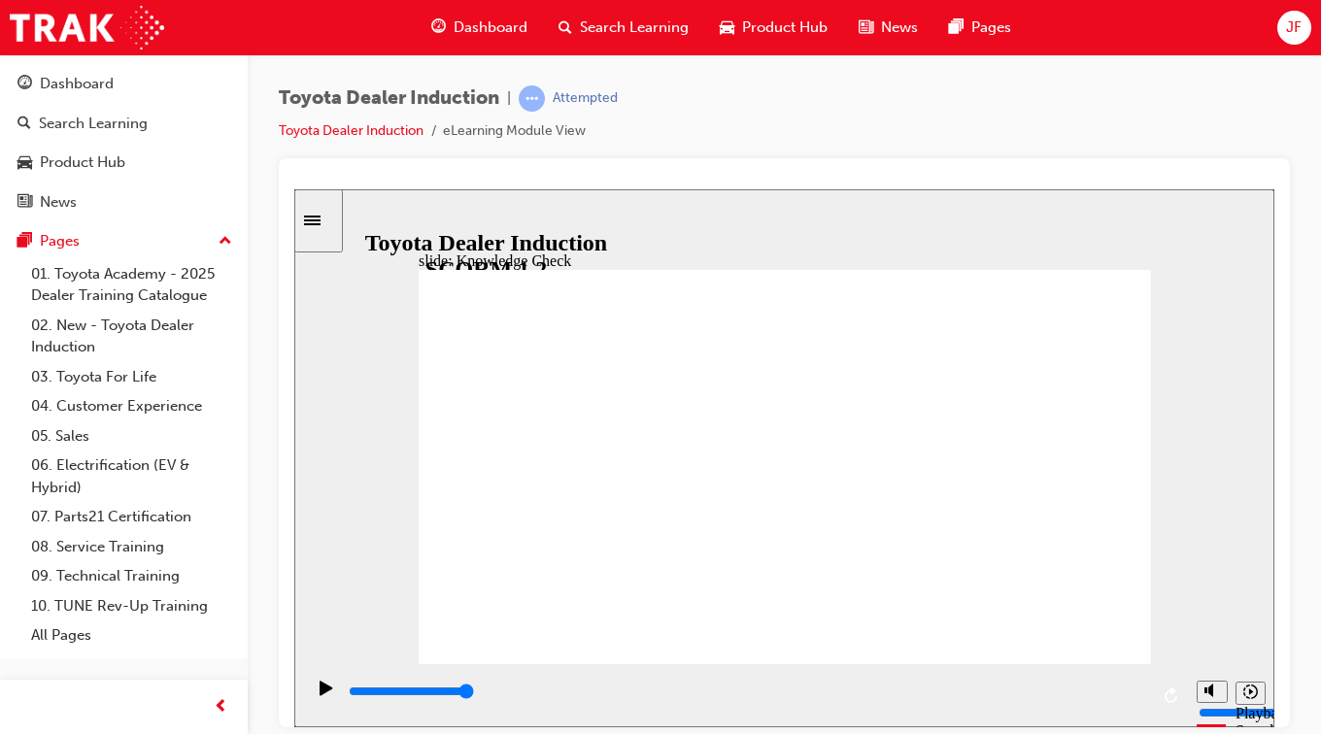
type input "my"
type input "my t"
type input "my to"
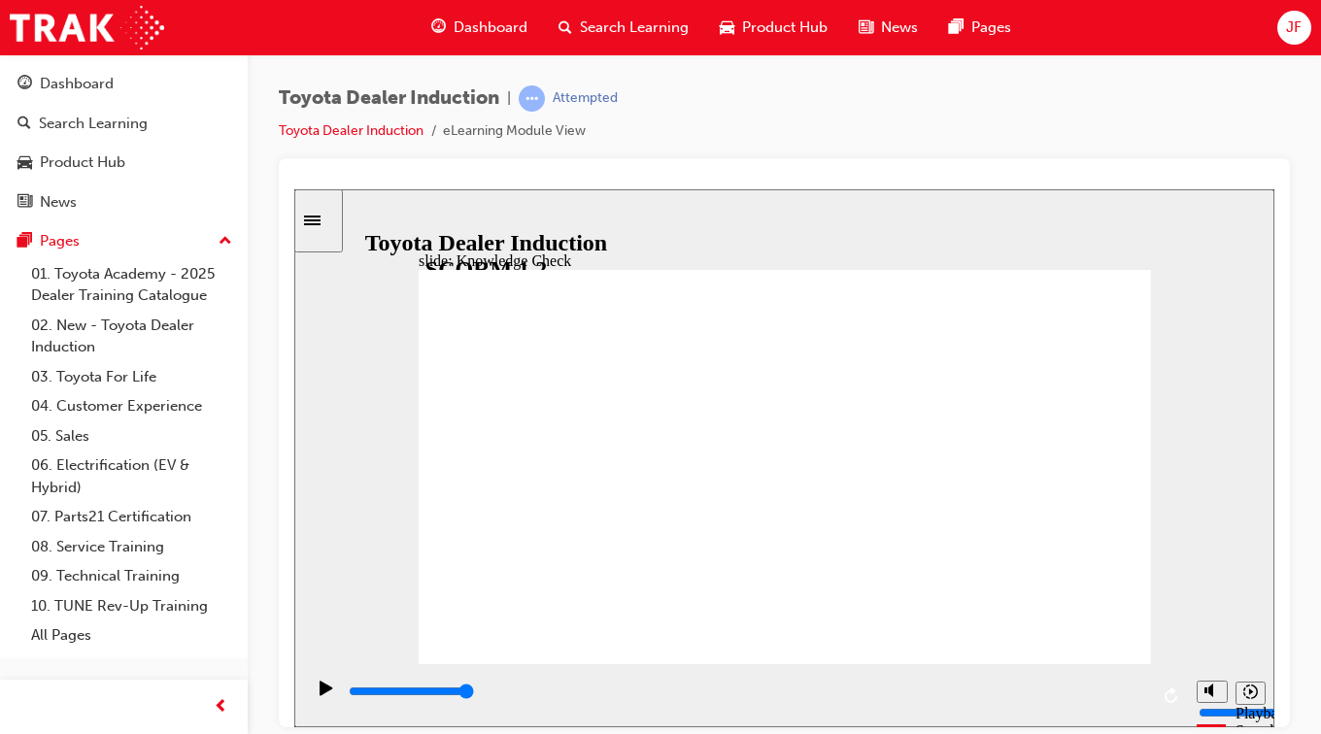
type input "my to"
type input "my toy"
type input "my toyo"
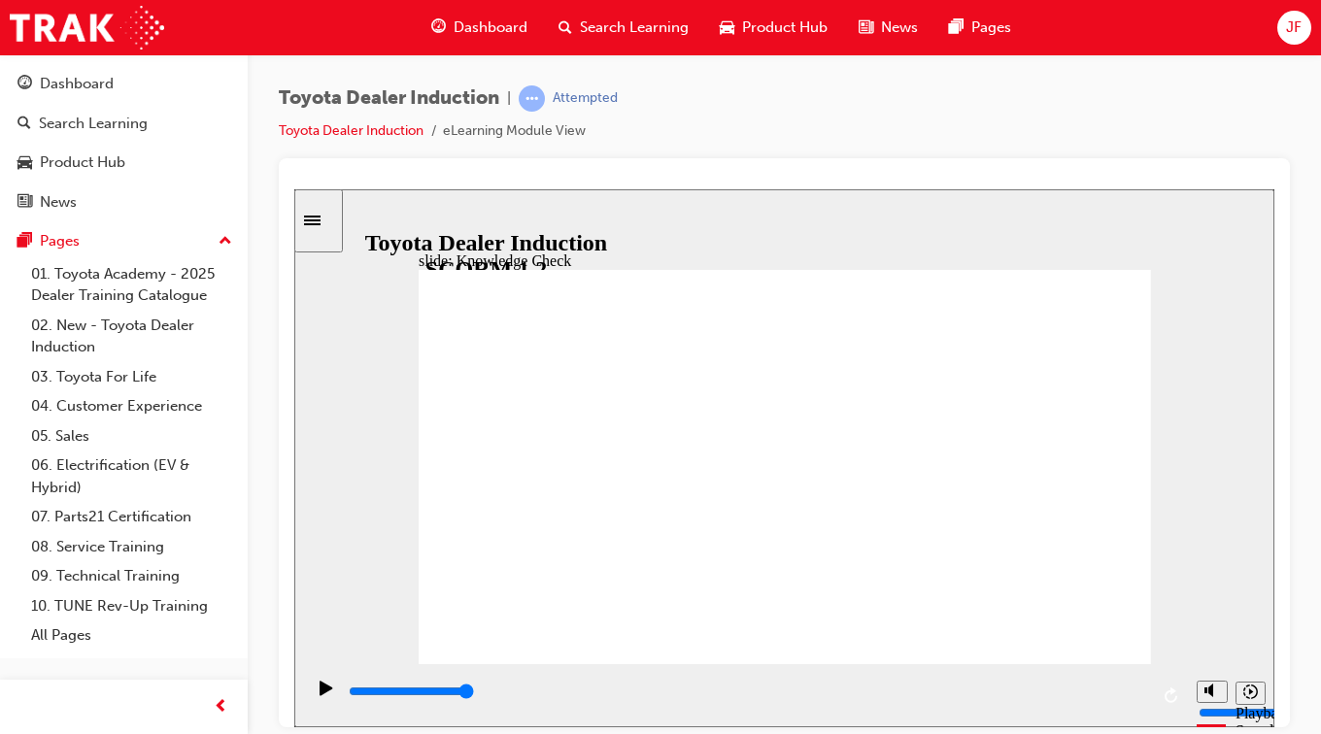
type input "my toyot"
type input "my toyota"
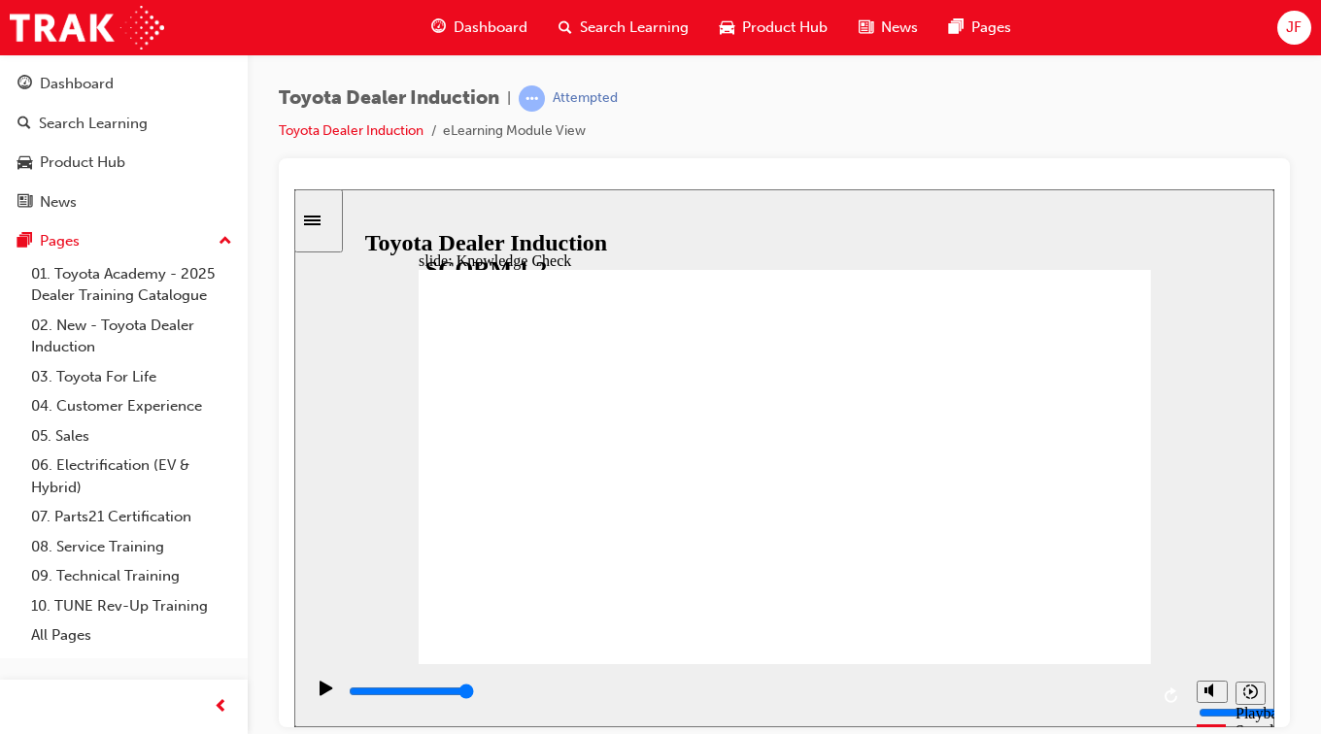
type input "my toyota"
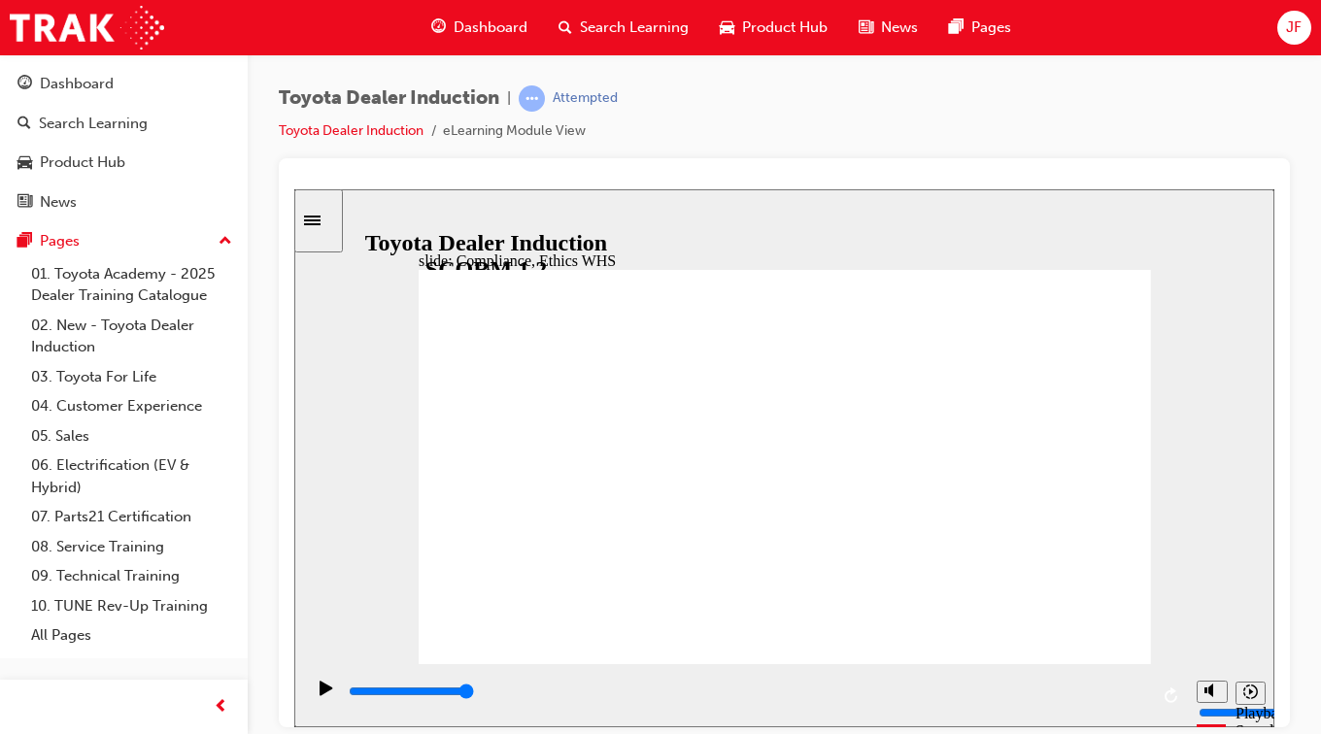
type input "8400"
checkbox input "true"
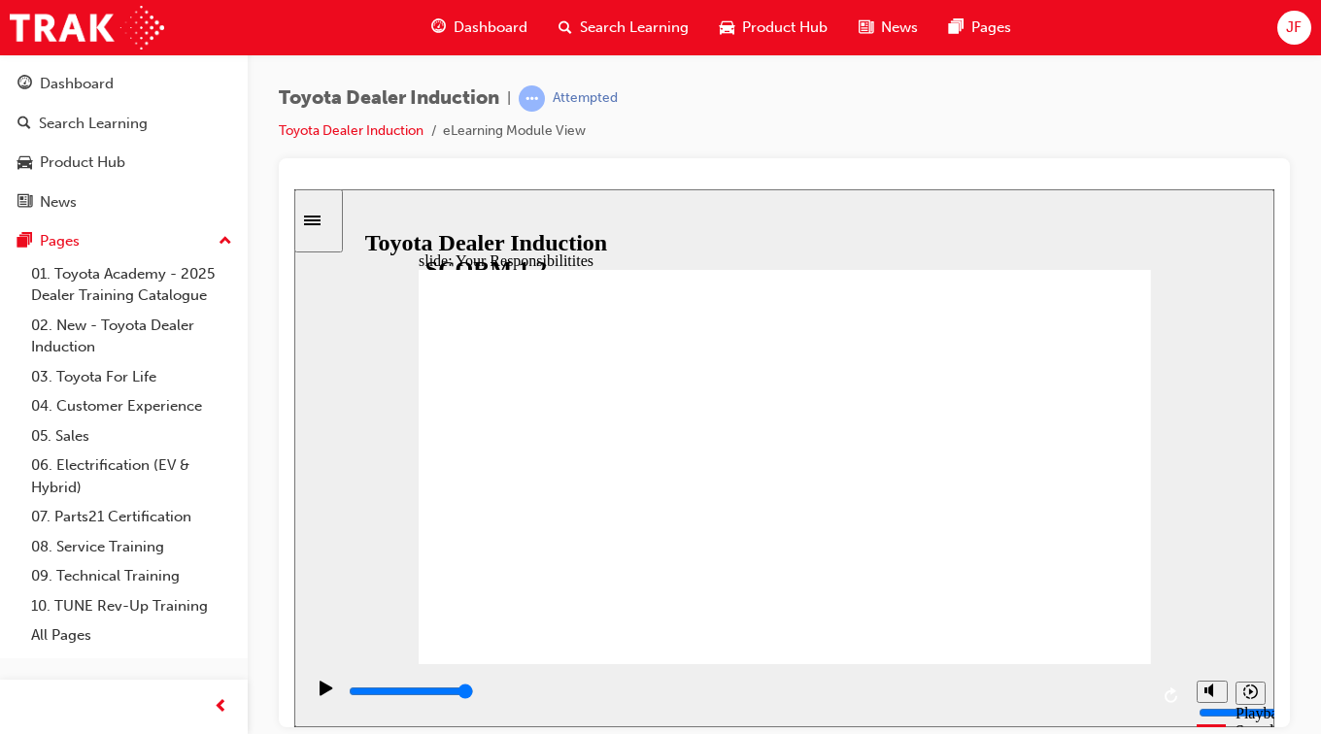
checkbox input "true"
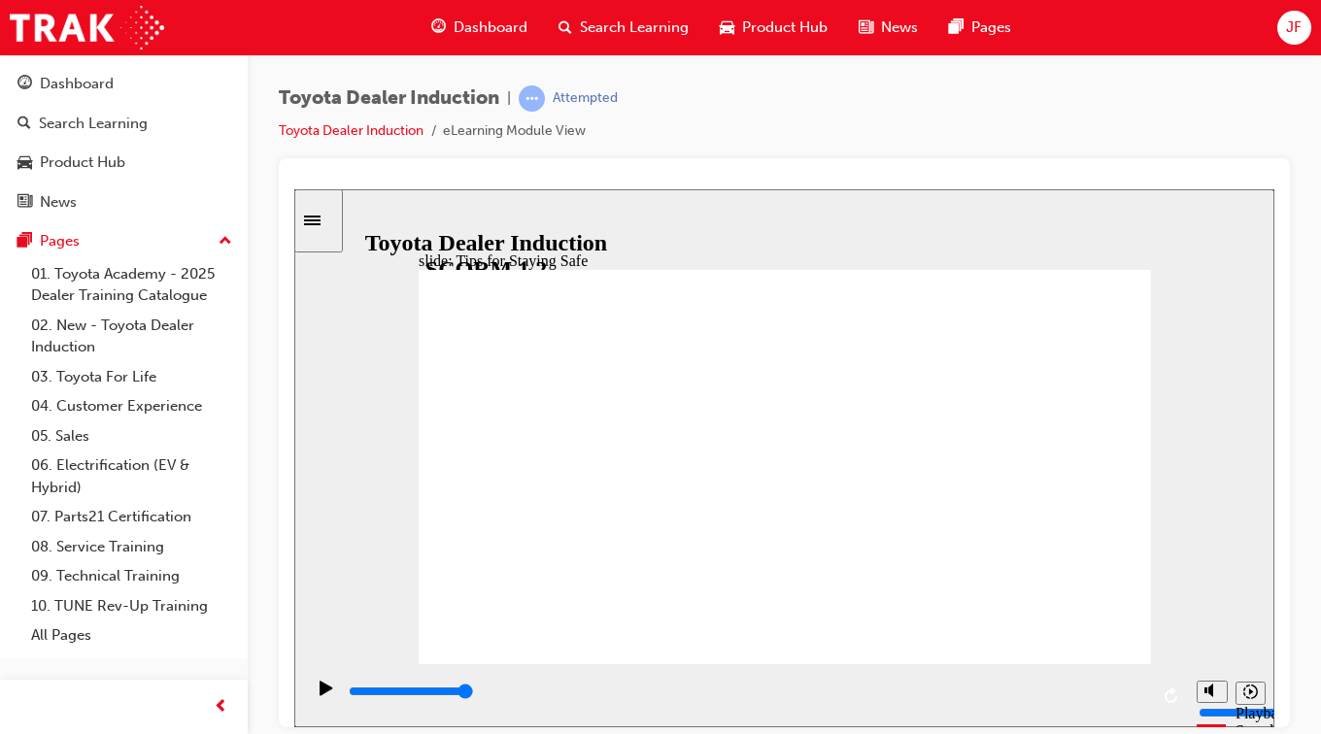
type input "5000"
checkbox input "true"
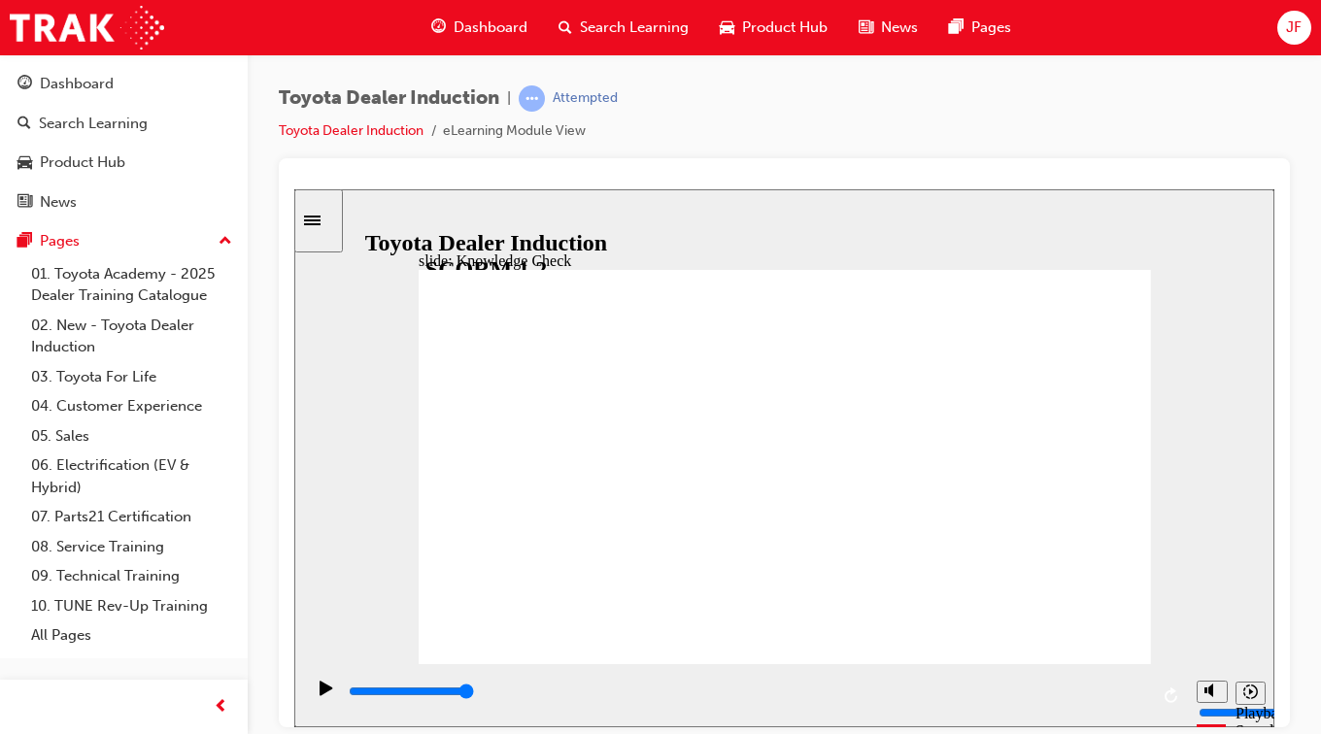
checkbox input "true"
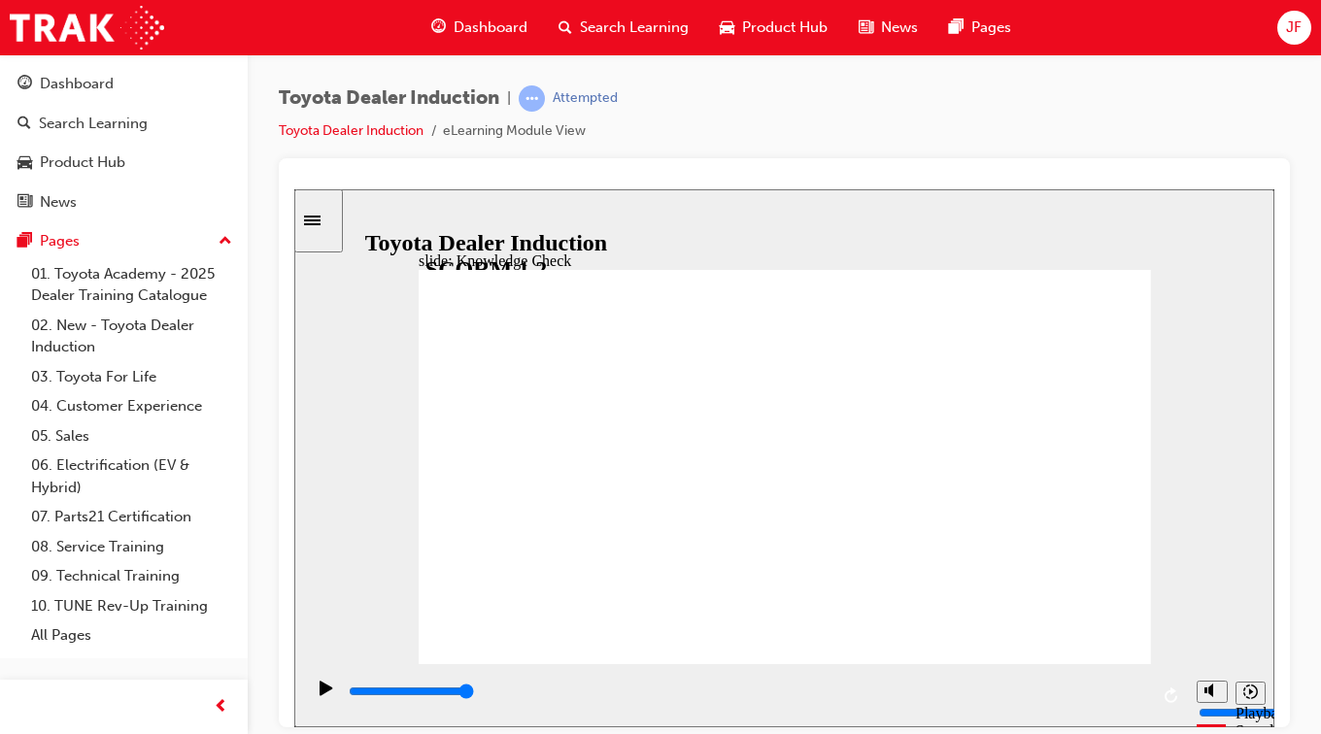
type input "5000"
radio input "true"
type input "5000"
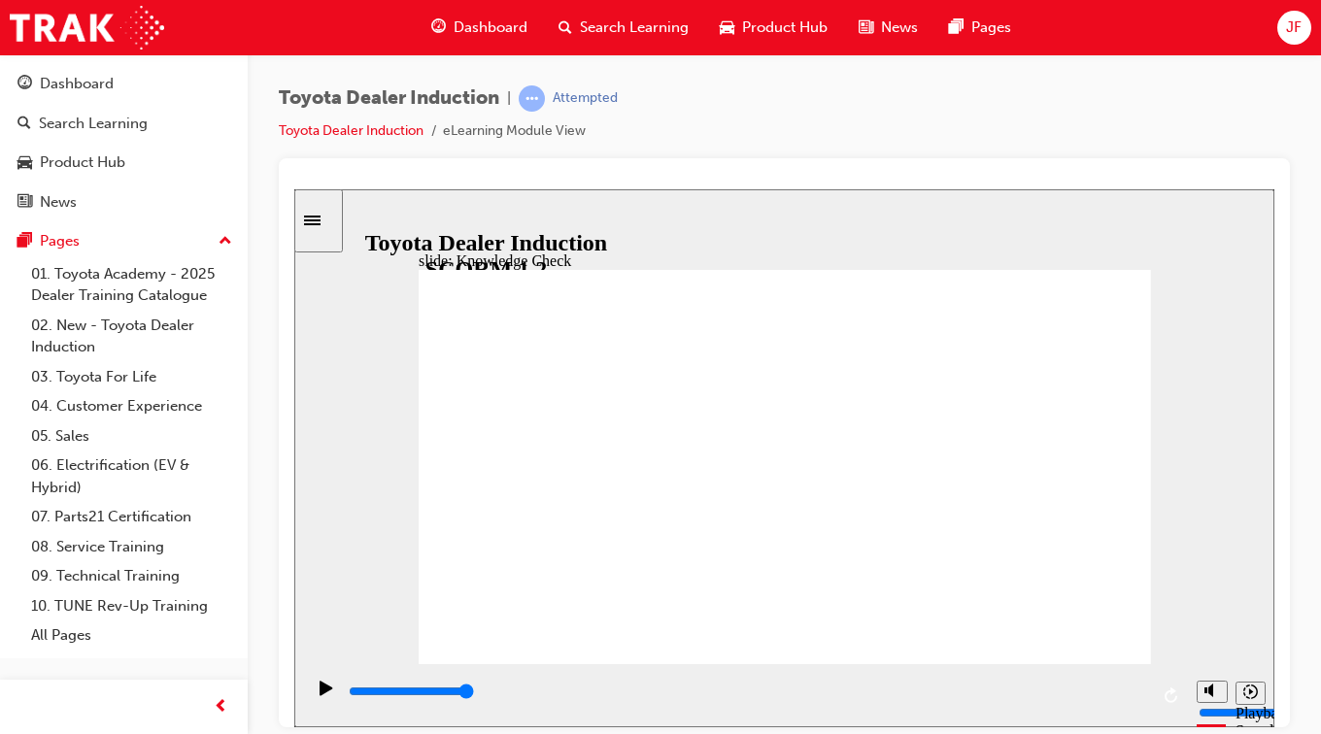
checkbox input "true"
type input "5000"
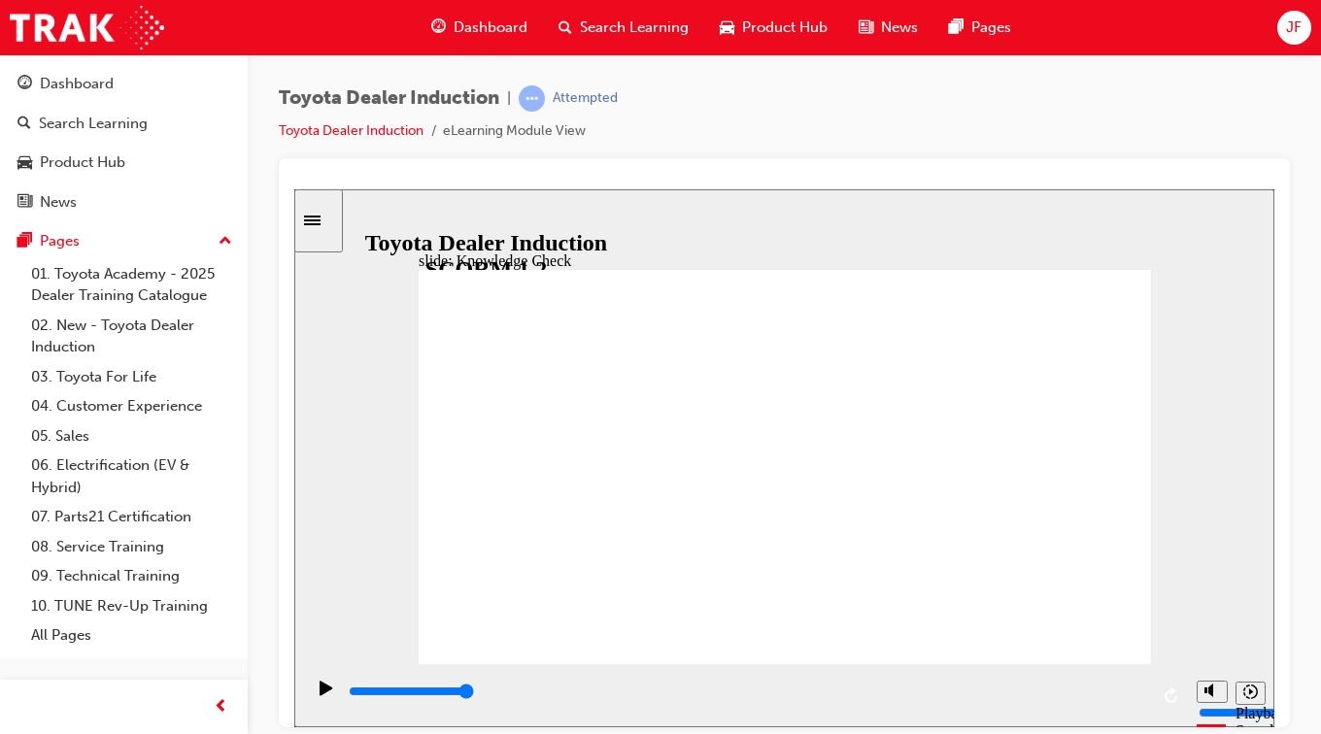
checkbox input "true"
type input "9900"
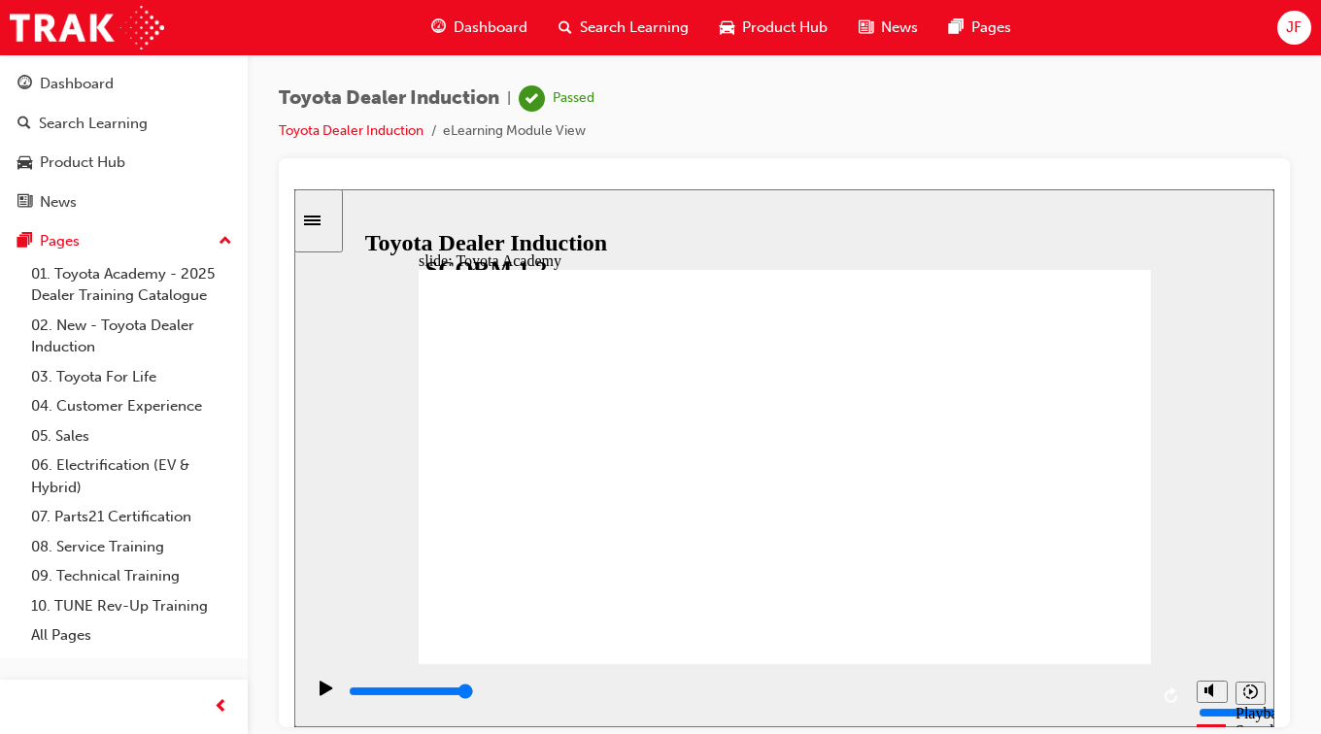
click at [1298, 27] on span "JF" at bounding box center [1294, 28] width 16 height 22
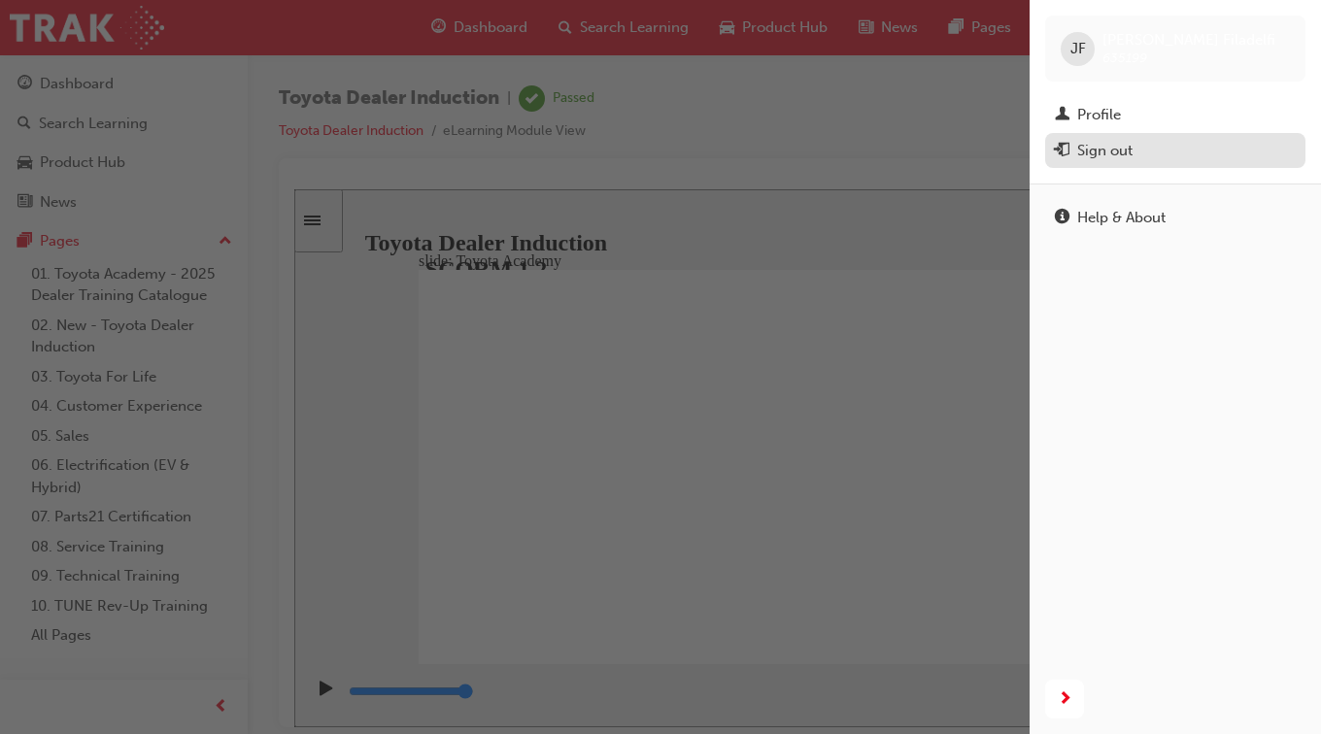
click at [1143, 146] on div "Sign out" at bounding box center [1175, 151] width 241 height 24
